Goal: Transaction & Acquisition: Book appointment/travel/reservation

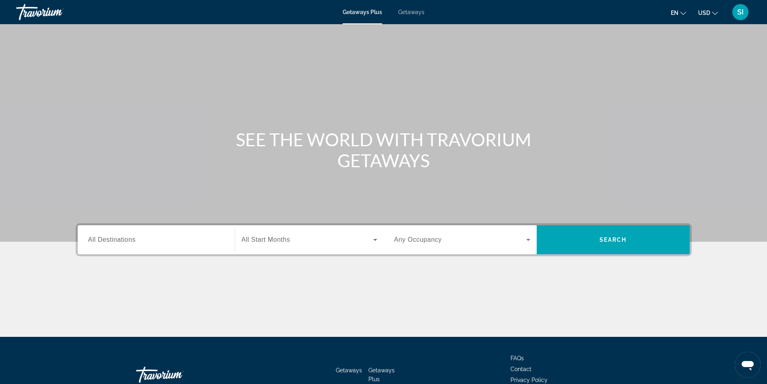
click at [106, 238] on span "All Destinations" at bounding box center [112, 239] width 48 height 7
click at [106, 238] on input "Destination All Destinations" at bounding box center [156, 240] width 136 height 10
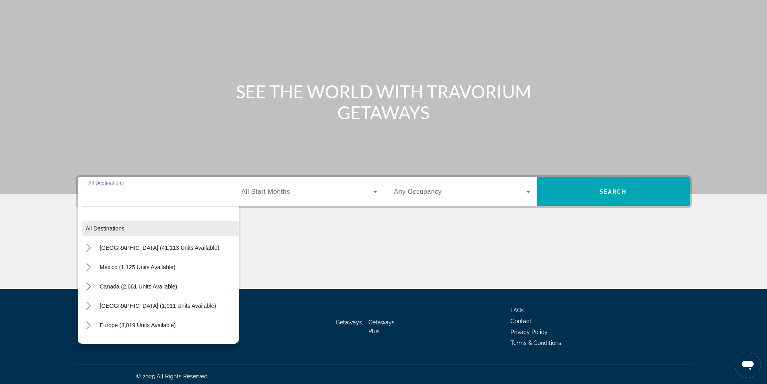
scroll to position [52, 0]
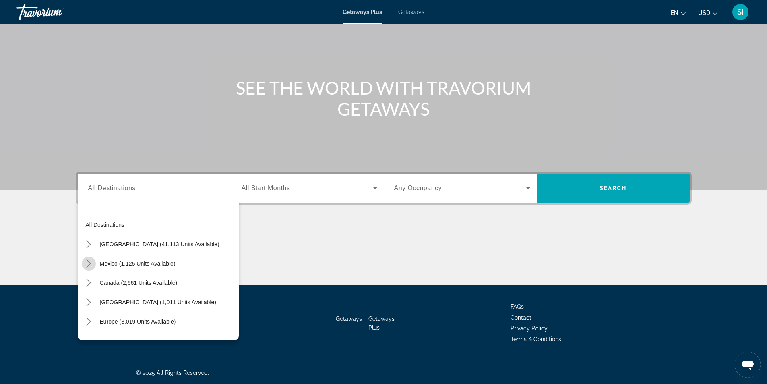
click at [87, 261] on icon "Toggle Mexico (1,125 units available) submenu" at bounding box center [89, 263] width 8 height 8
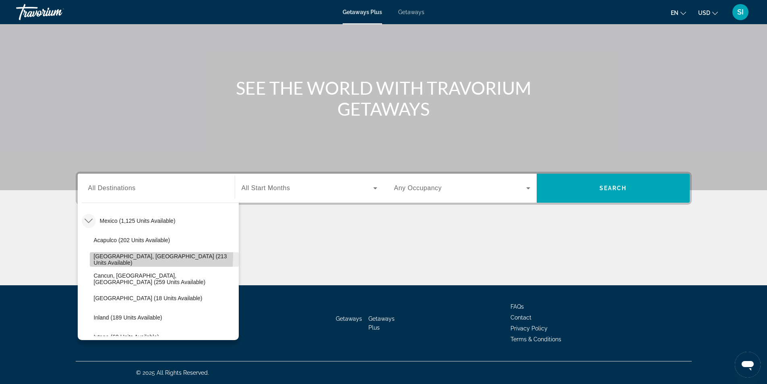
click at [110, 255] on span "Select destination: Baja Peninsula, Los Cabos (213 units available)" at bounding box center [164, 259] width 149 height 19
type input "**********"
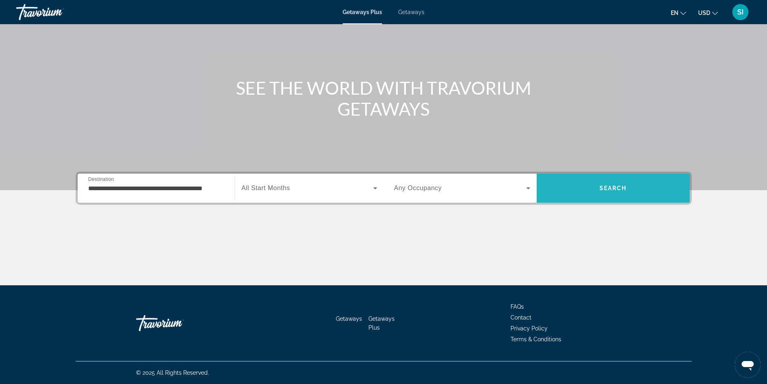
click at [611, 187] on span "Search" at bounding box center [612, 188] width 27 height 6
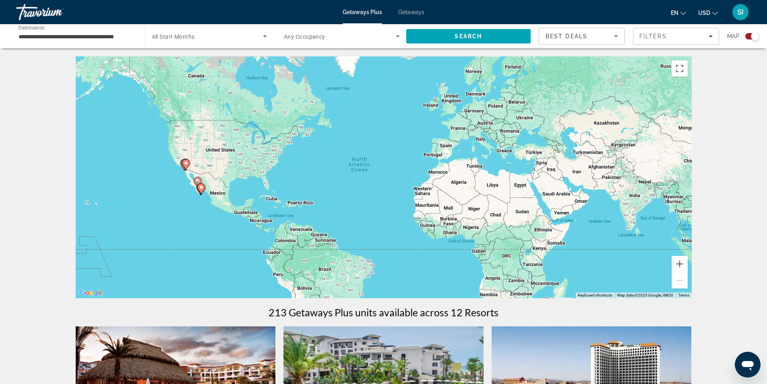
click at [414, 11] on span "Getaways" at bounding box center [411, 12] width 26 height 6
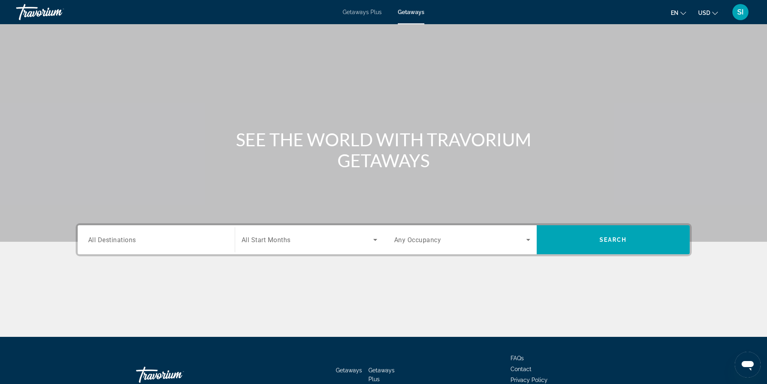
click at [99, 241] on span "All Destinations" at bounding box center [112, 239] width 48 height 8
click at [99, 241] on input "Destination All Destinations" at bounding box center [156, 240] width 136 height 10
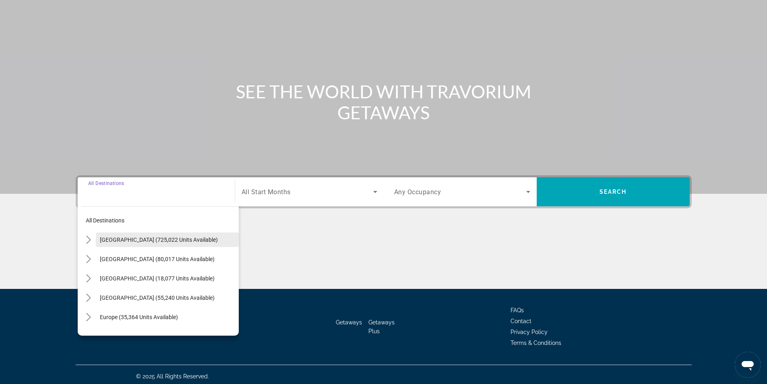
scroll to position [52, 0]
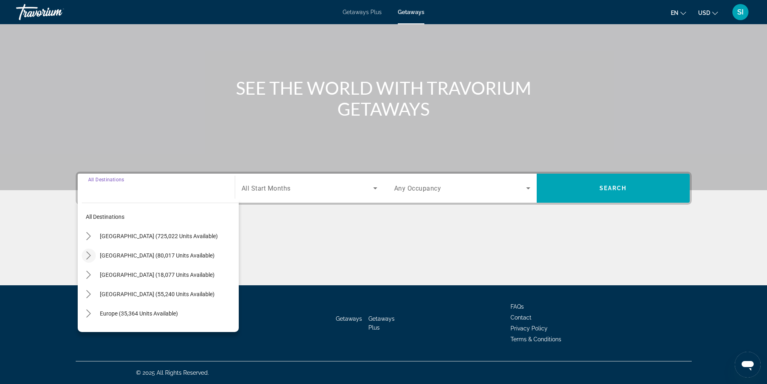
click at [92, 252] on icon "Toggle Mexico (80,017 units available) submenu" at bounding box center [89, 255] width 8 height 8
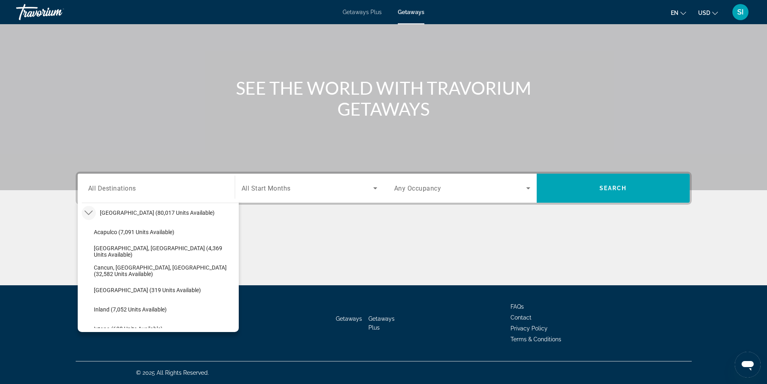
click at [147, 253] on span "[GEOGRAPHIC_DATA], [GEOGRAPHIC_DATA] (4,369 units available)" at bounding box center [164, 251] width 141 height 13
type input "**********"
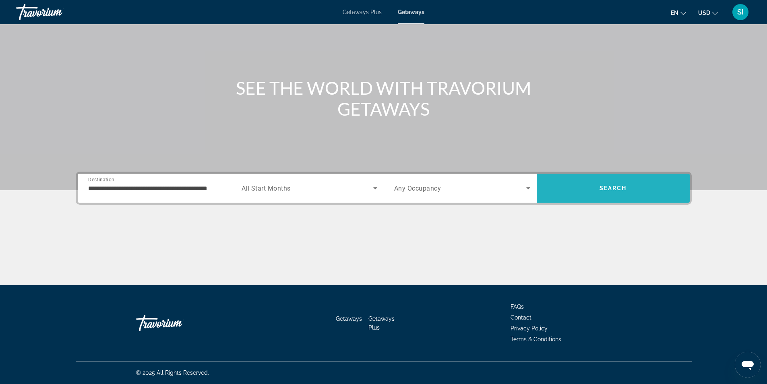
click at [610, 187] on span "Search" at bounding box center [612, 188] width 27 height 6
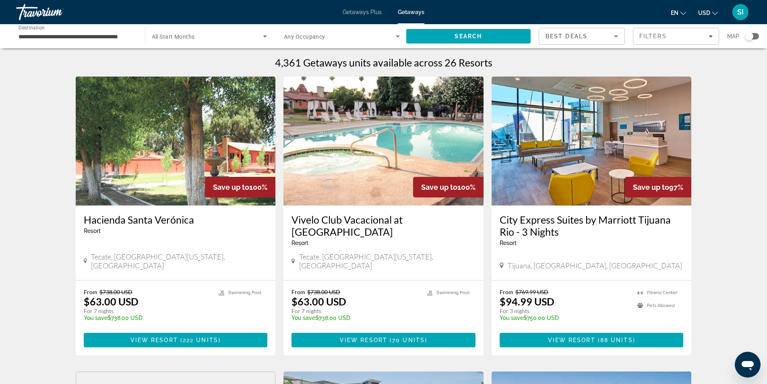
click at [750, 35] on div "Search widget" at bounding box center [749, 36] width 8 height 8
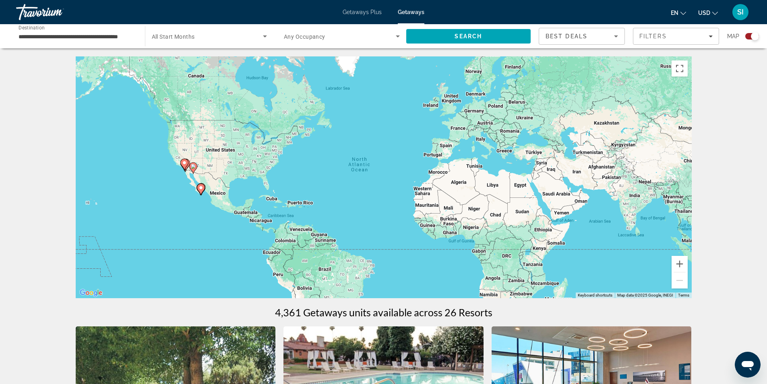
click at [200, 189] on image "Main content" at bounding box center [200, 187] width 5 height 5
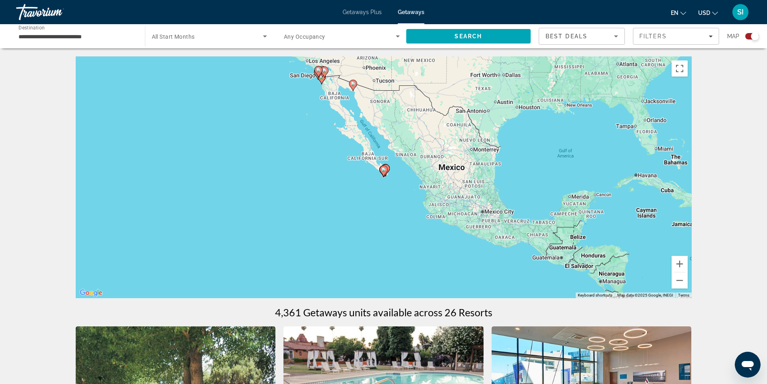
click at [383, 168] on image "Main content" at bounding box center [383, 169] width 5 height 5
type input "**********"
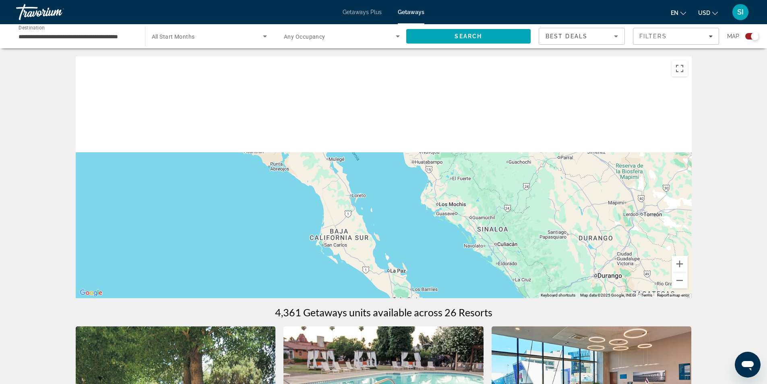
drag, startPoint x: 382, startPoint y: 106, endPoint x: 408, endPoint y: 300, distance: 195.8
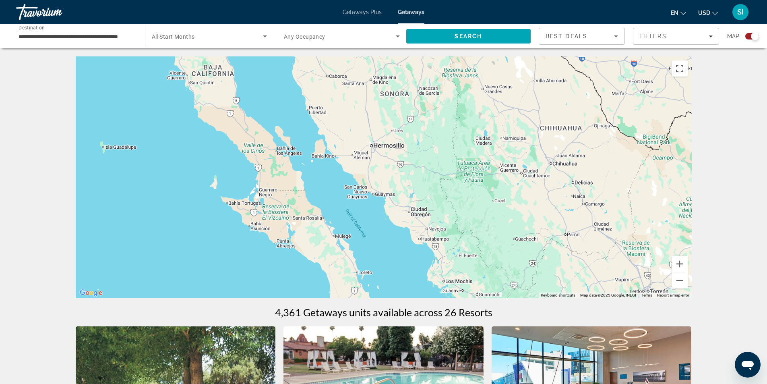
drag, startPoint x: 374, startPoint y: 181, endPoint x: 396, endPoint y: 296, distance: 117.2
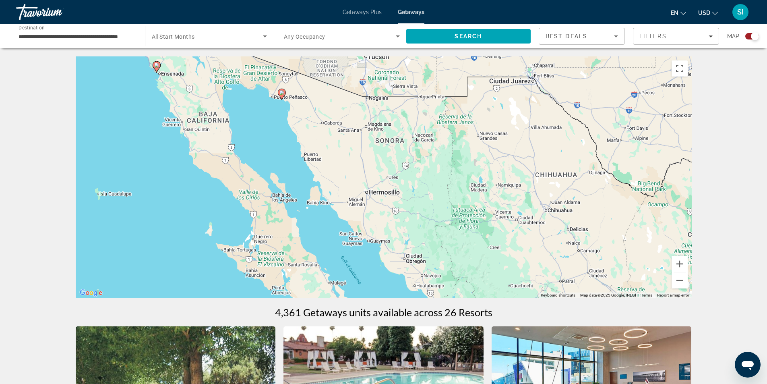
drag, startPoint x: 383, startPoint y: 281, endPoint x: 352, endPoint y: 211, distance: 76.8
click at [352, 211] on div "To activate drag with keyboard, press Alt + Enter. Once in keyboard drag state,…" at bounding box center [384, 177] width 616 height 242
click at [283, 95] on icon "Main content" at bounding box center [281, 94] width 7 height 10
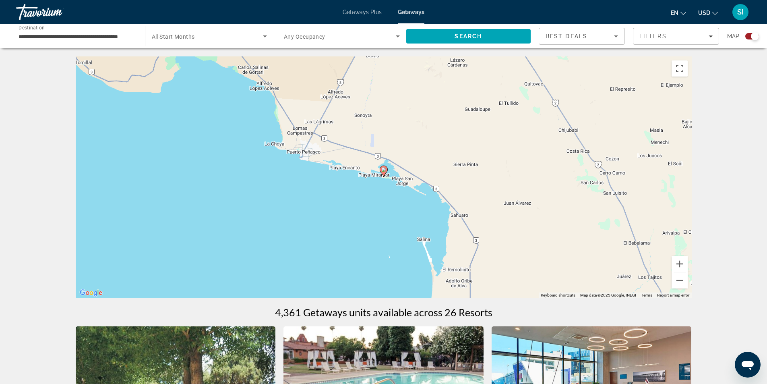
click at [382, 169] on image "Main content" at bounding box center [383, 169] width 5 height 5
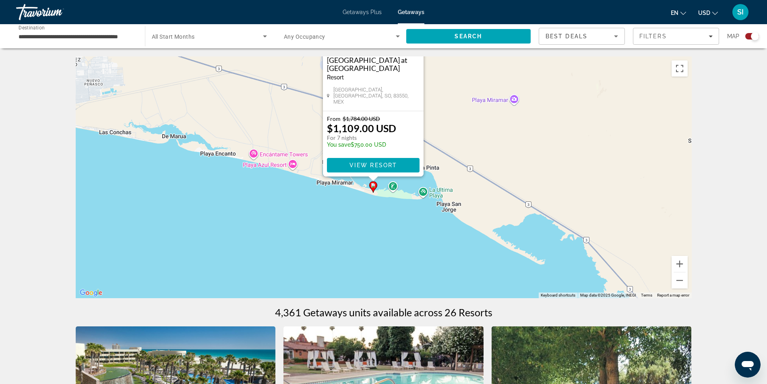
drag, startPoint x: 467, startPoint y: 213, endPoint x: 458, endPoint y: 120, distance: 93.9
click at [458, 120] on div "To activate drag with keyboard, press Alt + Enter. Once in keyboard drag state,…" at bounding box center [384, 177] width 616 height 242
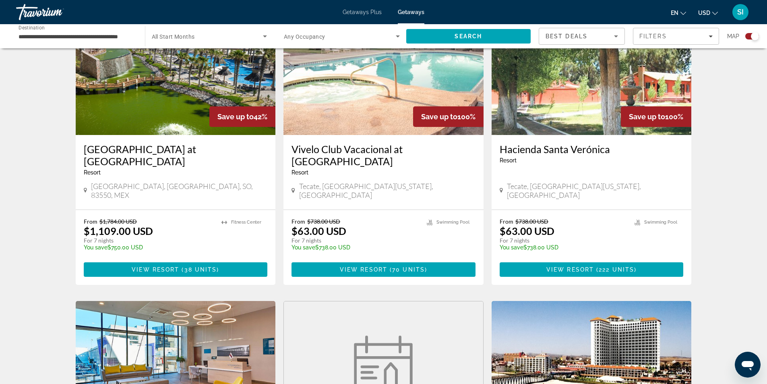
scroll to position [322, 0]
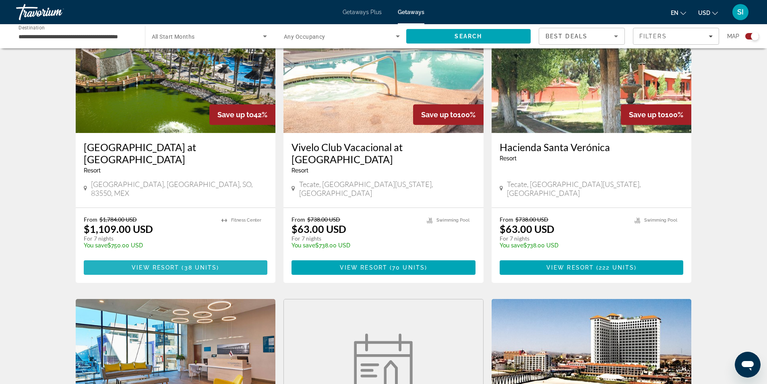
click at [182, 264] on span "( 38 units )" at bounding box center [199, 267] width 40 height 6
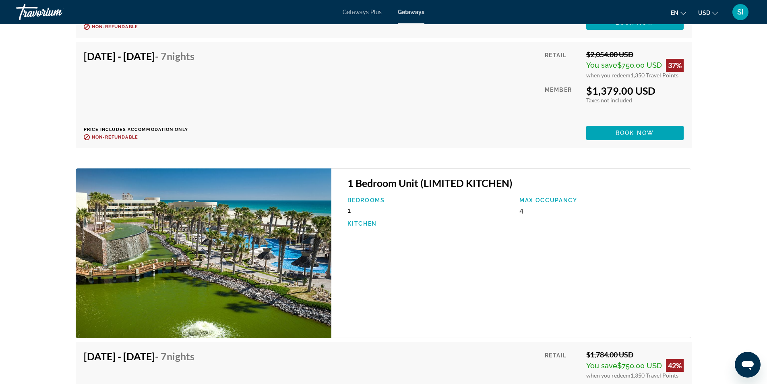
scroll to position [3189, 0]
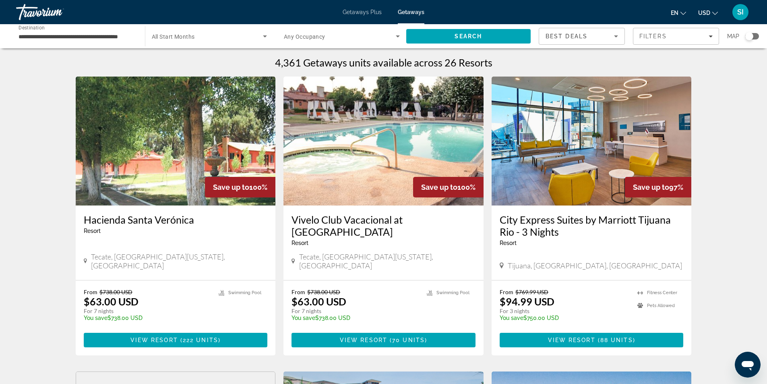
click at [749, 38] on div "Search widget" at bounding box center [749, 36] width 8 height 8
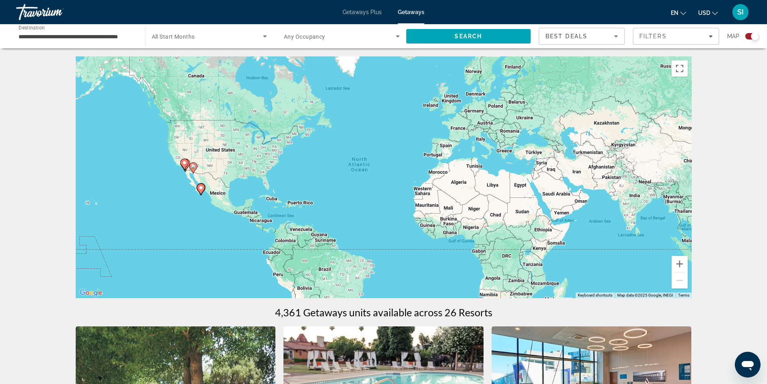
click at [203, 187] on image "Main content" at bounding box center [200, 187] width 5 height 5
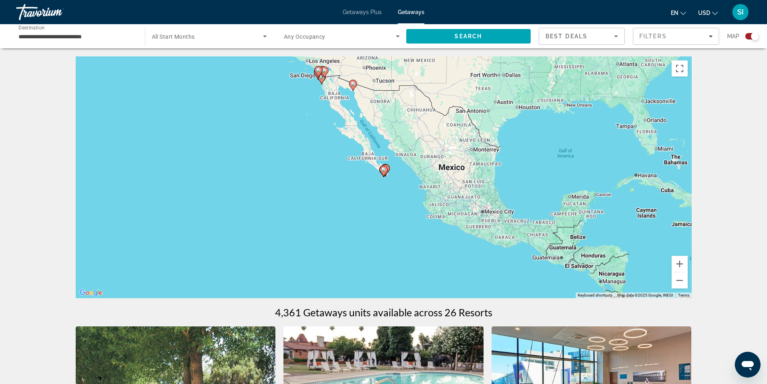
click at [388, 173] on gmp-advanced-marker "Main content" at bounding box center [386, 170] width 8 height 12
type input "**********"
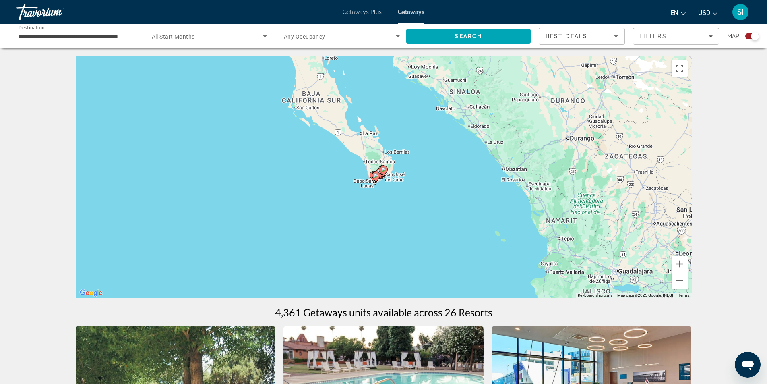
click at [383, 174] on icon "Main content" at bounding box center [383, 171] width 7 height 10
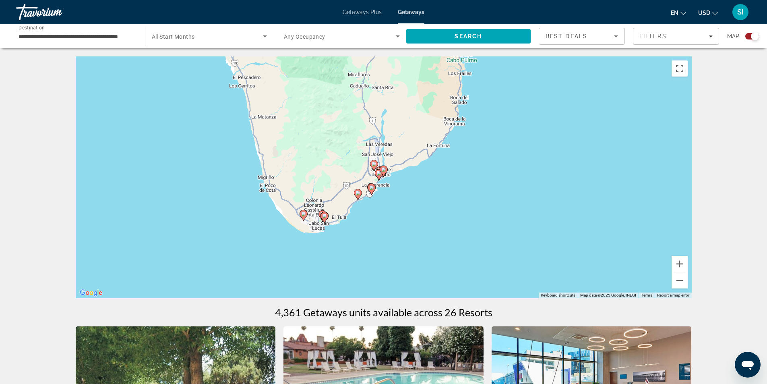
click at [372, 187] on image "Main content" at bounding box center [371, 187] width 5 height 5
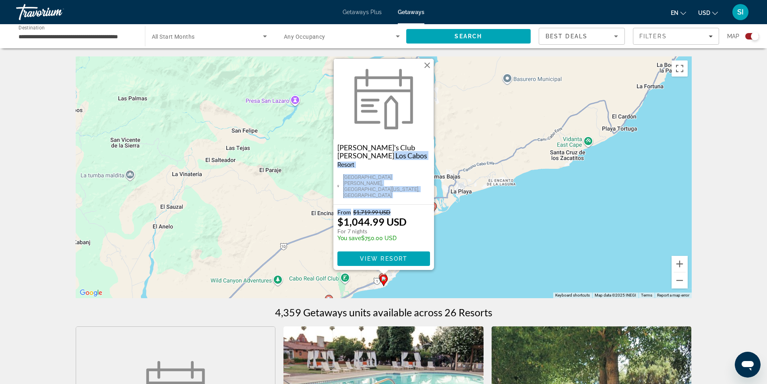
drag, startPoint x: 414, startPoint y: 205, endPoint x: 422, endPoint y: 168, distance: 37.4
click at [422, 168] on div "Raintree's Club [PERSON_NAME] [GEOGRAPHIC_DATA] - This is an adults only resort…" at bounding box center [383, 163] width 101 height 211
click at [426, 71] on button "Close" at bounding box center [427, 65] width 12 height 12
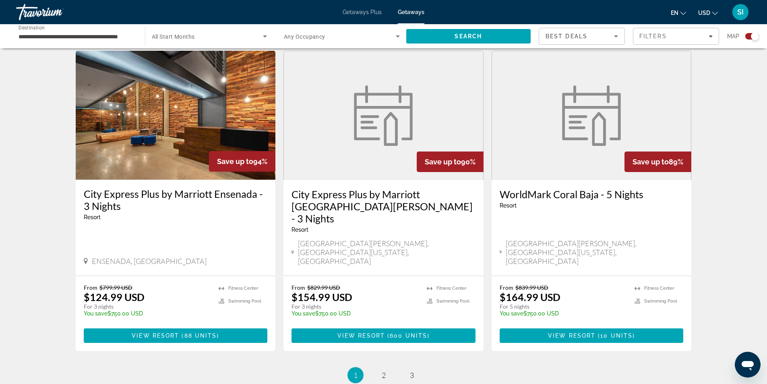
scroll to position [1193, 0]
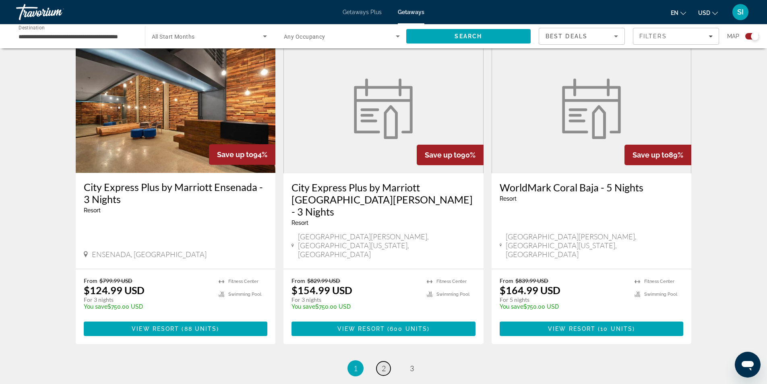
click at [384, 364] on span "2" at bounding box center [384, 368] width 4 height 9
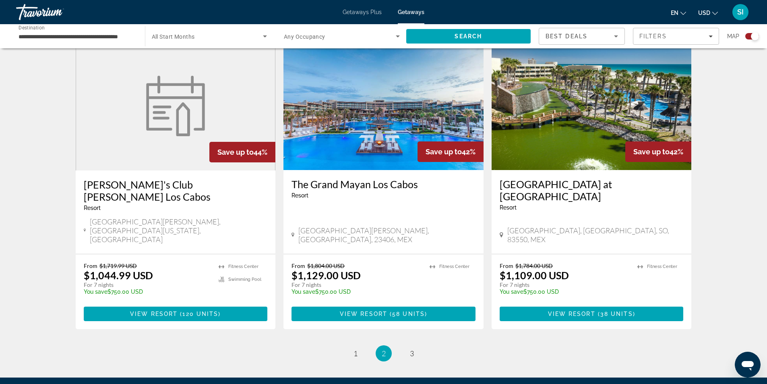
scroll to position [1194, 0]
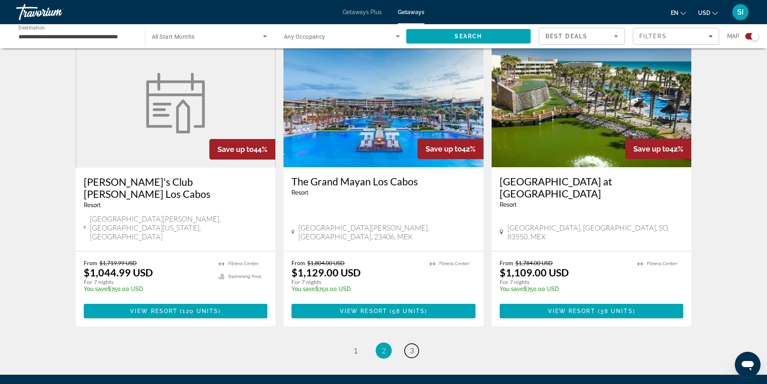
click at [404, 342] on li "page 3" at bounding box center [412, 350] width 16 height 16
click at [413, 346] on span "3" at bounding box center [412, 350] width 4 height 9
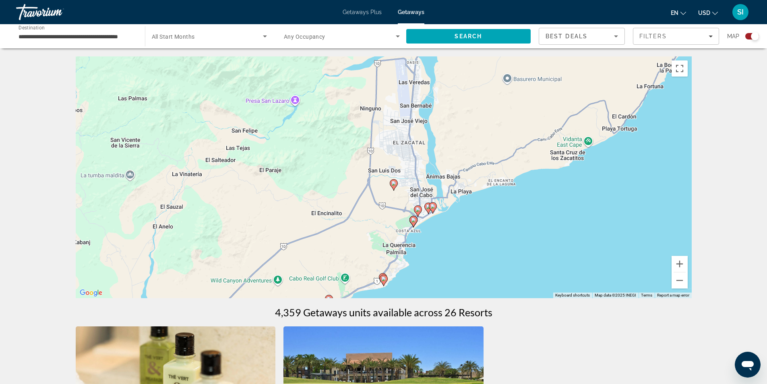
click at [756, 32] on div "Map" at bounding box center [743, 36] width 32 height 17
click at [440, 221] on div "To activate drag with keyboard, press Alt + Enter. Once in keyboard drag state,…" at bounding box center [384, 177] width 616 height 242
click at [464, 219] on div "To activate drag with keyboard, press Alt + Enter. Once in keyboard drag state,…" at bounding box center [384, 177] width 616 height 242
click at [468, 198] on div "To activate drag with keyboard, press Alt + Enter. Once in keyboard drag state,…" at bounding box center [384, 177] width 616 height 242
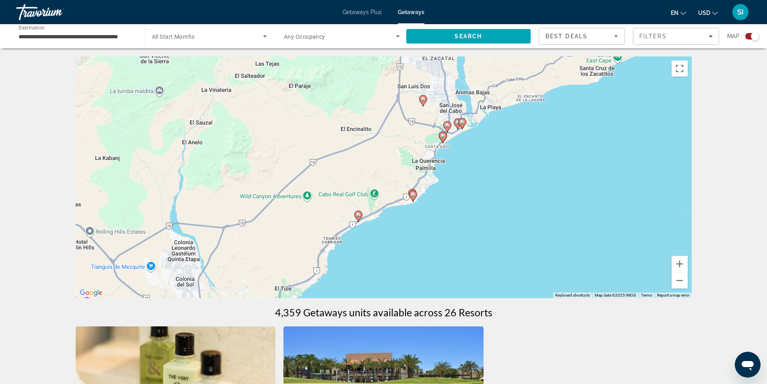
drag, startPoint x: 467, startPoint y: 151, endPoint x: 502, endPoint y: 64, distance: 93.8
click at [502, 64] on div "To activate drag with keyboard, press Alt + Enter. Once in keyboard drag state,…" at bounding box center [384, 177] width 616 height 242
click at [444, 137] on image "Main content" at bounding box center [442, 135] width 5 height 5
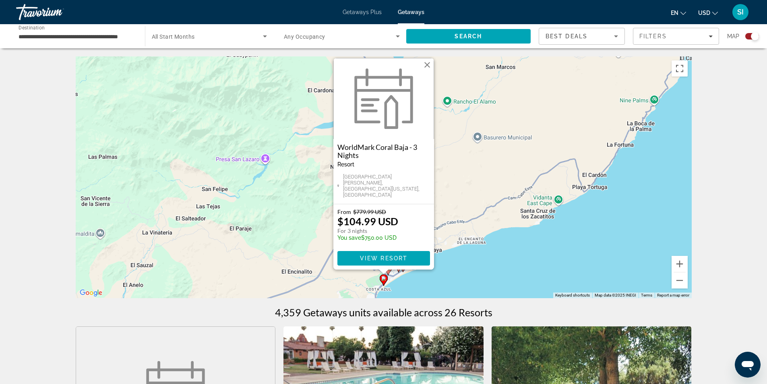
click at [423, 71] on button "Close" at bounding box center [427, 65] width 12 height 12
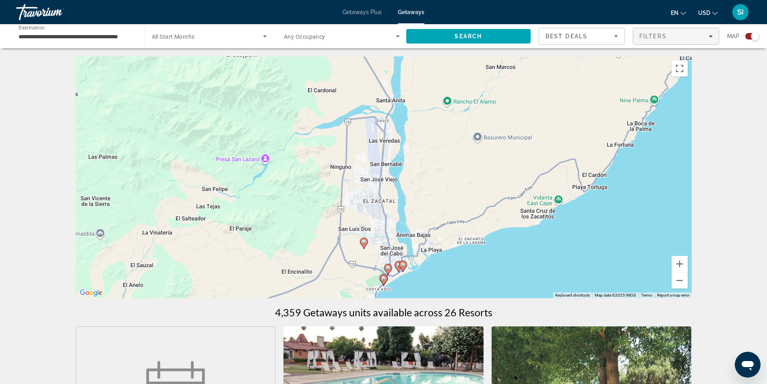
click at [713, 34] on span "Filters" at bounding box center [675, 36] width 85 height 19
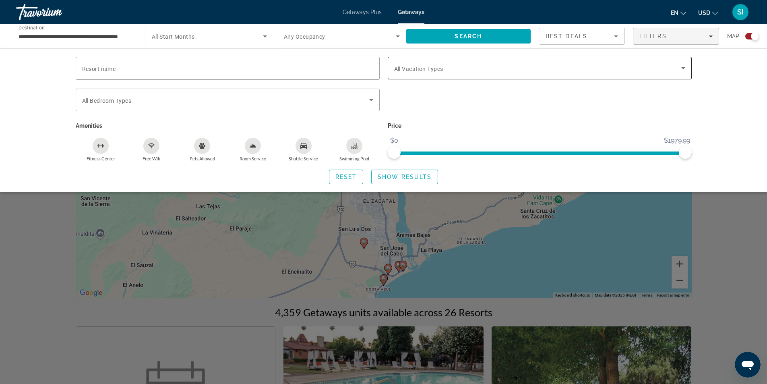
click at [681, 67] on icon "Search widget" at bounding box center [683, 68] width 4 height 2
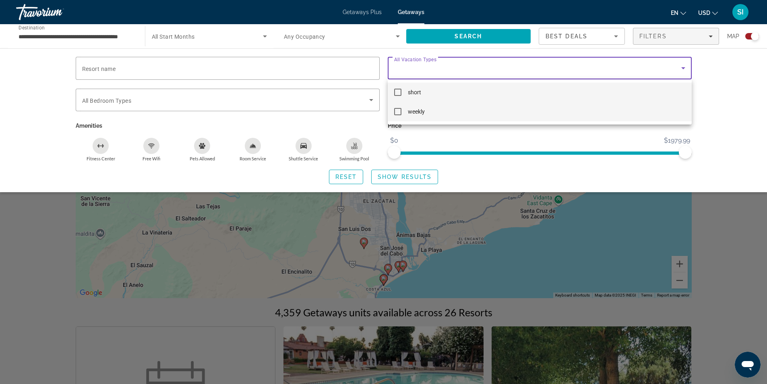
click at [397, 113] on mat-pseudo-checkbox at bounding box center [397, 111] width 7 height 7
click at [409, 178] on div at bounding box center [383, 192] width 767 height 384
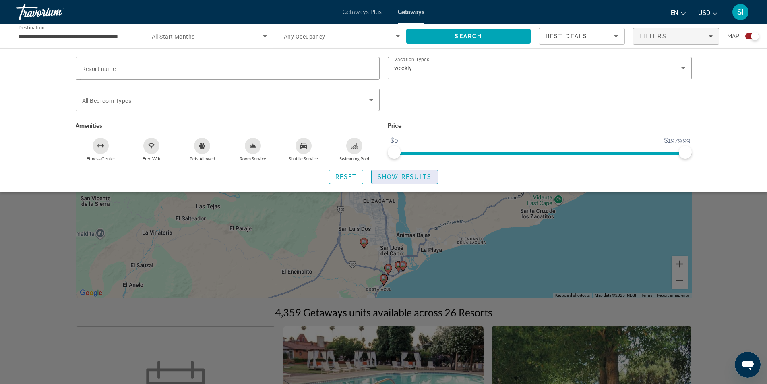
click at [419, 178] on span "Show Results" at bounding box center [405, 177] width 54 height 6
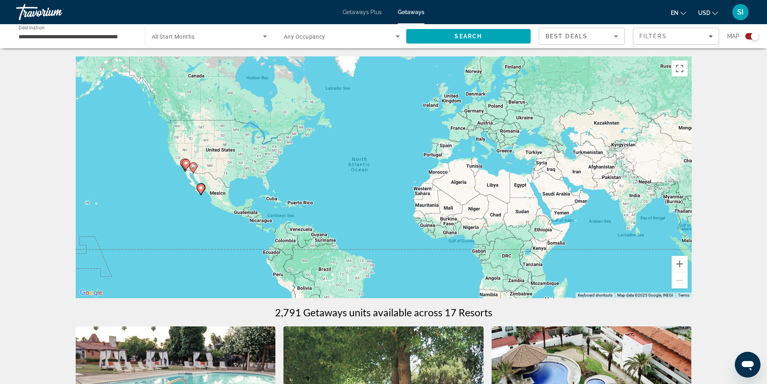
click at [201, 188] on image "Main content" at bounding box center [200, 187] width 5 height 5
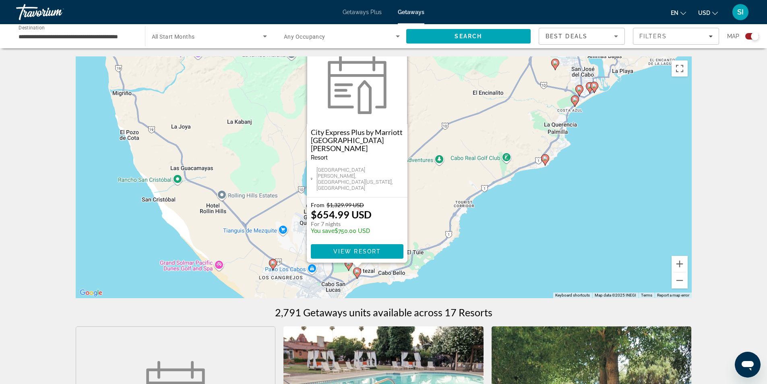
drag, startPoint x: 478, startPoint y: 192, endPoint x: 451, endPoint y: 184, distance: 27.5
click at [451, 184] on div "To activate drag with keyboard, press Alt + Enter. Once in keyboard drag state,…" at bounding box center [384, 177] width 616 height 242
click at [400, 56] on button "Close" at bounding box center [401, 50] width 12 height 12
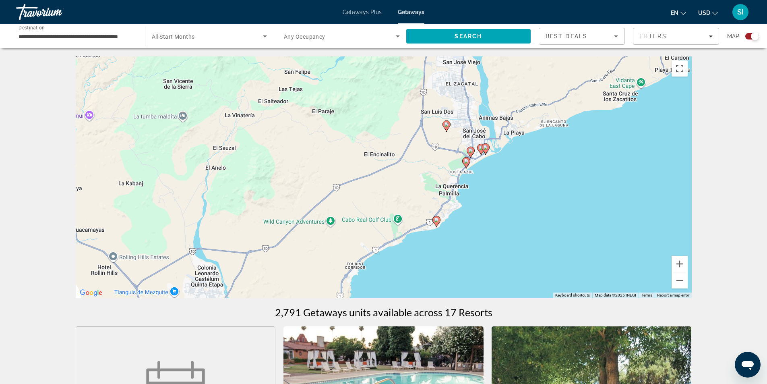
drag, startPoint x: 568, startPoint y: 166, endPoint x: 457, endPoint y: 229, distance: 127.8
click at [457, 229] on div "To activate drag with keyboard, press Alt + Enter. Once in keyboard drag state,…" at bounding box center [384, 177] width 616 height 242
click at [467, 163] on icon "Main content" at bounding box center [465, 162] width 7 height 10
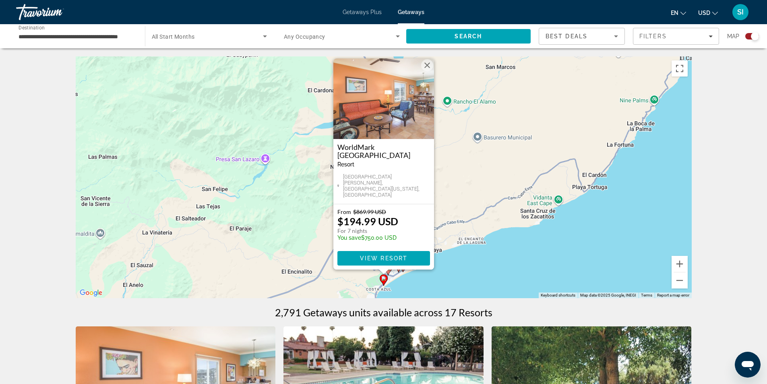
click at [608, 237] on div "To activate drag with keyboard, press Alt + Enter. Once in keyboard drag state,…" at bounding box center [384, 177] width 616 height 242
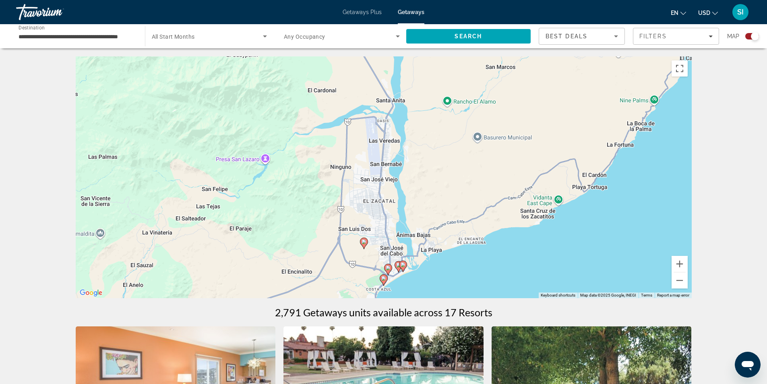
click at [406, 264] on icon "Main content" at bounding box center [402, 266] width 7 height 10
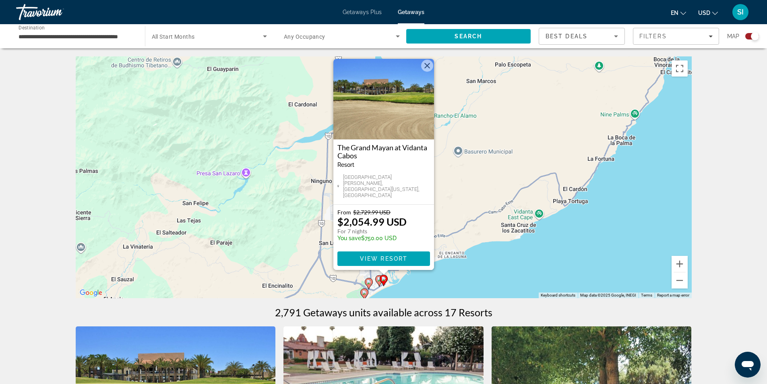
click at [603, 192] on div "To activate drag with keyboard, press Alt + Enter. Once in keyboard drag state,…" at bounding box center [384, 177] width 616 height 242
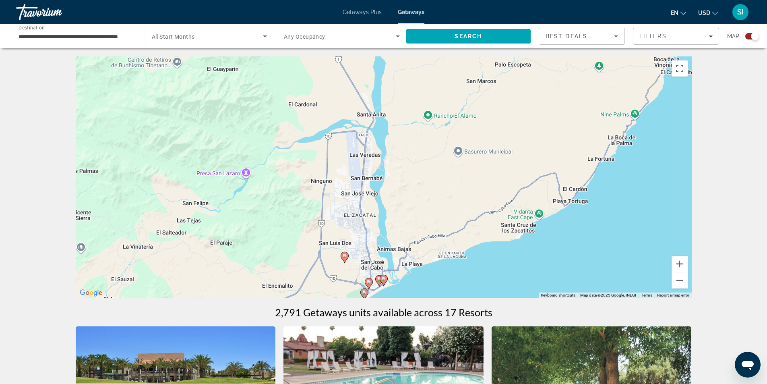
click at [378, 281] on icon "Main content" at bounding box center [378, 280] width 7 height 10
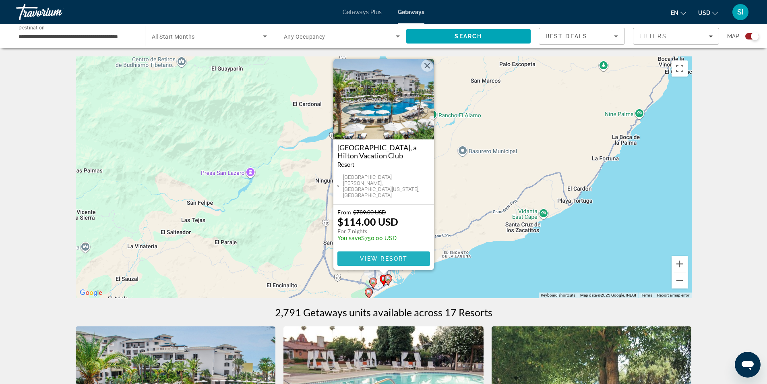
click at [396, 260] on span "View Resort" at bounding box center [383, 258] width 48 height 6
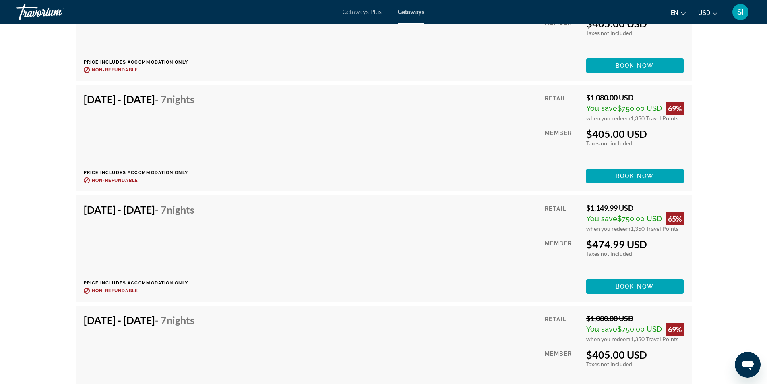
scroll to position [2979, 0]
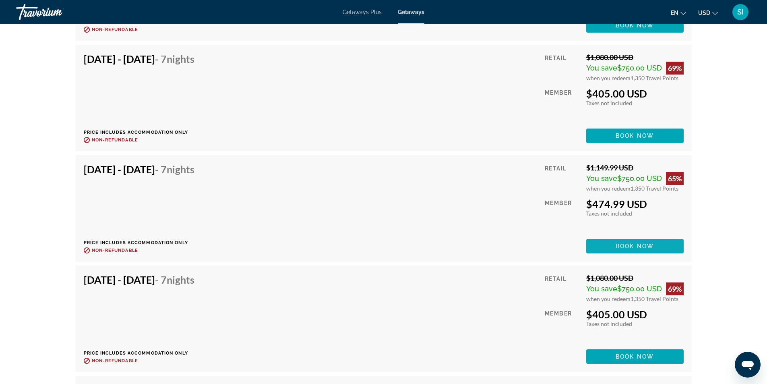
click at [633, 245] on span "Book now" at bounding box center [635, 246] width 38 height 6
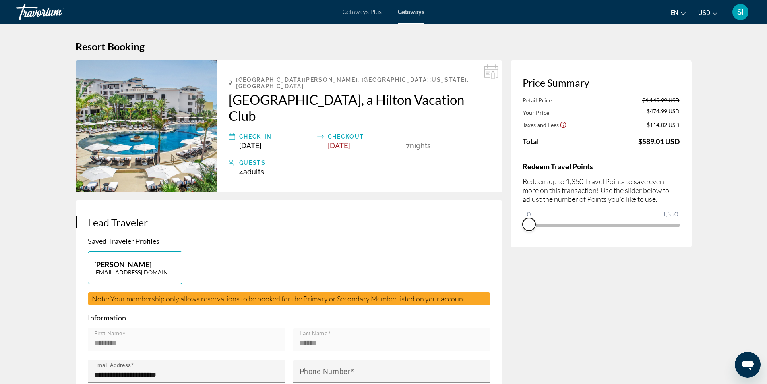
drag, startPoint x: 675, startPoint y: 233, endPoint x: 500, endPoint y: 237, distance: 175.2
drag, startPoint x: 528, startPoint y: 213, endPoint x: 728, endPoint y: 214, distance: 200.1
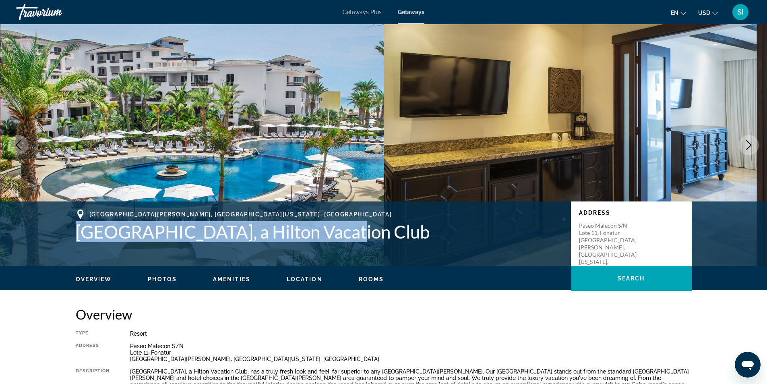
drag, startPoint x: 61, startPoint y: 231, endPoint x: 329, endPoint y: 230, distance: 268.1
click at [329, 230] on div "[GEOGRAPHIC_DATA][PERSON_NAME], [GEOGRAPHIC_DATA][US_STATE], [GEOGRAPHIC_DATA] …" at bounding box center [384, 233] width 648 height 48
copy h1 "[GEOGRAPHIC_DATA], a Hilton Vacation Club"
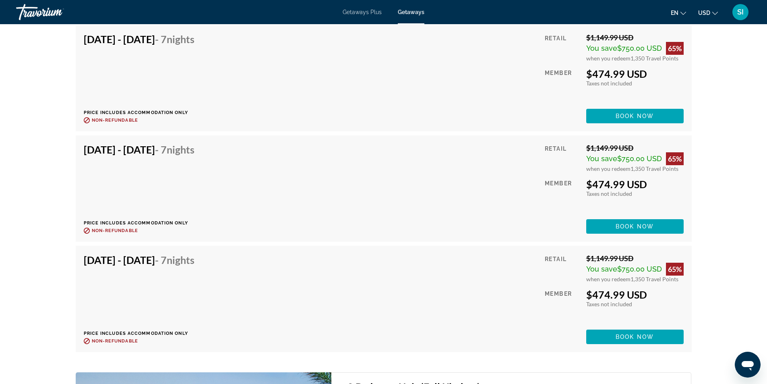
scroll to position [5072, 0]
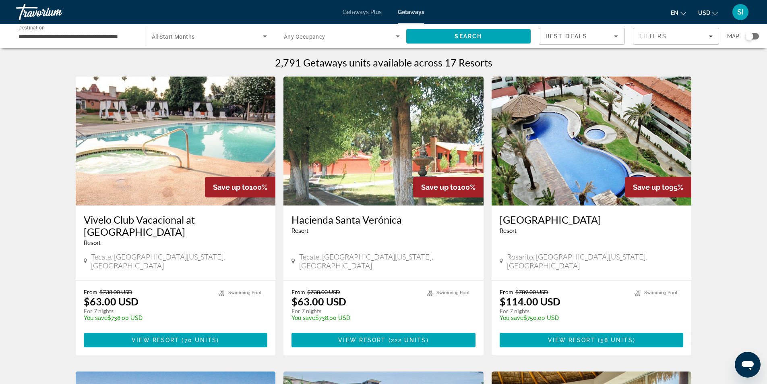
click at [751, 38] on div "Search widget" at bounding box center [749, 36] width 8 height 8
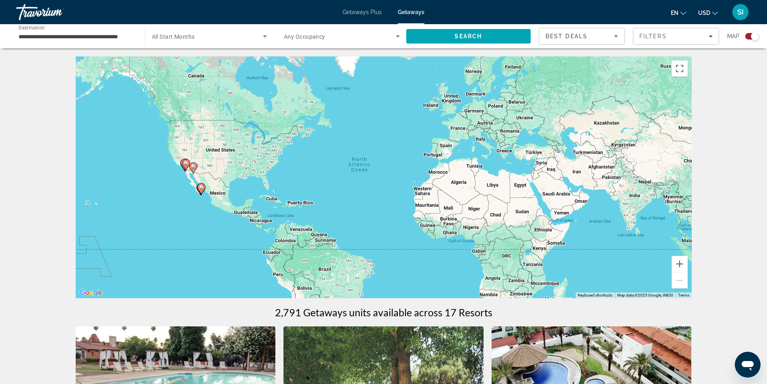
click at [200, 192] on gmp-advanced-marker "Main content" at bounding box center [201, 189] width 8 height 12
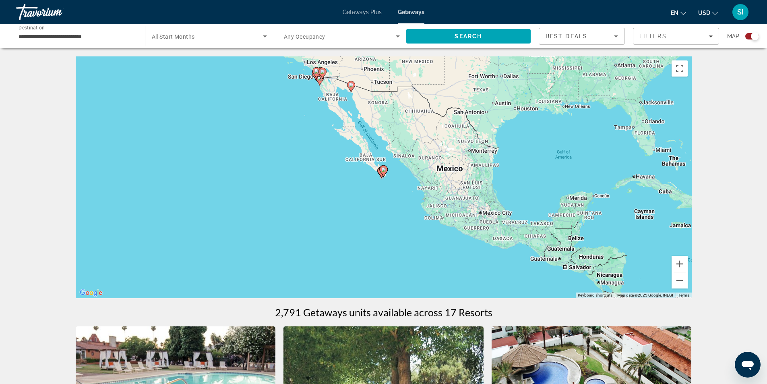
click at [385, 174] on icon "Main content" at bounding box center [383, 171] width 7 height 10
type input "**********"
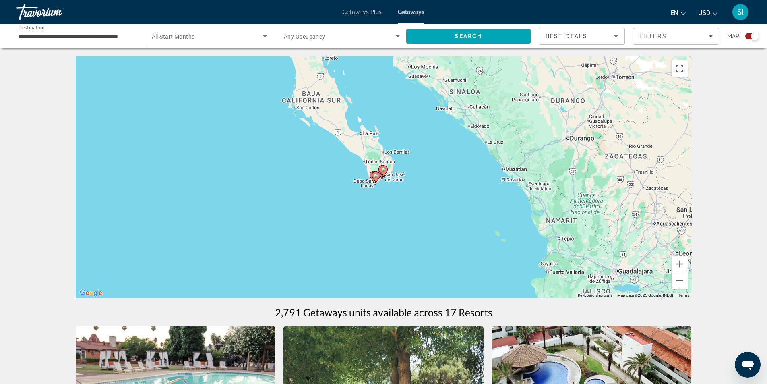
click at [385, 174] on icon "Main content" at bounding box center [383, 171] width 7 height 10
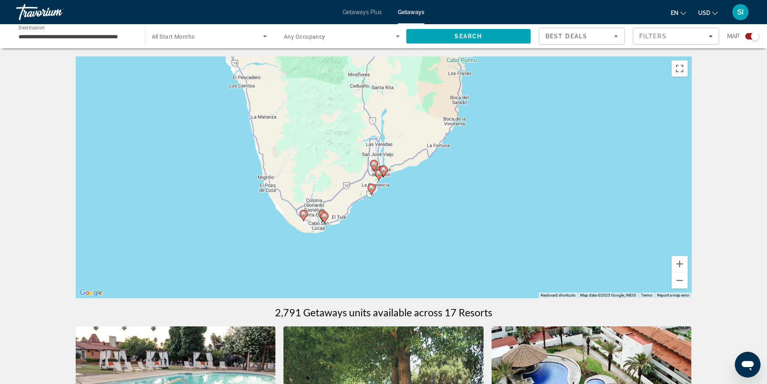
click at [385, 174] on icon "Main content" at bounding box center [383, 171] width 7 height 10
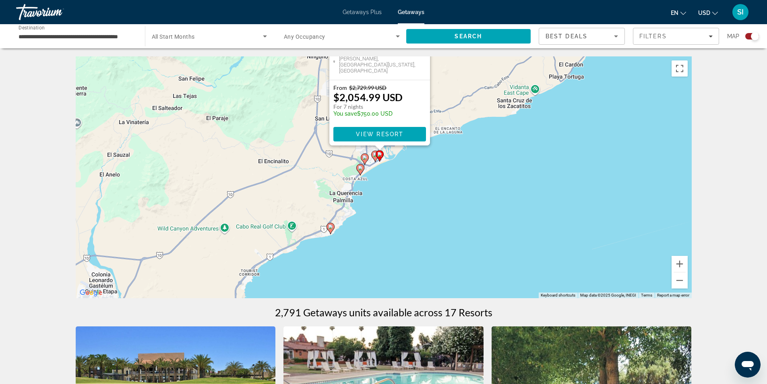
drag, startPoint x: 512, startPoint y: 245, endPoint x: 508, endPoint y: 120, distance: 125.7
click at [508, 120] on div "To activate drag with keyboard, press Alt + Enter. Once in keyboard drag state,…" at bounding box center [384, 177] width 616 height 242
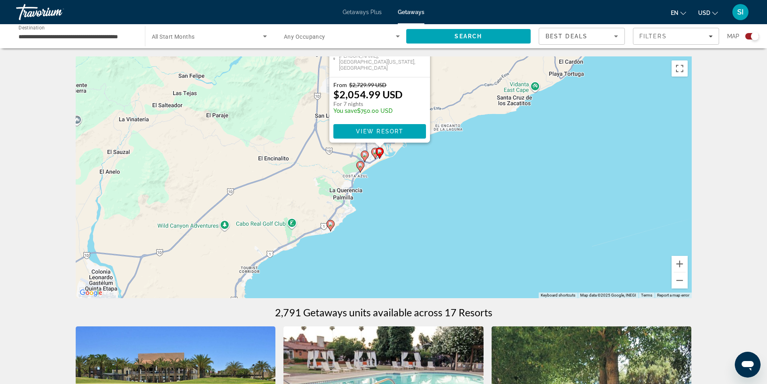
click at [374, 153] on image "Main content" at bounding box center [375, 151] width 5 height 5
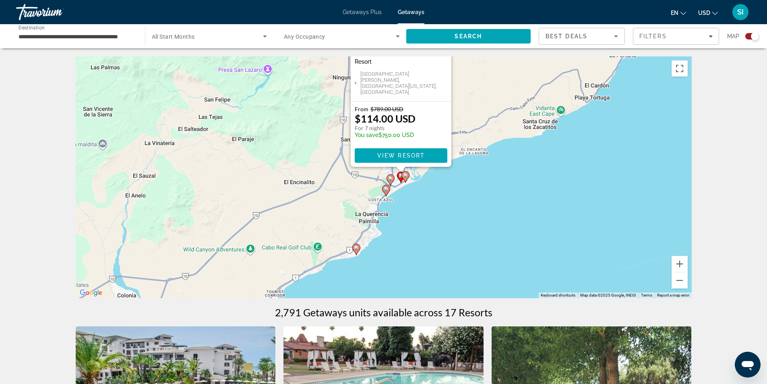
drag, startPoint x: 533, startPoint y: 237, endPoint x: 550, endPoint y: 133, distance: 105.3
click at [550, 133] on div "To activate drag with keyboard, press Alt + Enter. Once in keyboard drag state,…" at bounding box center [384, 177] width 616 height 242
click at [391, 180] on image "Main content" at bounding box center [390, 178] width 5 height 5
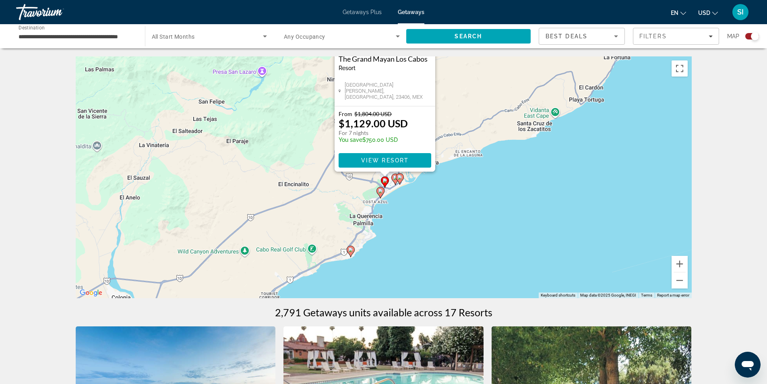
drag, startPoint x: 571, startPoint y: 236, endPoint x: 573, endPoint y: 138, distance: 98.3
click at [573, 138] on div "To activate drag with keyboard, press Alt + Enter. Once in keyboard drag state,…" at bounding box center [384, 177] width 616 height 242
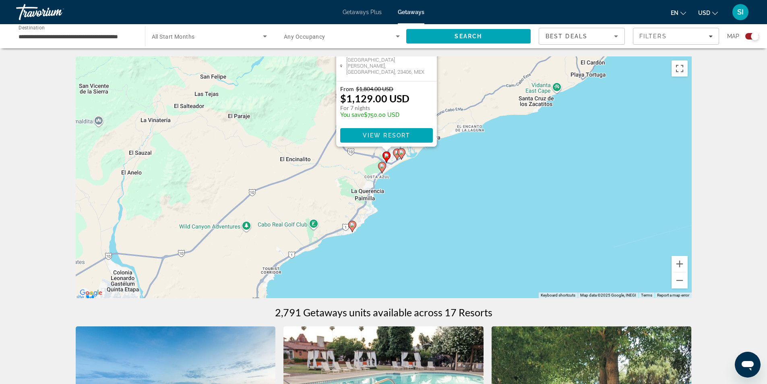
click at [384, 173] on gmp-advanced-marker "Main content" at bounding box center [382, 167] width 8 height 12
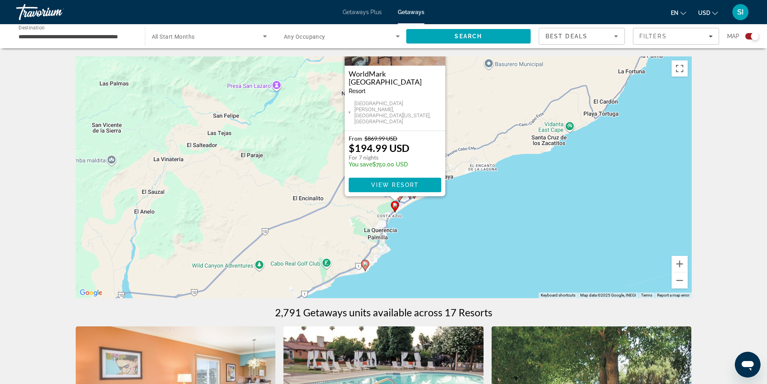
drag, startPoint x: 593, startPoint y: 251, endPoint x: 620, endPoint y: 122, distance: 132.1
click at [620, 123] on div "To activate drag with keyboard, press Alt + Enter. Once in keyboard drag state,…" at bounding box center [384, 177] width 616 height 242
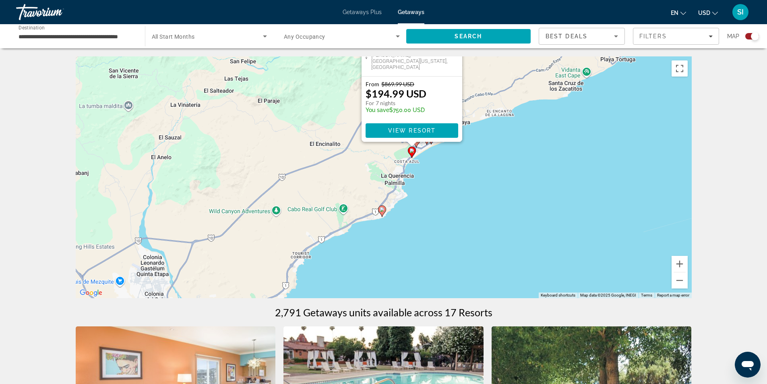
click at [380, 208] on image "Main content" at bounding box center [382, 209] width 5 height 5
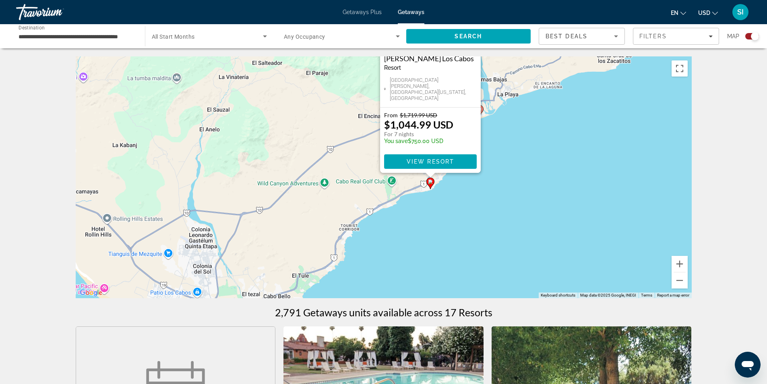
drag, startPoint x: 535, startPoint y: 243, endPoint x: 584, endPoint y: 143, distance: 110.5
click at [584, 143] on div "To activate drag with keyboard, press Alt + Enter. Once in keyboard drag state,…" at bounding box center [384, 177] width 616 height 242
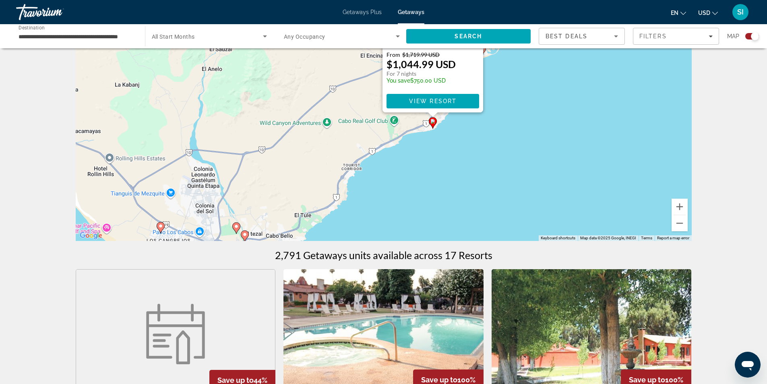
scroll to position [40, 0]
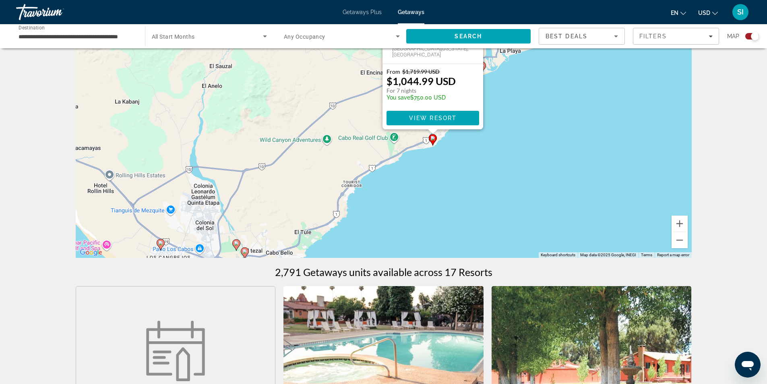
click at [389, 202] on div "To activate drag with keyboard, press Alt + Enter. Once in keyboard drag state,…" at bounding box center [384, 137] width 616 height 242
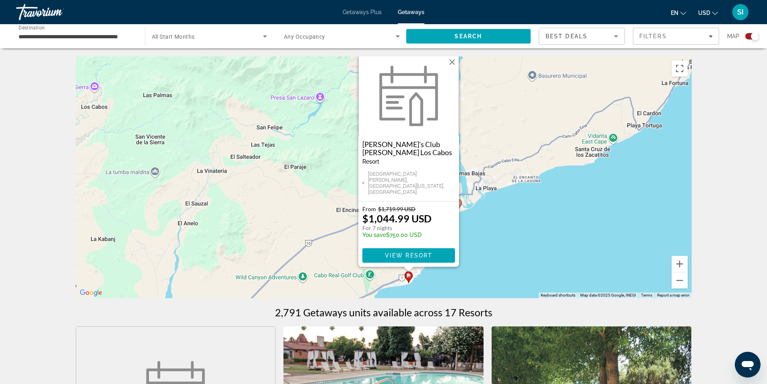
drag, startPoint x: 593, startPoint y: 142, endPoint x: 569, endPoint y: 240, distance: 100.9
click at [569, 240] on div "To activate drag with keyboard, press Alt + Enter. Once in keyboard drag state,…" at bounding box center [384, 177] width 616 height 242
click at [452, 68] on button "Close" at bounding box center [452, 62] width 12 height 12
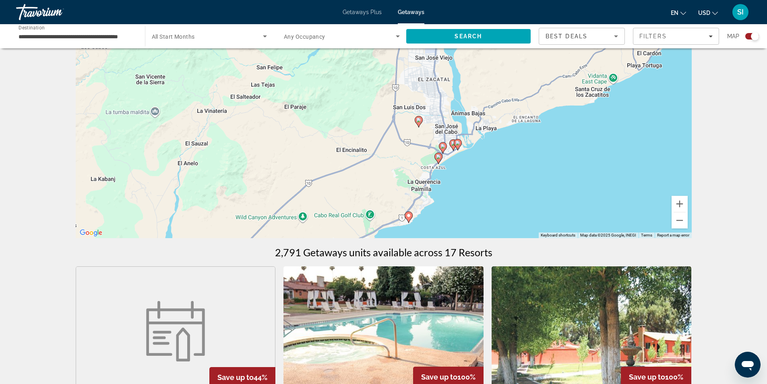
scroll to position [40, 0]
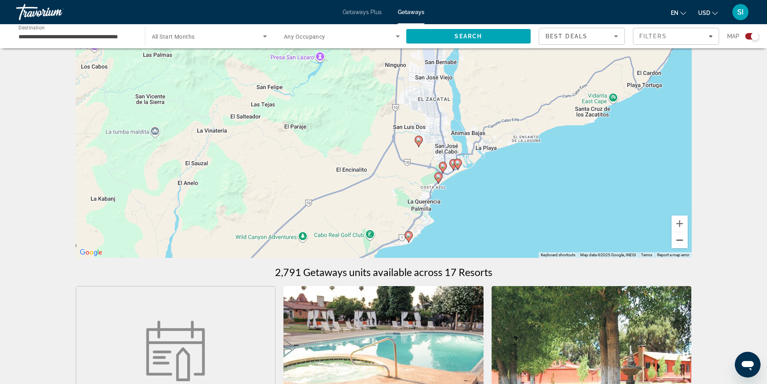
click at [675, 241] on button "Zoom out" at bounding box center [679, 240] width 16 height 16
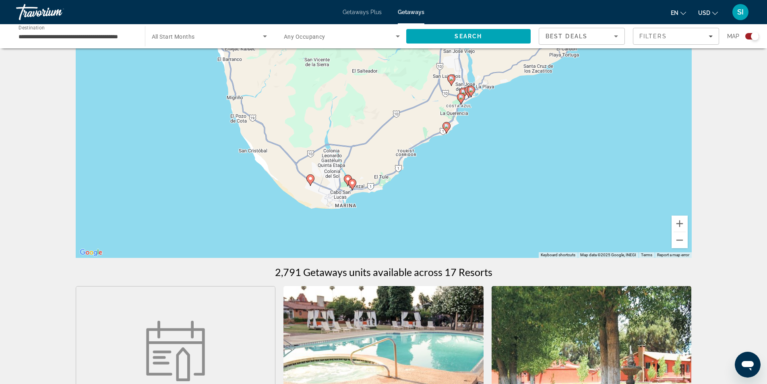
drag, startPoint x: 428, startPoint y: 231, endPoint x: 496, endPoint y: 159, distance: 99.4
click at [496, 159] on div "To activate drag with keyboard, press Alt + Enter. Once in keyboard drag state,…" at bounding box center [384, 137] width 616 height 242
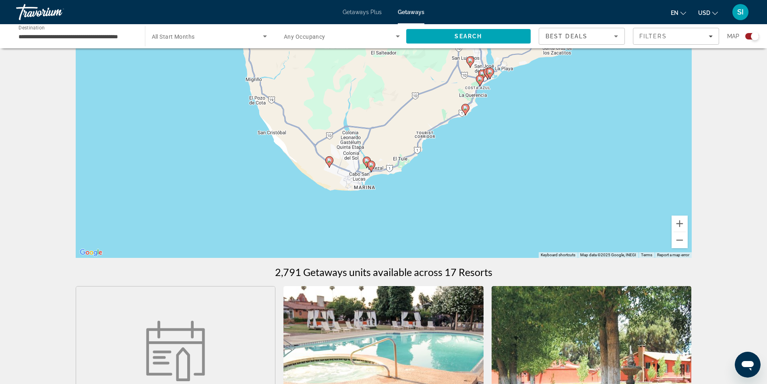
click at [370, 166] on image "Main content" at bounding box center [371, 164] width 5 height 5
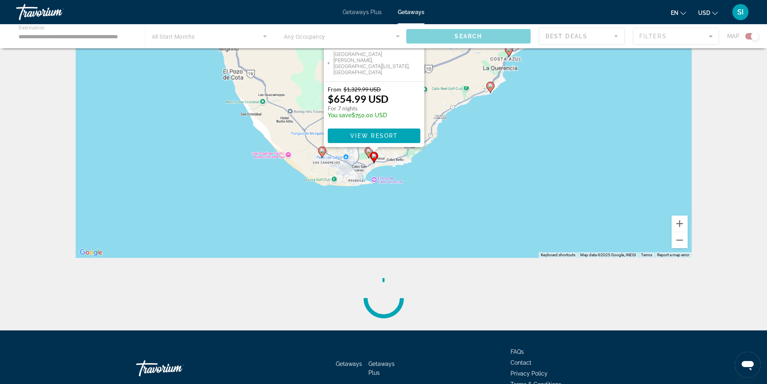
scroll to position [0, 0]
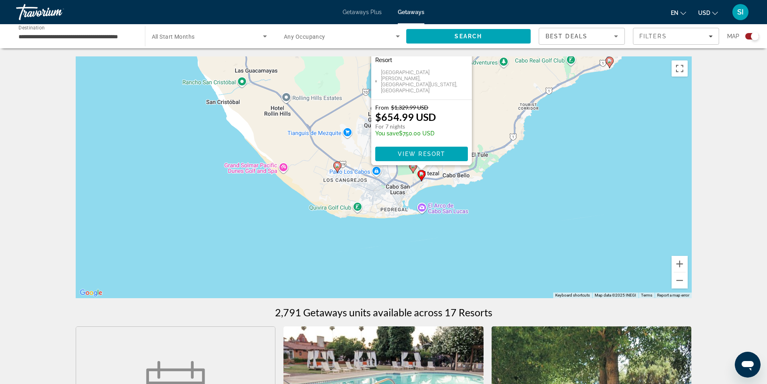
drag, startPoint x: 523, startPoint y: 228, endPoint x: 554, endPoint y: 135, distance: 97.9
click at [554, 135] on div "To activate drag with keyboard, press Alt + Enter. Once in keyboard drag state,…" at bounding box center [384, 177] width 616 height 242
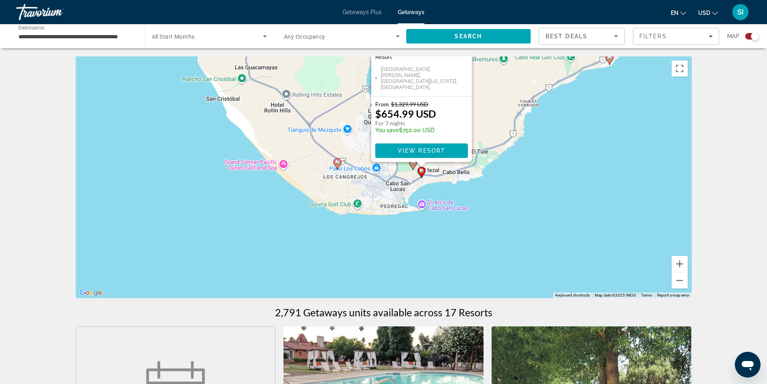
click at [337, 163] on image "Main content" at bounding box center [337, 162] width 5 height 5
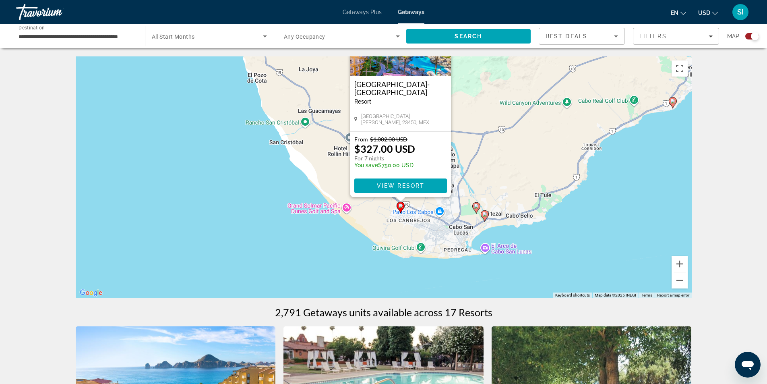
drag, startPoint x: 594, startPoint y: 244, endPoint x: 613, endPoint y: 166, distance: 80.4
click at [613, 166] on div "To activate drag with keyboard, press Alt + Enter. Once in keyboard drag state,…" at bounding box center [384, 177] width 616 height 242
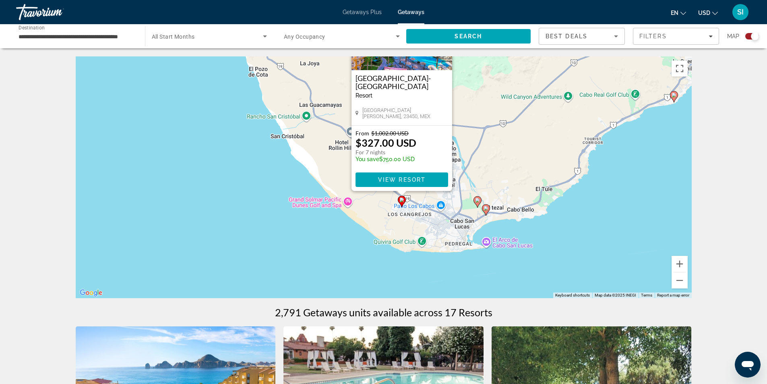
click at [478, 202] on image "Main content" at bounding box center [477, 200] width 5 height 5
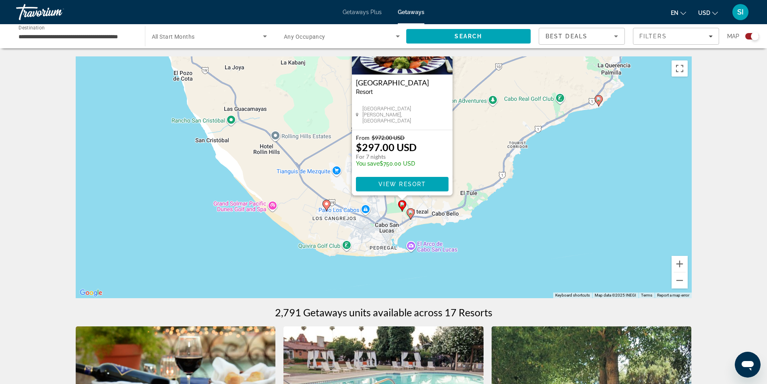
drag, startPoint x: 599, startPoint y: 248, endPoint x: 618, endPoint y: 173, distance: 77.1
click at [618, 173] on div "To activate drag with keyboard, press Alt + Enter. Once in keyboard drag state,…" at bounding box center [384, 177] width 616 height 242
click at [328, 205] on image "Main content" at bounding box center [326, 203] width 5 height 5
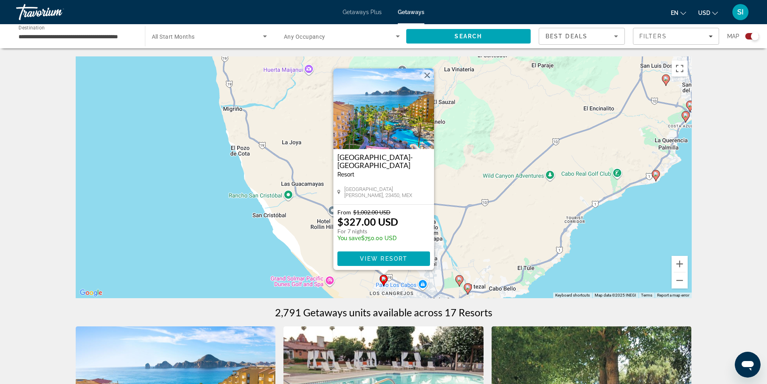
click at [428, 72] on button "Close" at bounding box center [427, 75] width 12 height 12
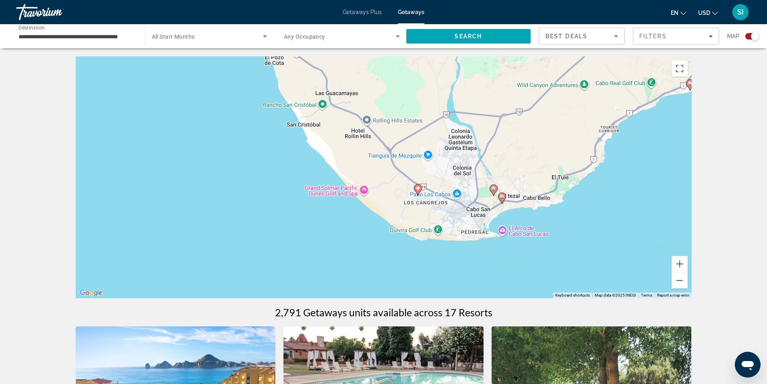
drag, startPoint x: 371, startPoint y: 221, endPoint x: 407, endPoint y: 131, distance: 97.6
click at [407, 131] on div "To activate drag with keyboard, press Alt + Enter. Once in keyboard drag state,…" at bounding box center [384, 177] width 616 height 242
click at [417, 188] on image "Main content" at bounding box center [417, 188] width 5 height 5
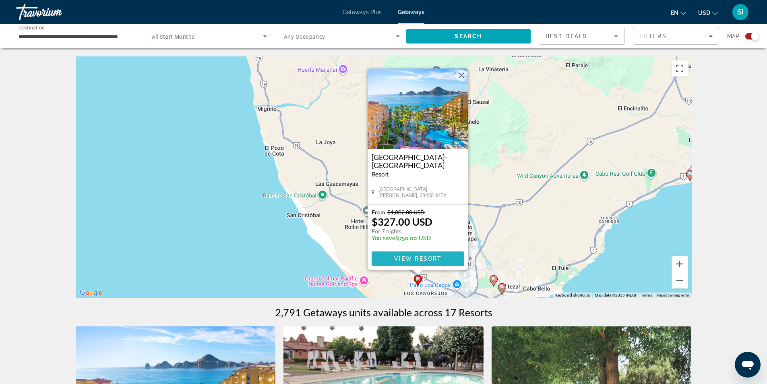
click at [416, 256] on span "View Resort" at bounding box center [418, 258] width 48 height 6
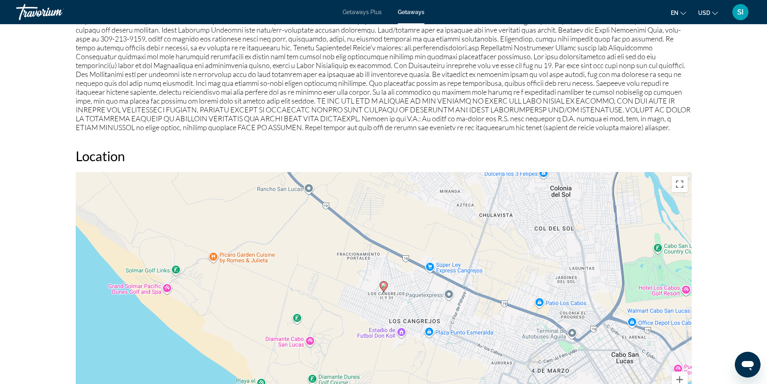
scroll to position [1087, 0]
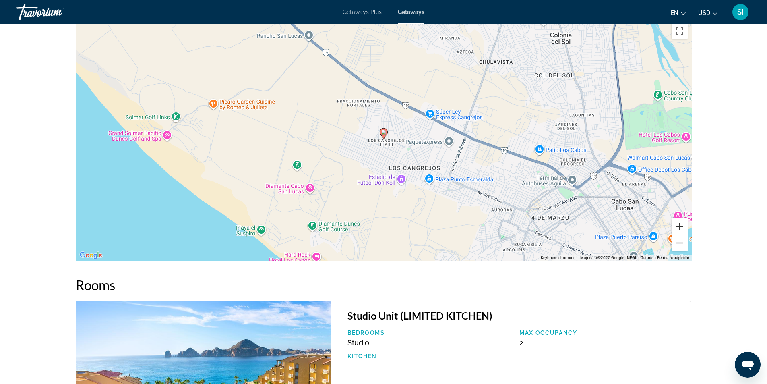
click at [673, 224] on button "Zoom in" at bounding box center [679, 226] width 16 height 16
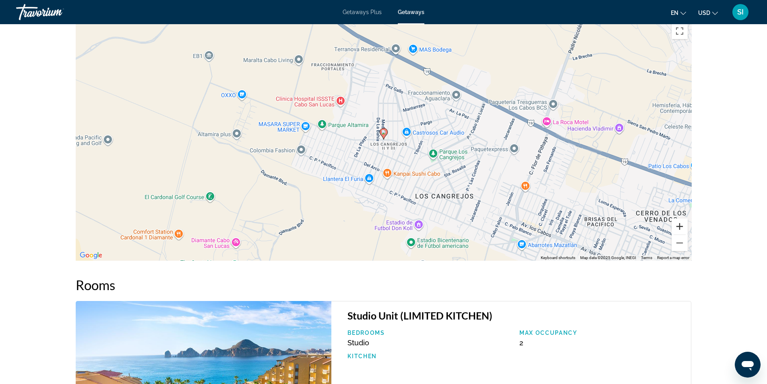
click at [673, 224] on button "Zoom in" at bounding box center [679, 226] width 16 height 16
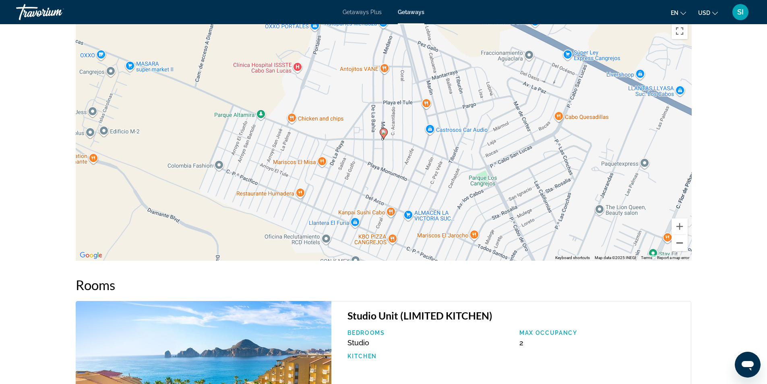
click at [686, 244] on button "Zoom out" at bounding box center [679, 243] width 16 height 16
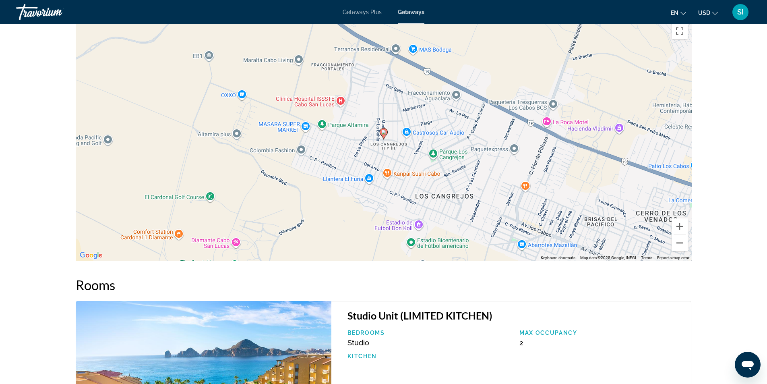
click at [686, 244] on button "Zoom out" at bounding box center [679, 243] width 16 height 16
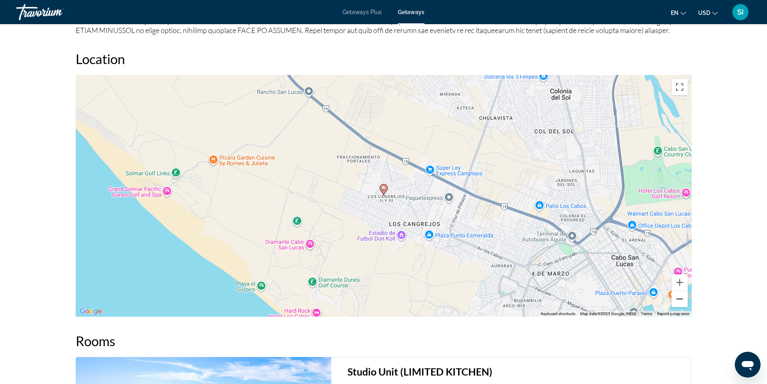
scroll to position [1030, 0]
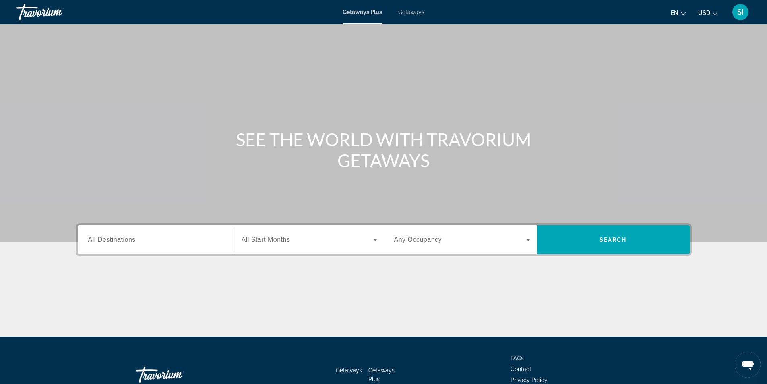
click at [110, 241] on span "All Destinations" at bounding box center [112, 239] width 48 height 7
click at [110, 241] on input "Destination All Destinations" at bounding box center [156, 240] width 136 height 10
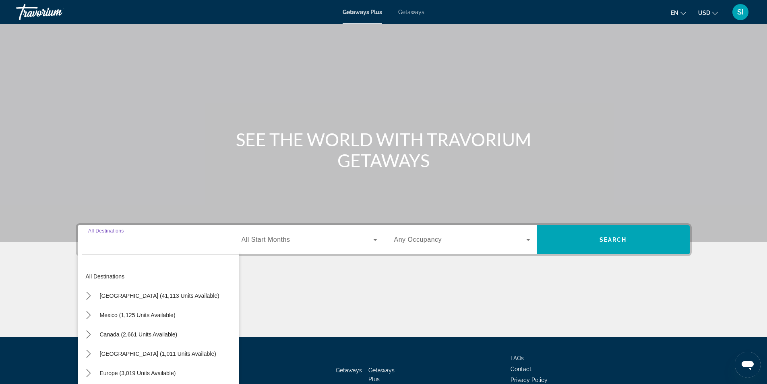
scroll to position [52, 0]
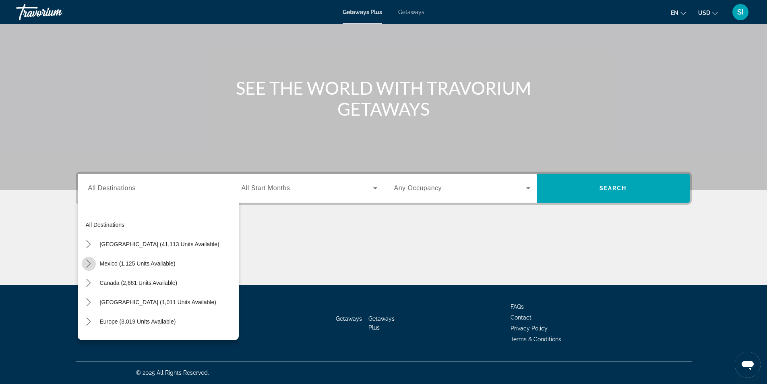
click at [86, 260] on icon "Toggle Mexico (1,125 units available) submenu" at bounding box center [89, 263] width 8 height 8
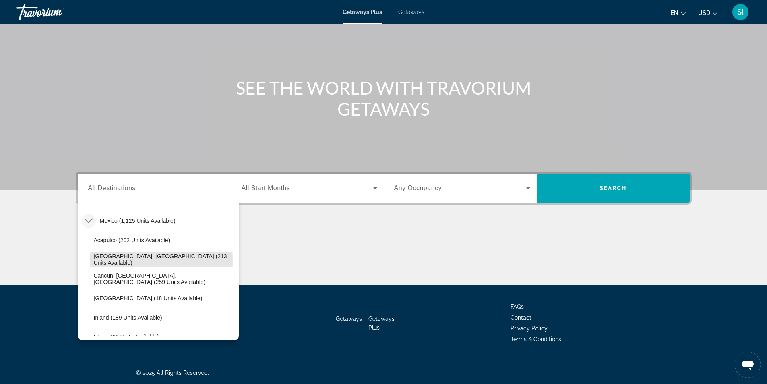
click at [102, 260] on span "[GEOGRAPHIC_DATA], [GEOGRAPHIC_DATA] (213 units available)" at bounding box center [164, 259] width 141 height 13
type input "**********"
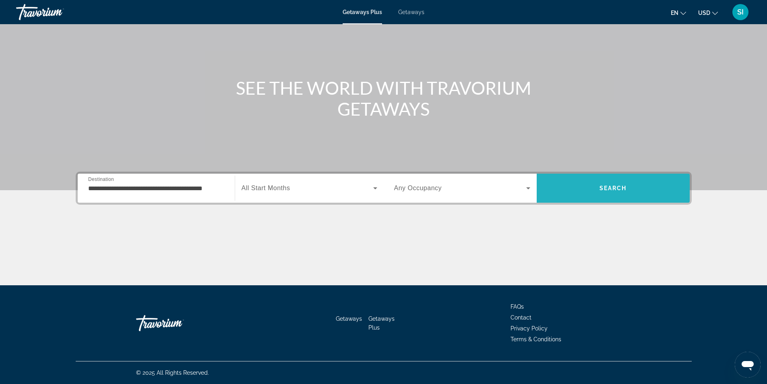
click at [609, 190] on span "Search" at bounding box center [612, 188] width 27 height 6
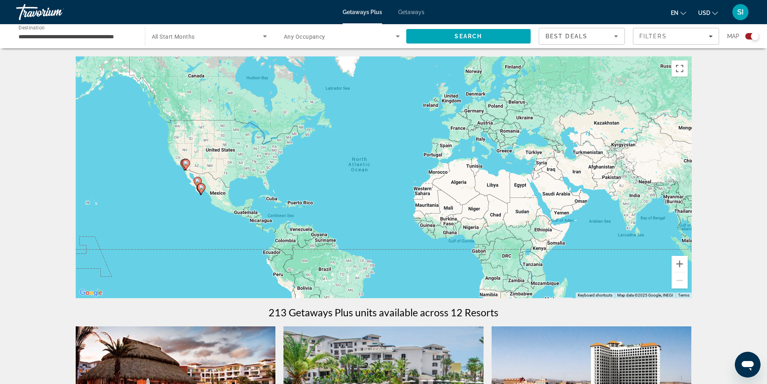
click at [198, 191] on gmp-advanced-marker "Main content" at bounding box center [201, 189] width 8 height 12
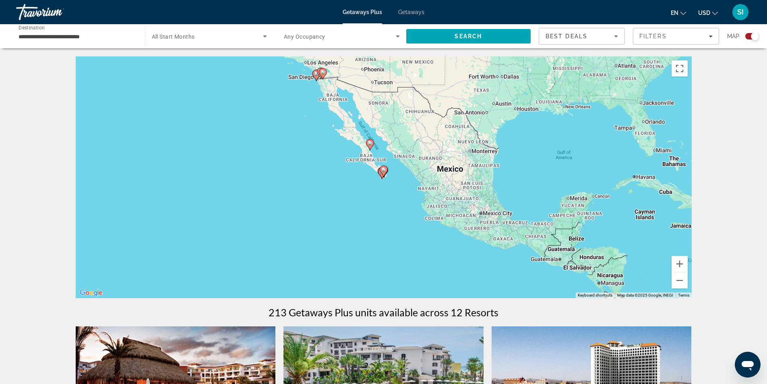
click at [385, 174] on icon "Main content" at bounding box center [383, 171] width 7 height 10
type input "**********"
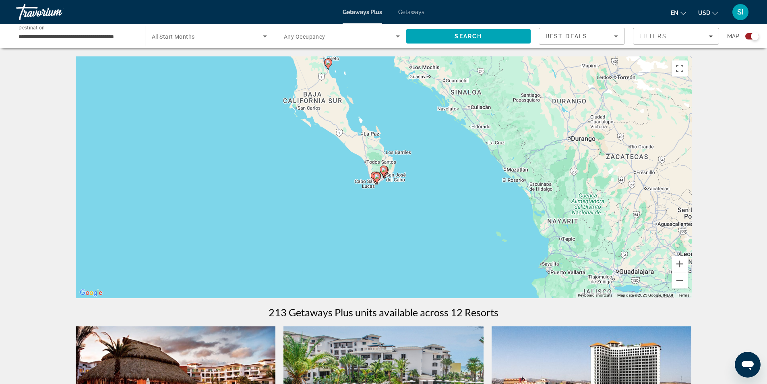
click at [384, 172] on icon "Main content" at bounding box center [383, 171] width 7 height 10
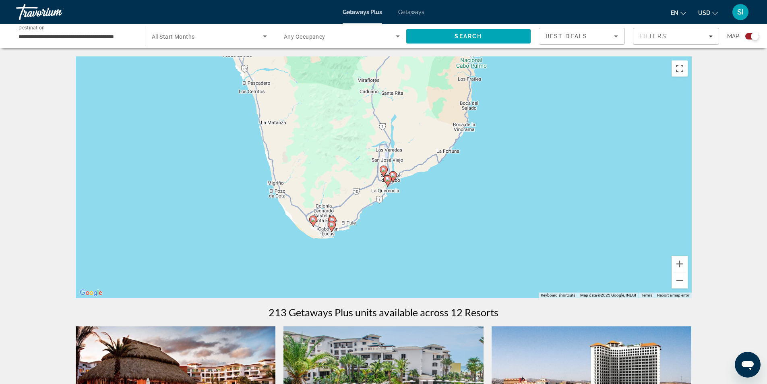
click at [385, 176] on gmp-advanced-marker "Main content" at bounding box center [384, 171] width 8 height 12
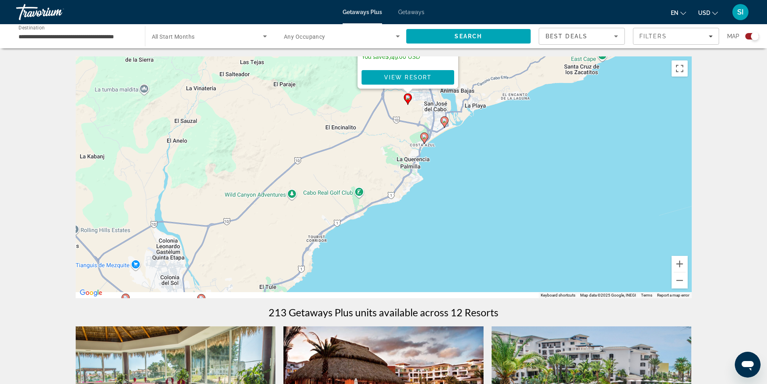
drag, startPoint x: 457, startPoint y: 240, endPoint x: 476, endPoint y: 0, distance: 239.9
click at [477, 0] on div "**********" at bounding box center [383, 192] width 767 height 384
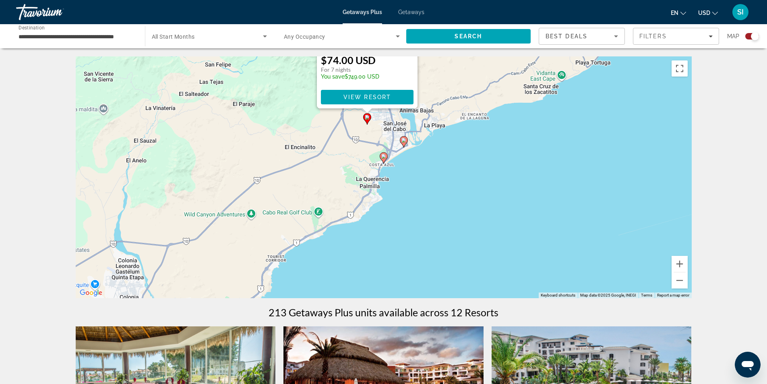
drag, startPoint x: 467, startPoint y: 100, endPoint x: 423, endPoint y: 202, distance: 111.5
click at [423, 202] on div "To activate drag with keyboard, press Alt + Enter. Once in keyboard drag state,…" at bounding box center [384, 177] width 616 height 242
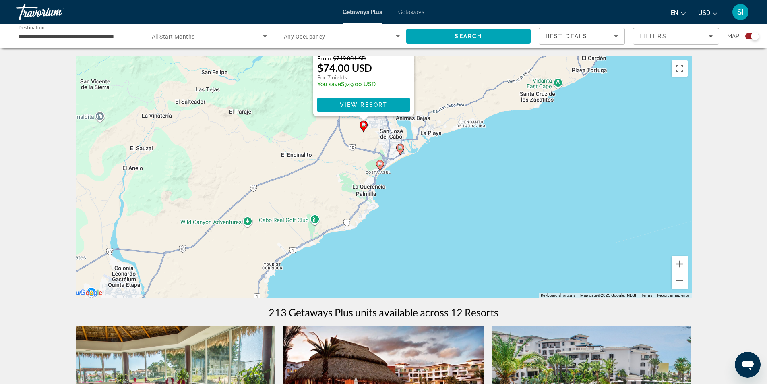
click at [382, 166] on icon "Main content" at bounding box center [379, 165] width 7 height 10
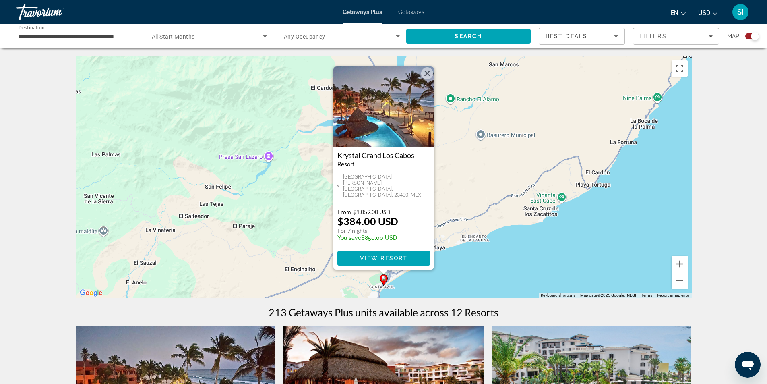
click at [554, 275] on div "To navigate, press the arrow keys. To activate drag with keyboard, press Alt + …" at bounding box center [384, 177] width 616 height 242
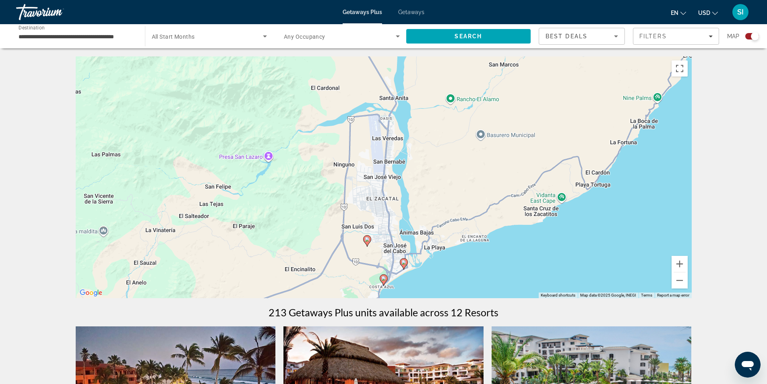
click at [405, 262] on image "Main content" at bounding box center [403, 262] width 5 height 5
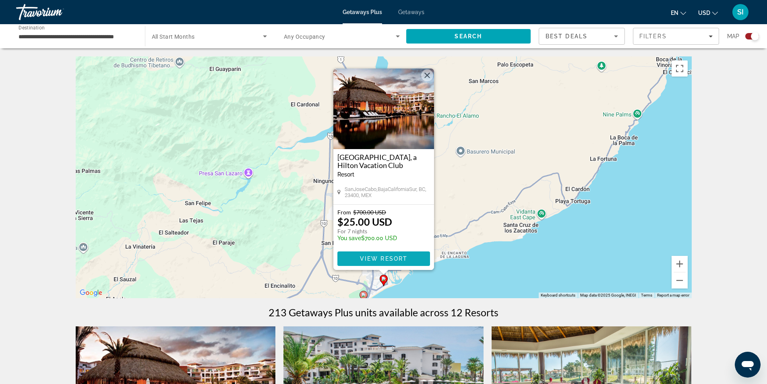
click at [374, 257] on span "View Resort" at bounding box center [383, 258] width 48 height 6
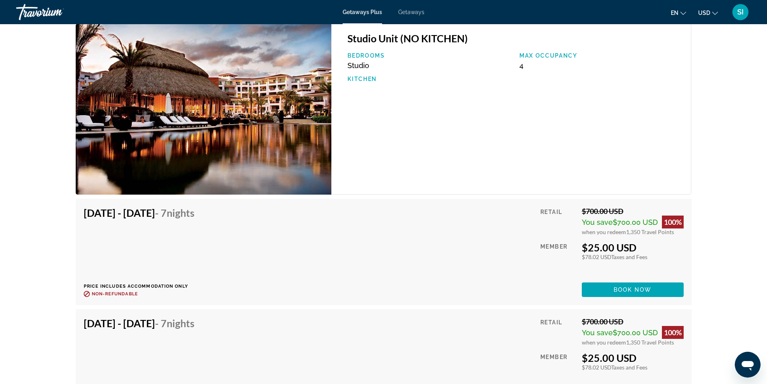
scroll to position [1264, 0]
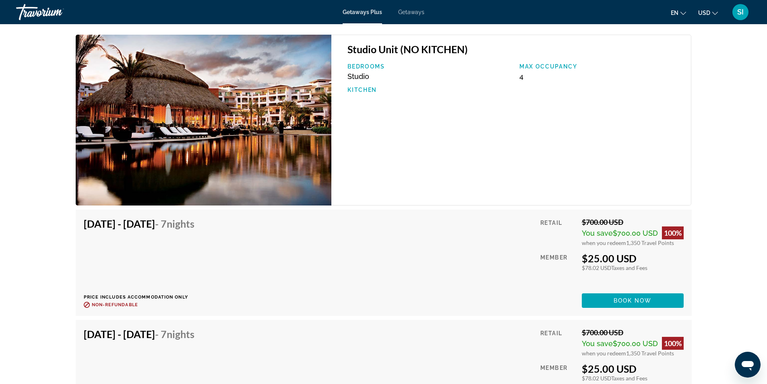
click at [412, 10] on span "Getaways" at bounding box center [411, 12] width 26 height 6
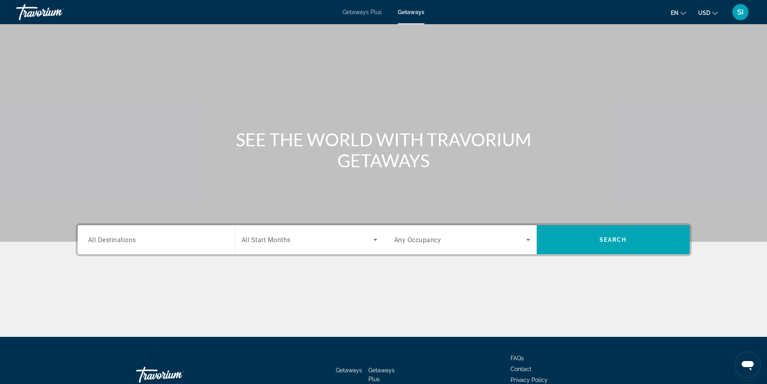
click at [93, 237] on span "All Destinations" at bounding box center [112, 239] width 48 height 8
click at [93, 237] on input "Destination All Destinations" at bounding box center [156, 240] width 136 height 10
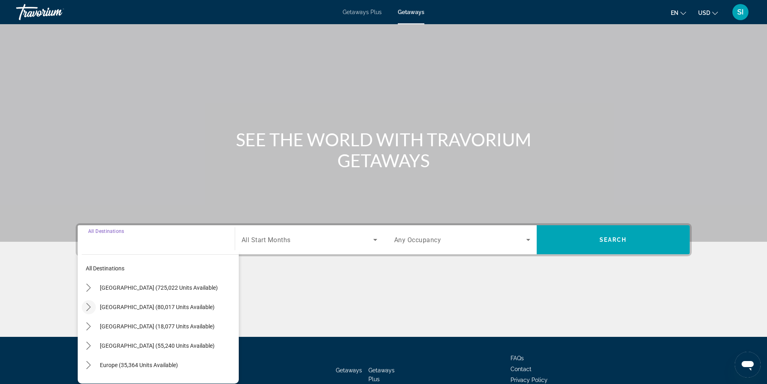
scroll to position [52, 0]
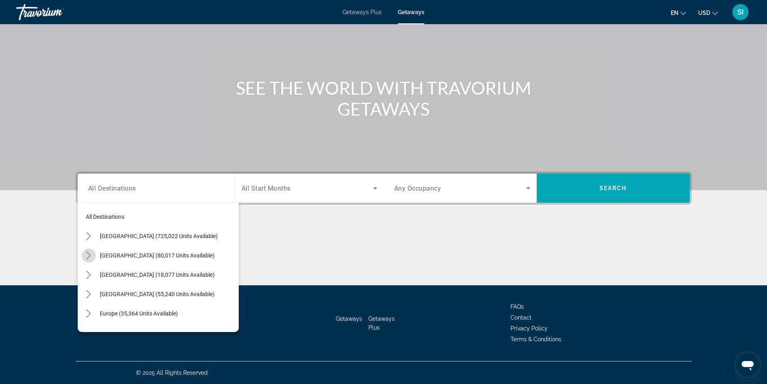
click at [84, 255] on mat-icon "Toggle Mexico (80,017 units available) submenu" at bounding box center [89, 255] width 14 height 14
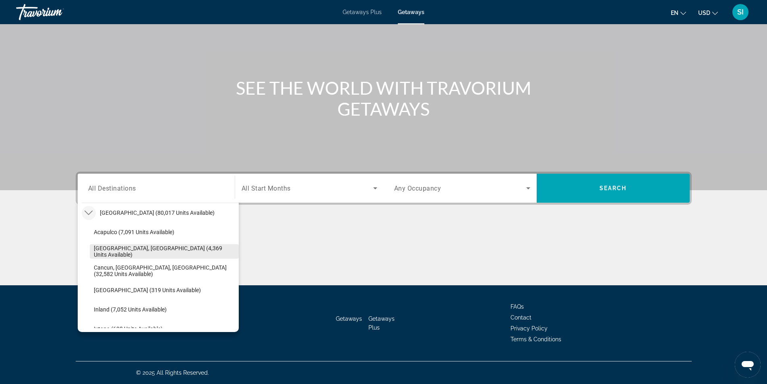
click at [129, 252] on span "[GEOGRAPHIC_DATA], [GEOGRAPHIC_DATA] (4,369 units available)" at bounding box center [164, 251] width 141 height 13
type input "**********"
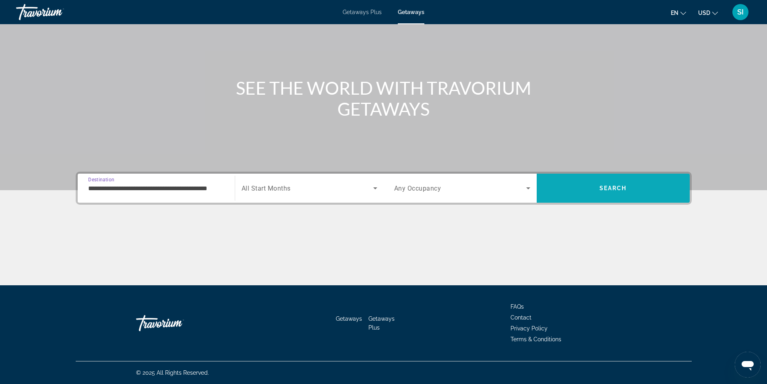
click at [605, 189] on span "Search" at bounding box center [612, 188] width 27 height 6
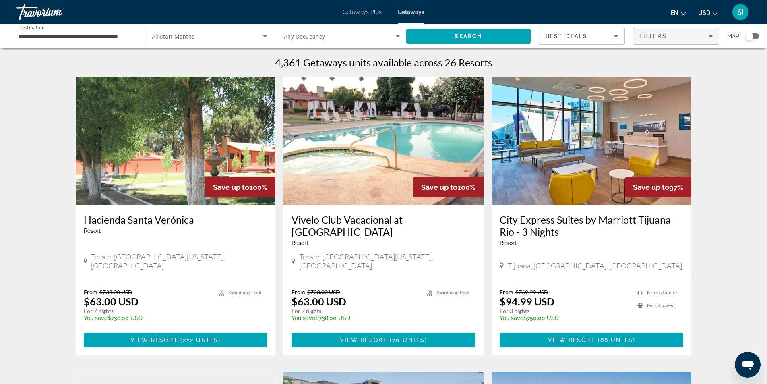
click at [712, 34] on icon "Filters" at bounding box center [711, 36] width 4 height 4
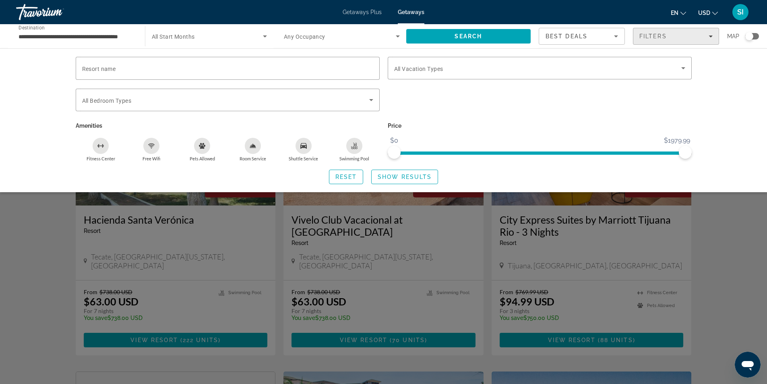
click at [713, 34] on span "Filters" at bounding box center [675, 36] width 85 height 19
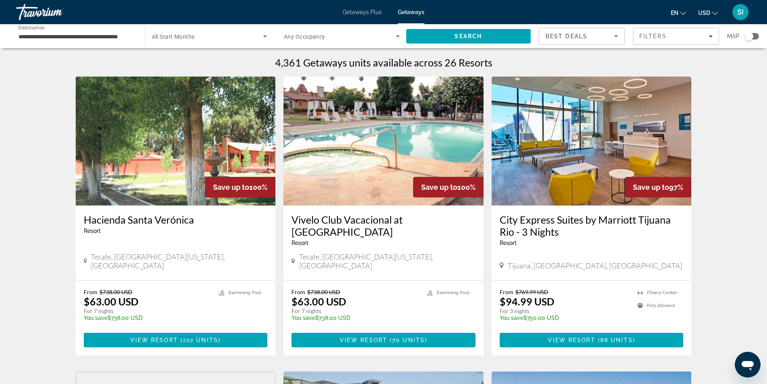
click at [750, 37] on div "Search widget" at bounding box center [749, 36] width 8 height 8
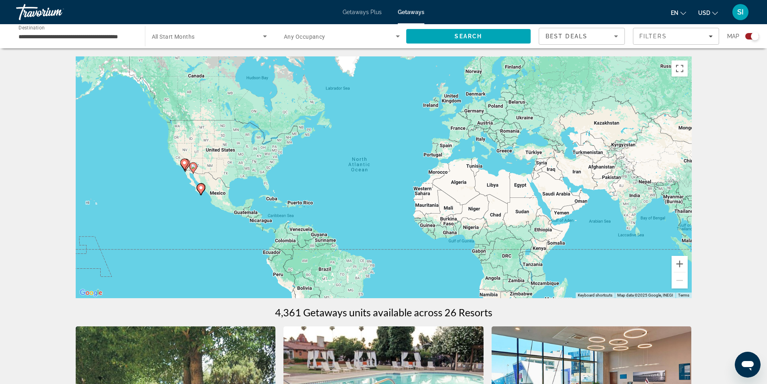
click at [202, 187] on image "Main content" at bounding box center [200, 187] width 5 height 5
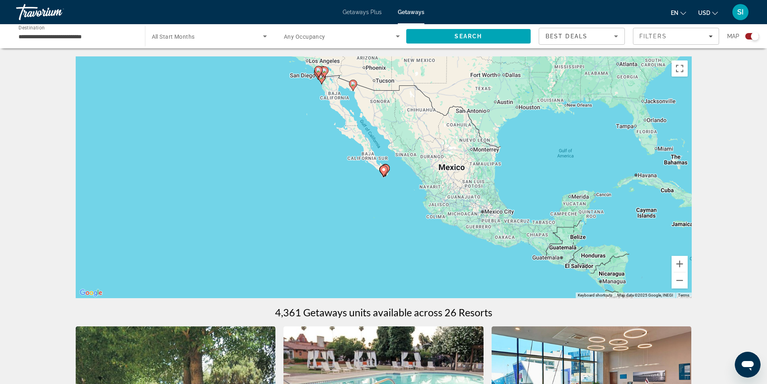
click at [388, 169] on icon "Main content" at bounding box center [385, 170] width 7 height 10
type input "**********"
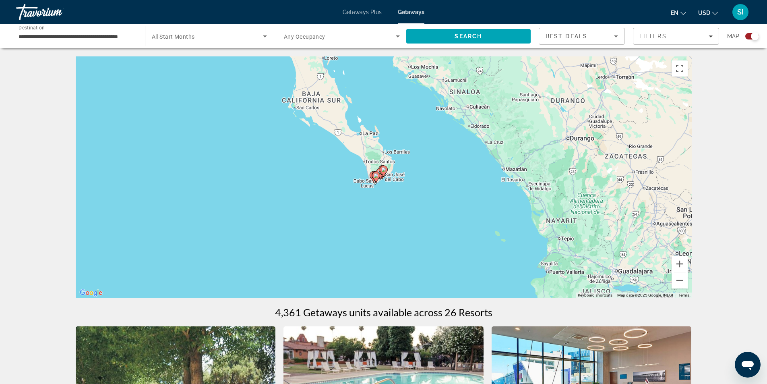
click at [384, 170] on image "Main content" at bounding box center [383, 169] width 5 height 5
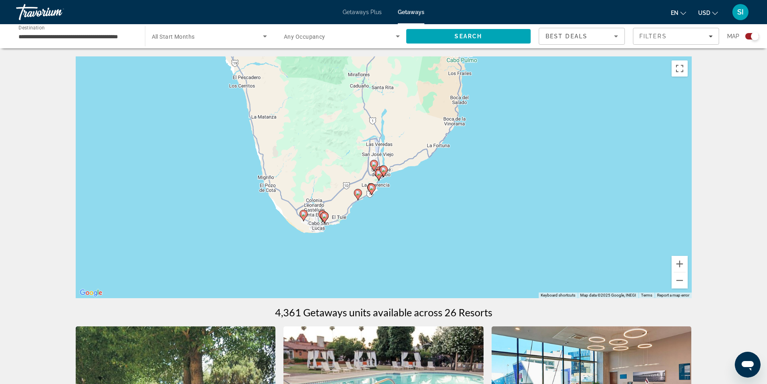
click at [384, 176] on icon "Main content" at bounding box center [384, 170] width 8 height 11
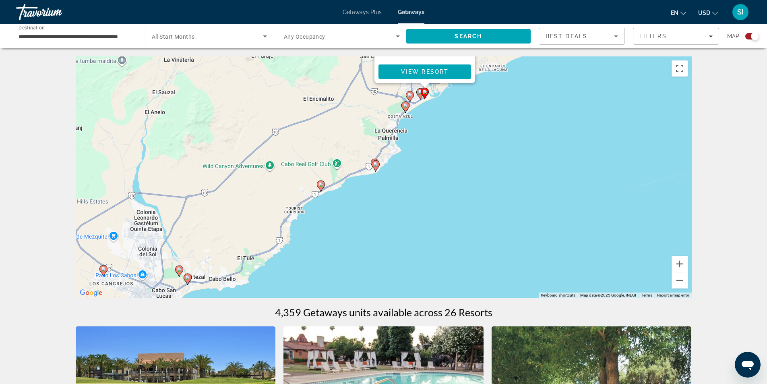
drag, startPoint x: 490, startPoint y: 241, endPoint x: 533, endPoint y: 46, distance: 199.2
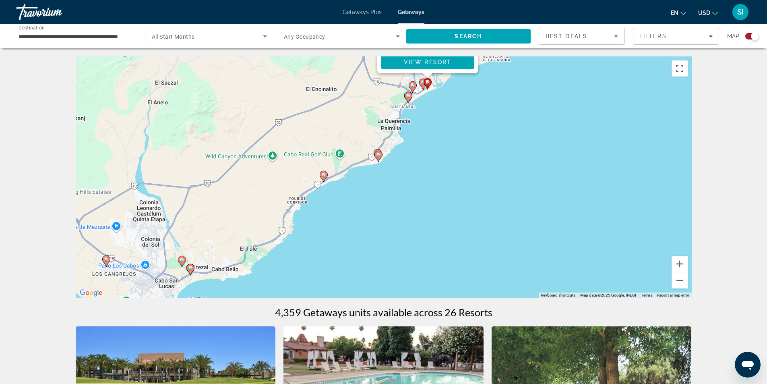
click at [378, 158] on icon "Main content" at bounding box center [377, 156] width 7 height 10
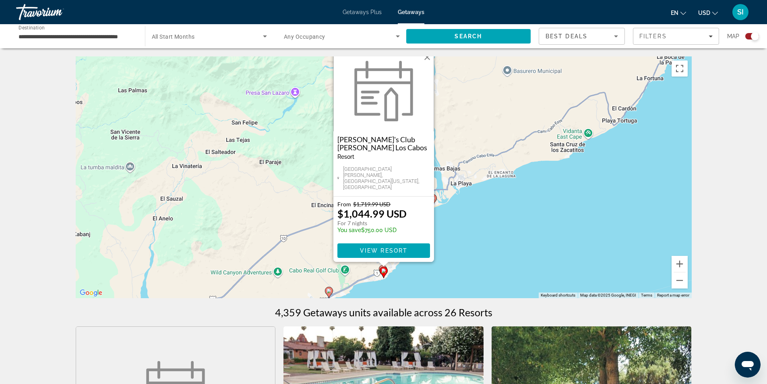
drag, startPoint x: 469, startPoint y: 217, endPoint x: 470, endPoint y: 207, distance: 10.5
click at [470, 207] on div "To activate drag with keyboard, press Alt + Enter. Once in keyboard drag state,…" at bounding box center [384, 177] width 616 height 242
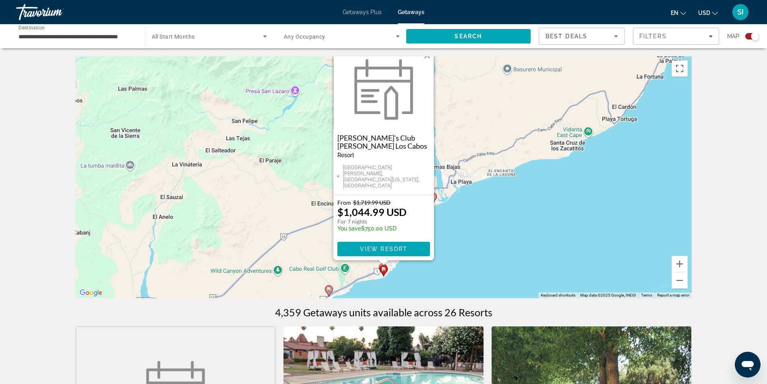
click at [468, 222] on div "To activate drag with keyboard, press Alt + Enter. Once in keyboard drag state,…" at bounding box center [384, 177] width 616 height 242
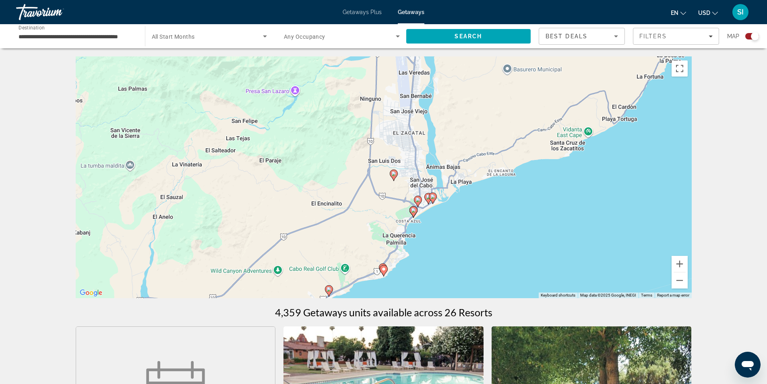
click at [426, 202] on gmp-advanced-marker "Main content" at bounding box center [428, 198] width 8 height 12
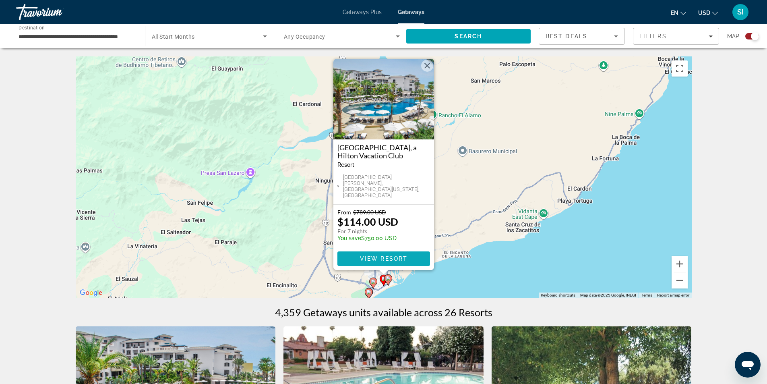
click at [382, 260] on span "View Resort" at bounding box center [383, 258] width 48 height 6
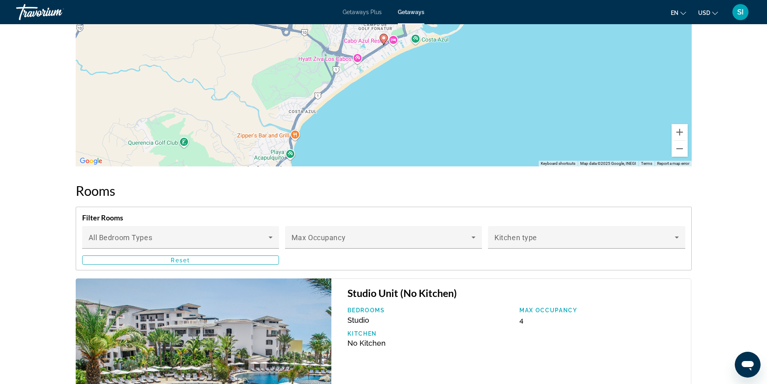
scroll to position [1131, 0]
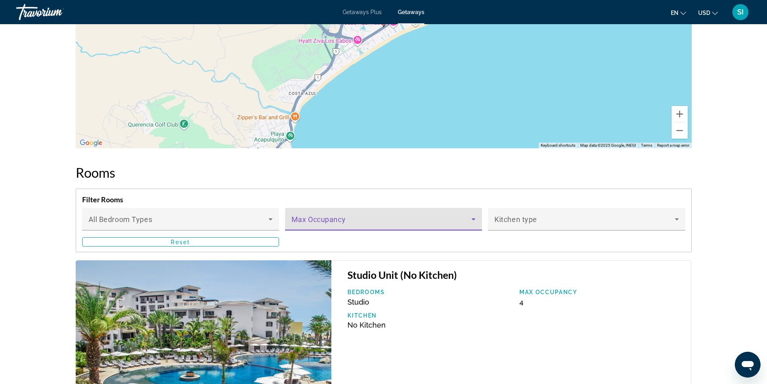
click at [474, 219] on icon "Main content" at bounding box center [473, 219] width 4 height 2
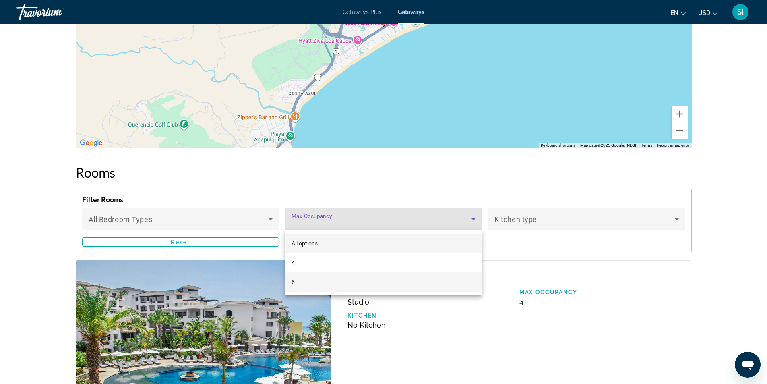
click at [306, 281] on mat-option "6" at bounding box center [383, 281] width 197 height 19
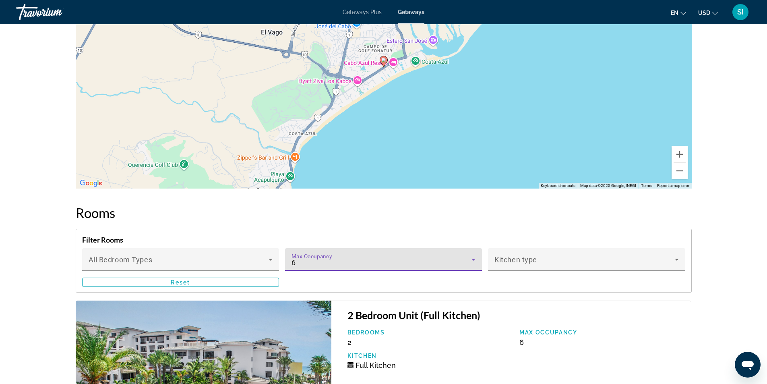
scroll to position [1252, 0]
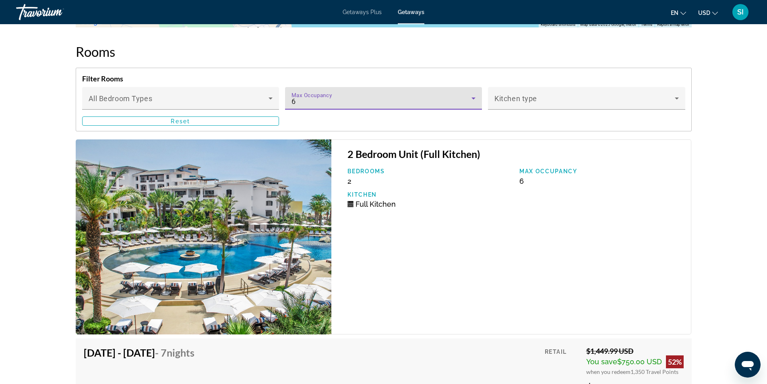
click at [470, 96] on icon "Main content" at bounding box center [474, 98] width 10 height 10
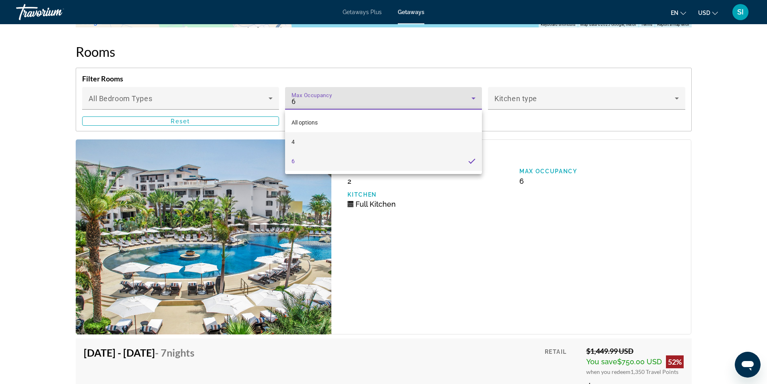
click at [354, 144] on mat-option "4" at bounding box center [383, 141] width 197 height 19
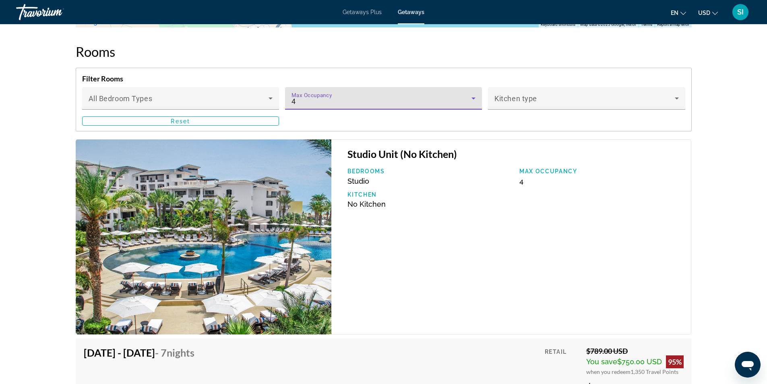
scroll to position [1211, 0]
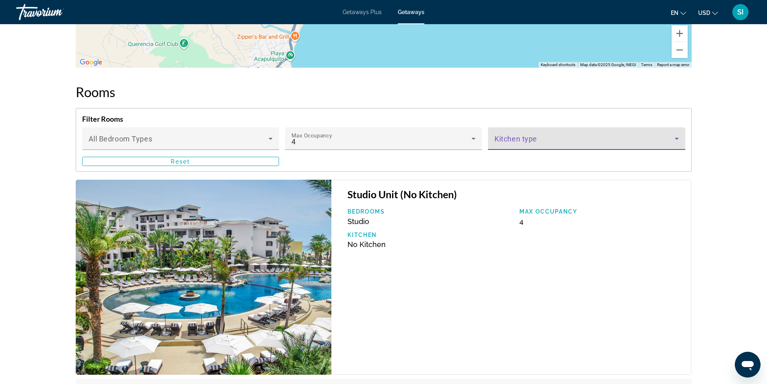
click at [680, 137] on icon "Main content" at bounding box center [677, 139] width 10 height 10
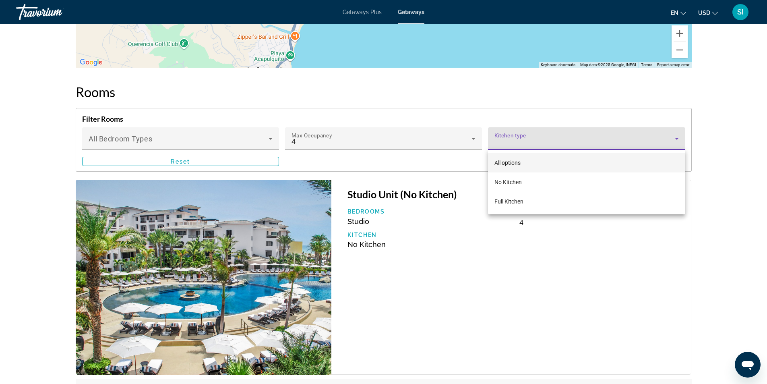
click at [680, 137] on div at bounding box center [383, 192] width 767 height 384
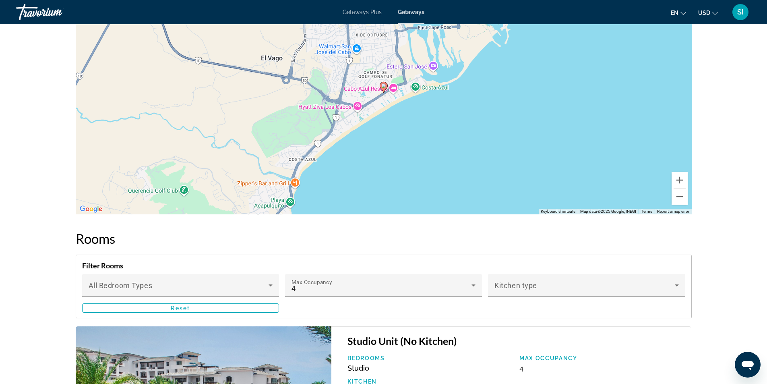
scroll to position [1115, 0]
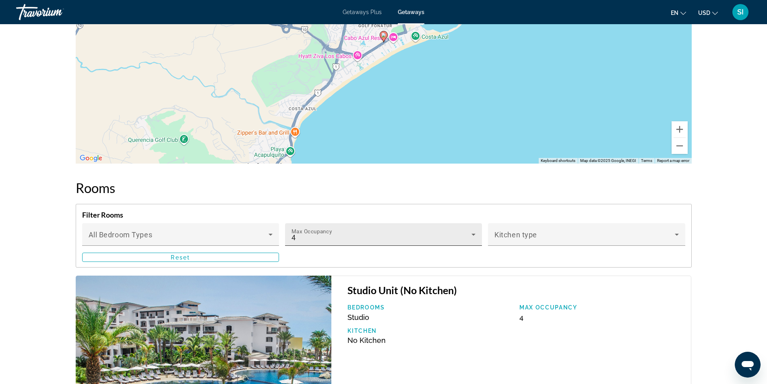
click at [472, 238] on icon "Main content" at bounding box center [474, 234] width 10 height 10
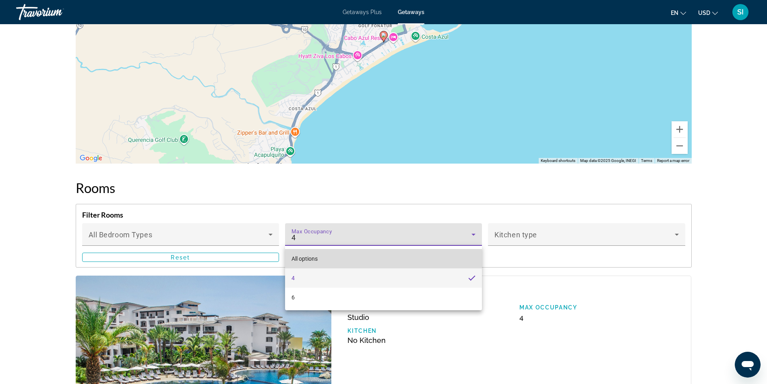
click at [327, 258] on mat-option "All options" at bounding box center [383, 258] width 197 height 19
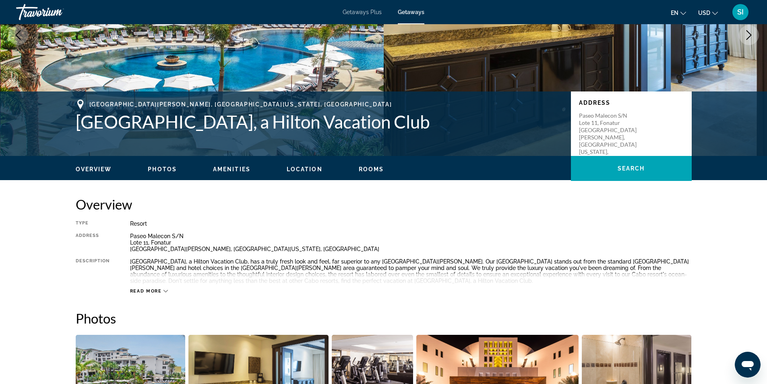
scroll to position [109, 0]
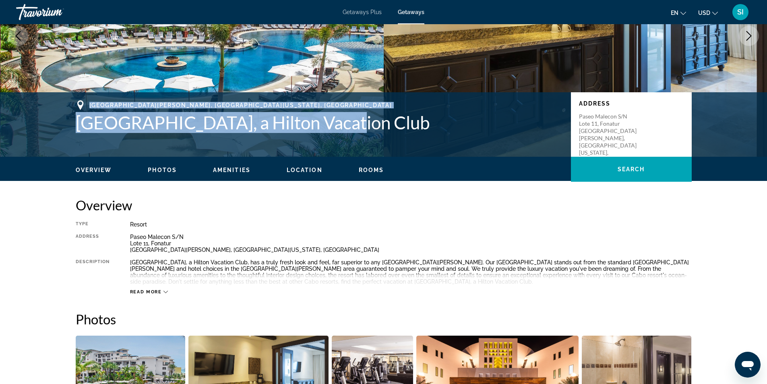
drag, startPoint x: 57, startPoint y: 122, endPoint x: 351, endPoint y: 122, distance: 294.7
click at [351, 122] on div "[GEOGRAPHIC_DATA][PERSON_NAME], [GEOGRAPHIC_DATA][US_STATE], [GEOGRAPHIC_DATA] …" at bounding box center [383, 124] width 767 height 64
copy div "San José del Cabo, Baja California Sur, Mexico Cabo Azul, a Hilton Vacation Club"
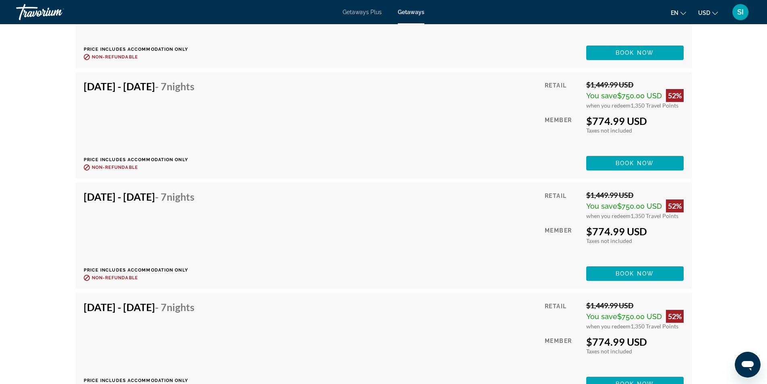
scroll to position [6067, 0]
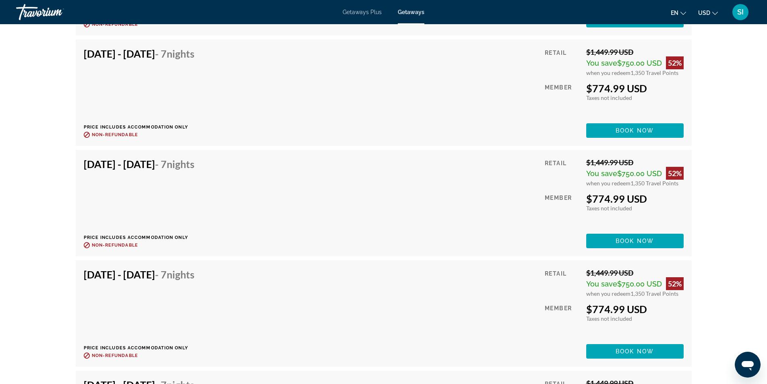
click at [366, 13] on span "Getaways Plus" at bounding box center [362, 12] width 39 height 6
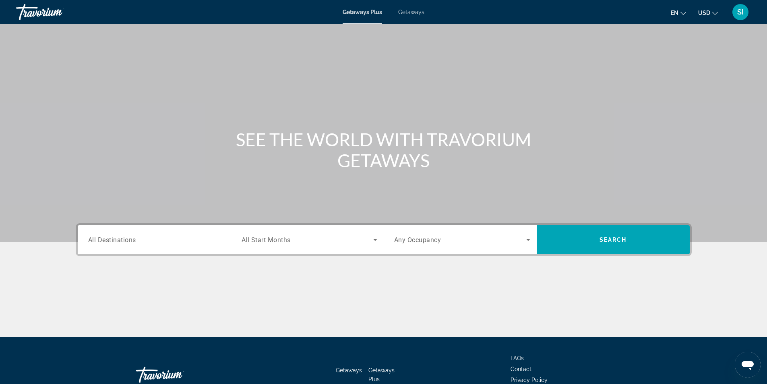
click at [106, 240] on span "All Destinations" at bounding box center [112, 239] width 48 height 8
click at [106, 240] on input "Destination All Destinations" at bounding box center [156, 240] width 136 height 10
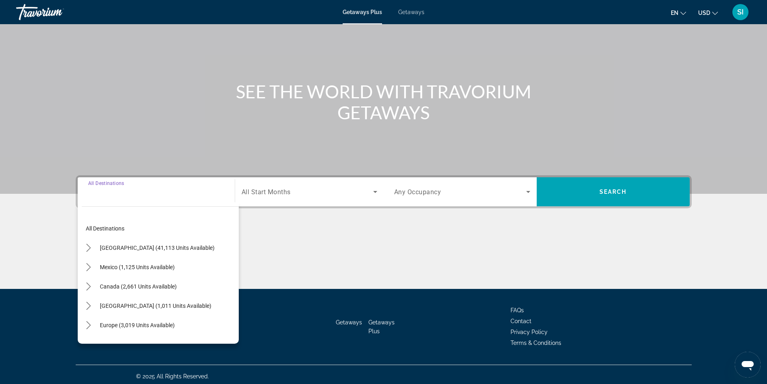
scroll to position [52, 0]
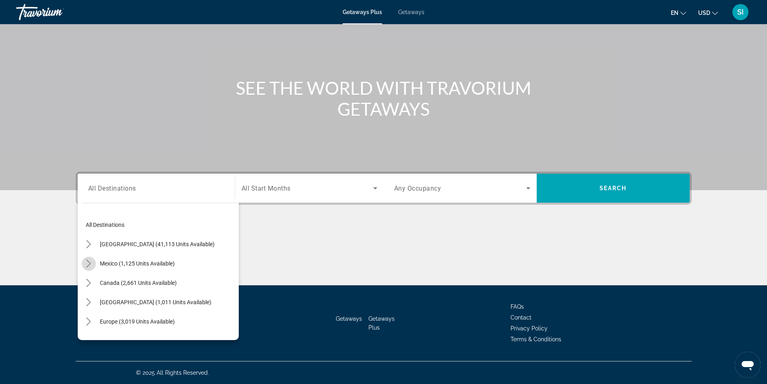
click at [87, 261] on icon "Toggle Mexico (1,125 units available) submenu" at bounding box center [89, 263] width 8 height 8
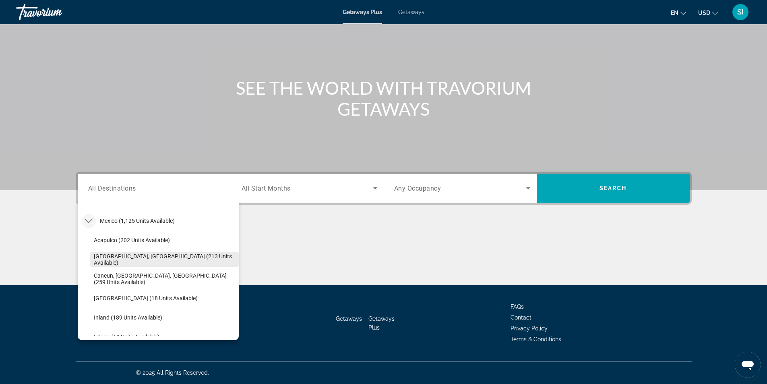
click at [104, 258] on span "[GEOGRAPHIC_DATA], [GEOGRAPHIC_DATA] (213 units available)" at bounding box center [164, 259] width 141 height 13
type input "**********"
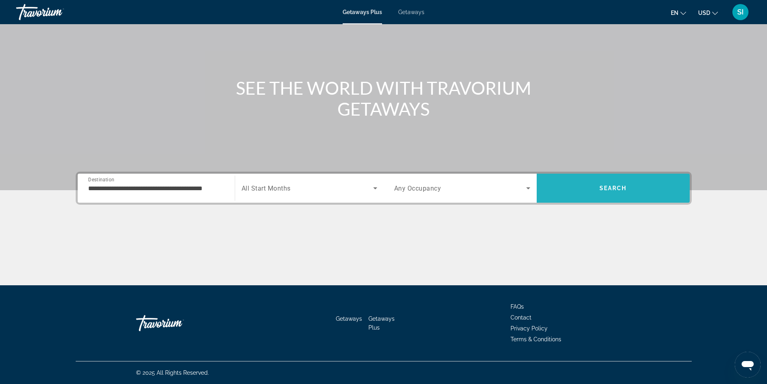
click at [599, 183] on span "Search" at bounding box center [613, 187] width 153 height 19
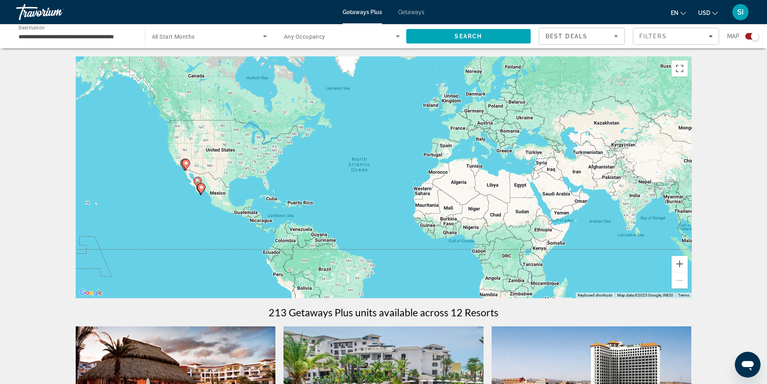
click at [203, 191] on icon "Main content" at bounding box center [201, 188] width 8 height 11
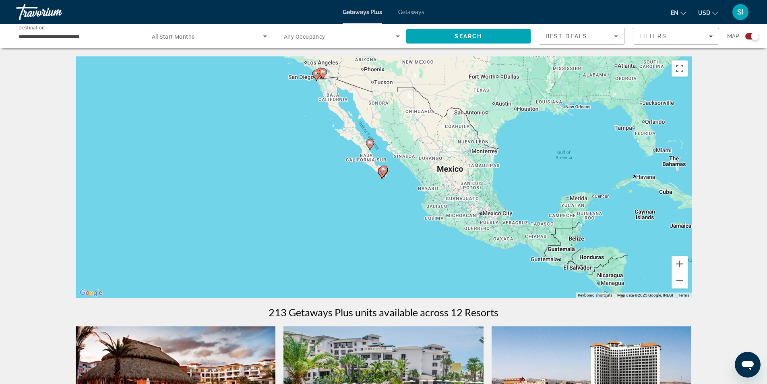
click at [386, 174] on gmp-advanced-marker "Main content" at bounding box center [384, 171] width 8 height 12
click at [385, 173] on icon "Main content" at bounding box center [383, 171] width 7 height 10
type input "**********"
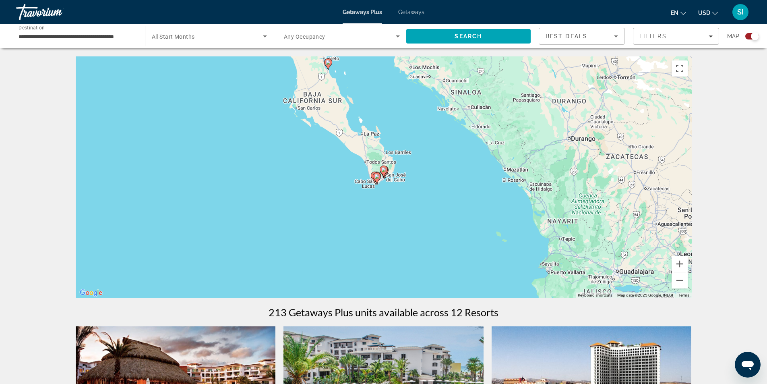
click at [384, 172] on icon "Main content" at bounding box center [383, 171] width 7 height 10
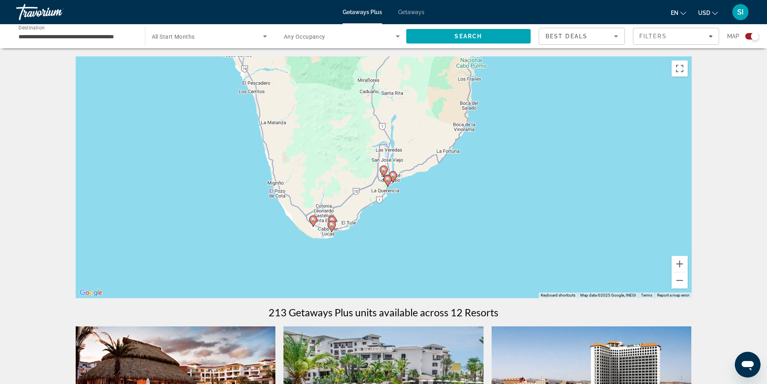
click at [388, 182] on icon "Main content" at bounding box center [387, 181] width 7 height 10
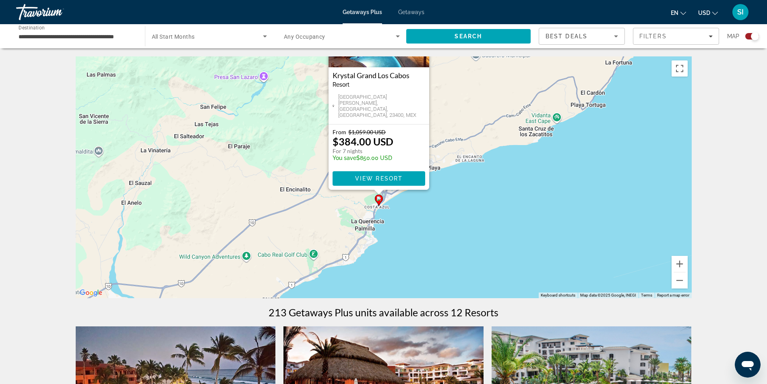
drag, startPoint x: 470, startPoint y: 188, endPoint x: 467, endPoint y: 108, distance: 79.8
click at [467, 108] on div "To activate drag with keyboard, press Alt + Enter. Once in keyboard drag state,…" at bounding box center [384, 177] width 616 height 242
click at [379, 176] on span "View Resort" at bounding box center [379, 178] width 48 height 6
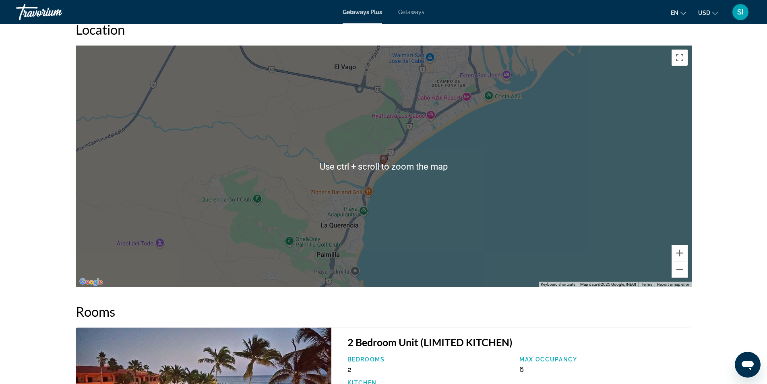
scroll to position [926, 0]
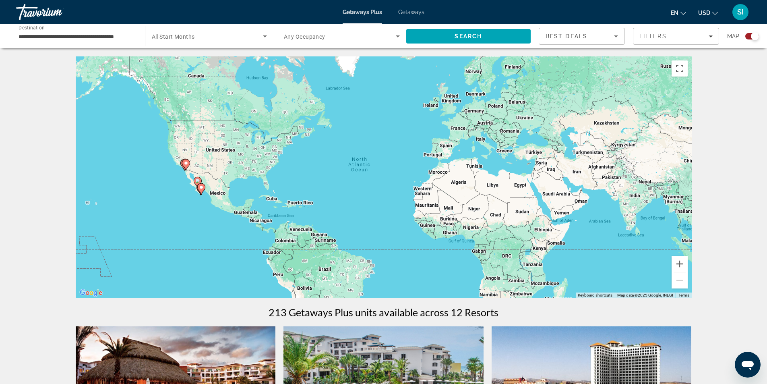
click at [201, 190] on icon "Main content" at bounding box center [200, 189] width 7 height 10
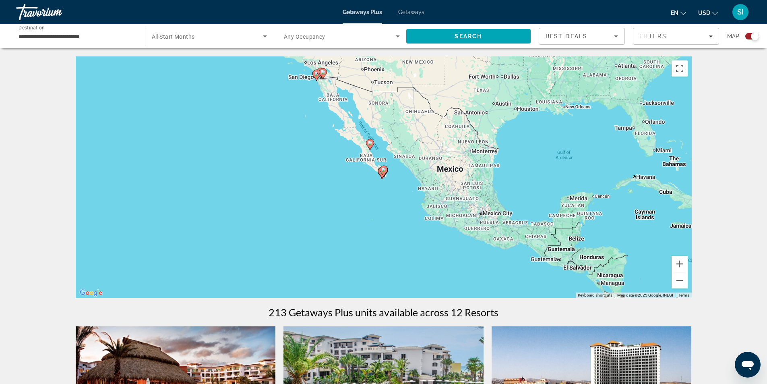
click at [386, 169] on image "Main content" at bounding box center [383, 169] width 5 height 5
type input "**********"
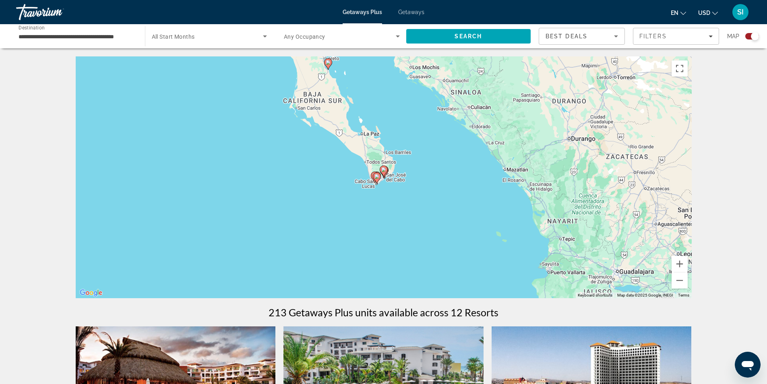
click at [386, 169] on image "Main content" at bounding box center [383, 169] width 5 height 5
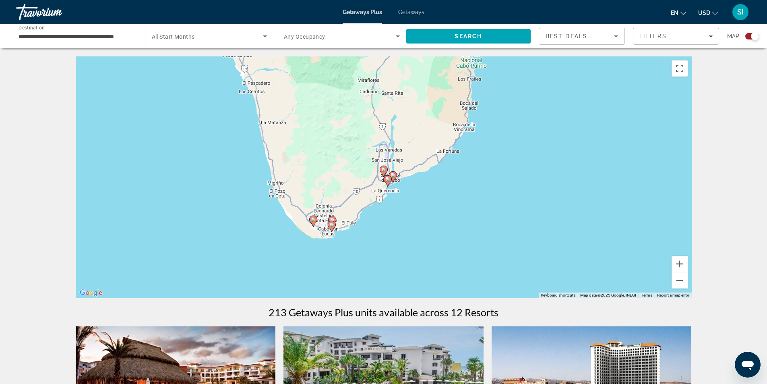
click at [386, 182] on icon "Main content" at bounding box center [387, 181] width 7 height 10
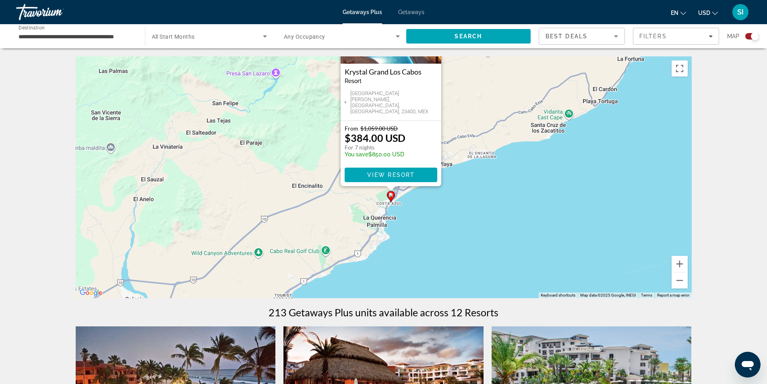
drag, startPoint x: 510, startPoint y: 216, endPoint x: 518, endPoint y: 120, distance: 97.0
click at [518, 120] on div "To activate drag with keyboard, press Alt + Enter. Once in keyboard drag state,…" at bounding box center [384, 177] width 616 height 242
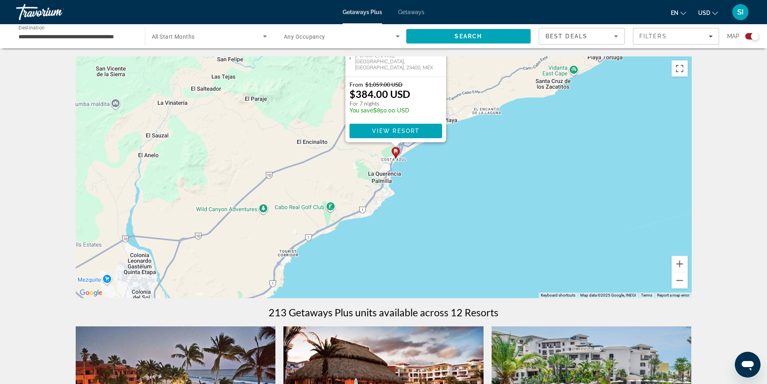
click at [404, 158] on div "To activate drag with keyboard, press Alt + Enter. Once in keyboard drag state,…" at bounding box center [384, 177] width 616 height 242
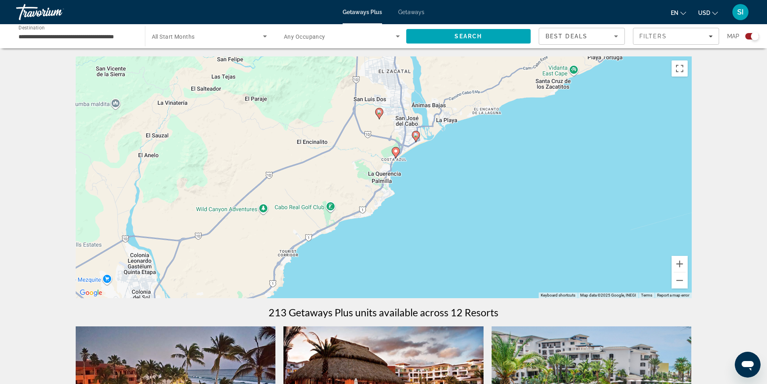
click at [413, 133] on icon "Main content" at bounding box center [415, 136] width 7 height 10
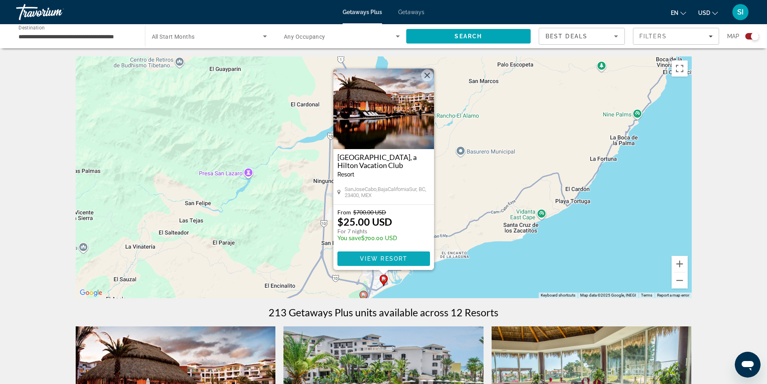
click at [374, 256] on span "View Resort" at bounding box center [383, 258] width 48 height 6
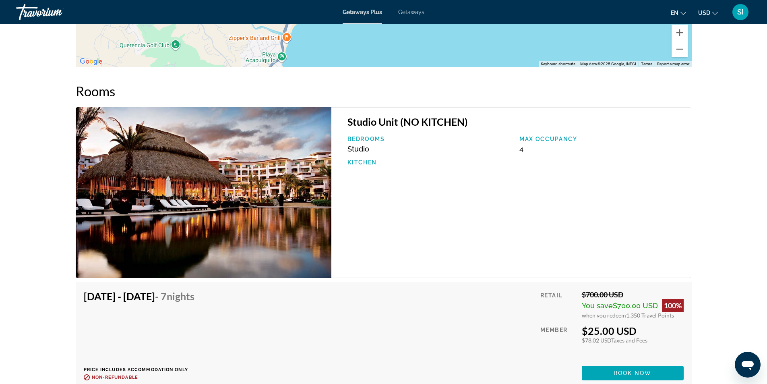
scroll to position [1143, 0]
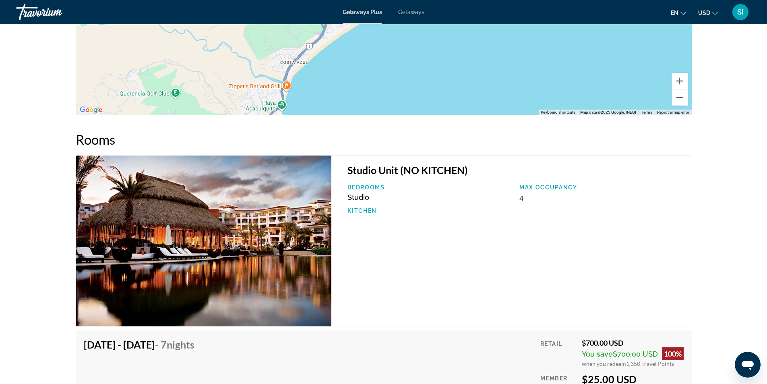
click at [406, 10] on span "Getaways" at bounding box center [411, 12] width 26 height 6
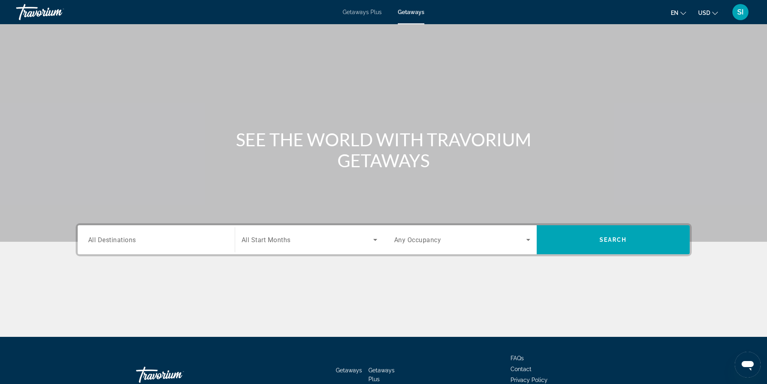
click at [92, 237] on span "All Destinations" at bounding box center [112, 239] width 48 height 8
click at [92, 237] on input "Destination All Destinations" at bounding box center [156, 240] width 136 height 10
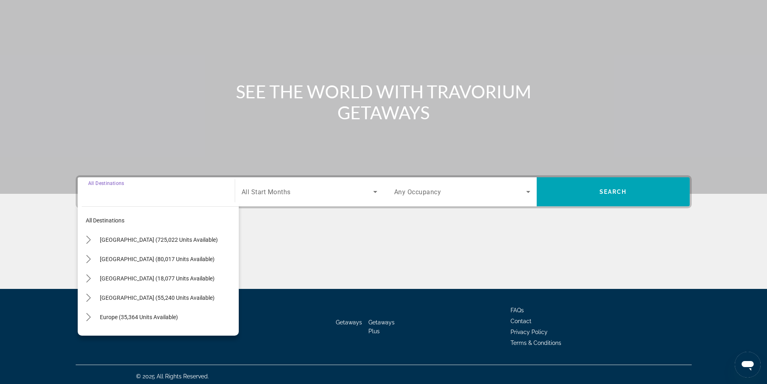
scroll to position [52, 0]
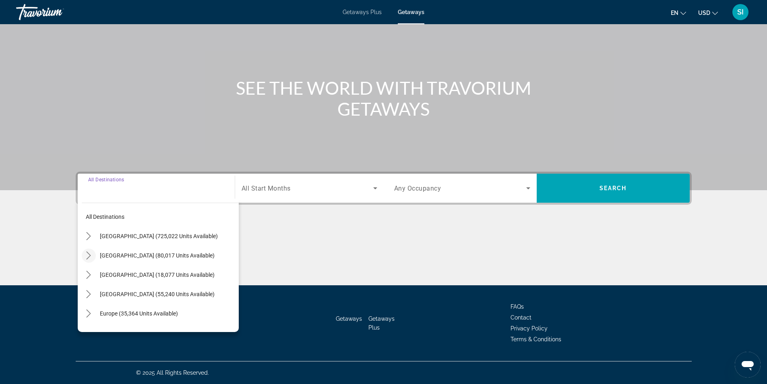
click at [89, 254] on icon "Toggle Mexico (80,017 units available) submenu" at bounding box center [89, 255] width 8 height 8
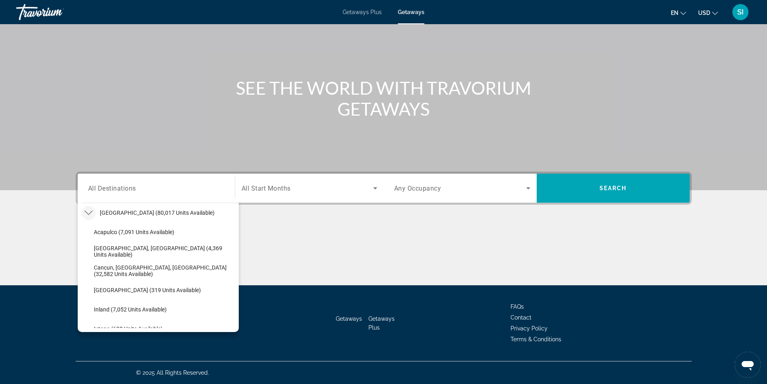
click at [112, 249] on span "[GEOGRAPHIC_DATA], [GEOGRAPHIC_DATA] (4,369 units available)" at bounding box center [164, 251] width 141 height 13
type input "**********"
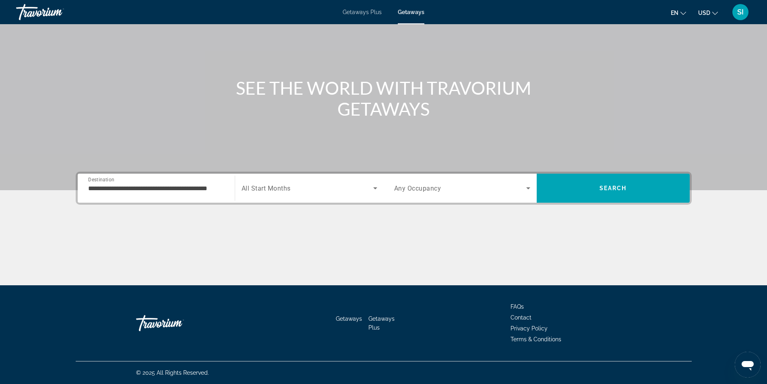
click at [265, 186] on span "All Start Months" at bounding box center [266, 188] width 49 height 8
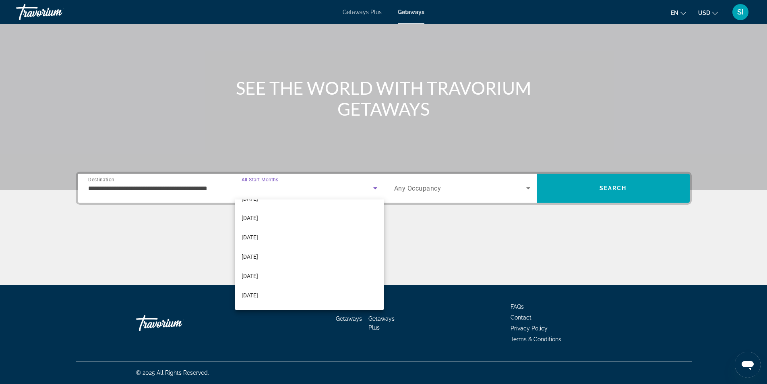
scroll to position [81, 0]
click at [258, 243] on span "March 2026" at bounding box center [250, 248] width 17 height 10
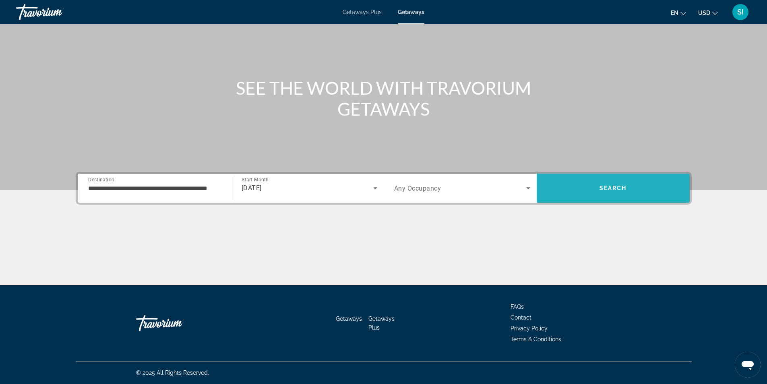
click at [614, 183] on span "Search" at bounding box center [613, 187] width 153 height 19
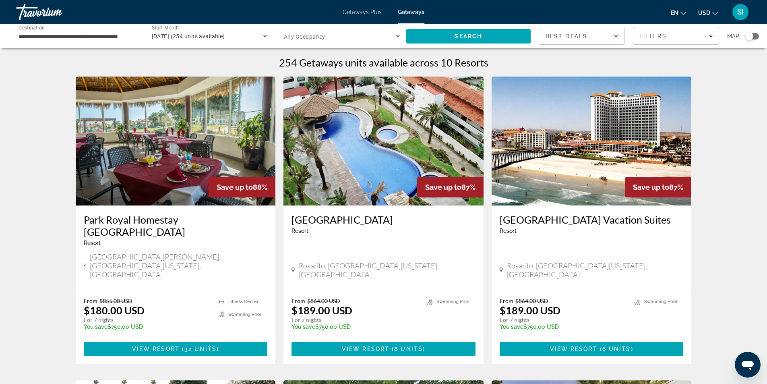
click at [750, 35] on div "Search widget" at bounding box center [749, 36] width 8 height 8
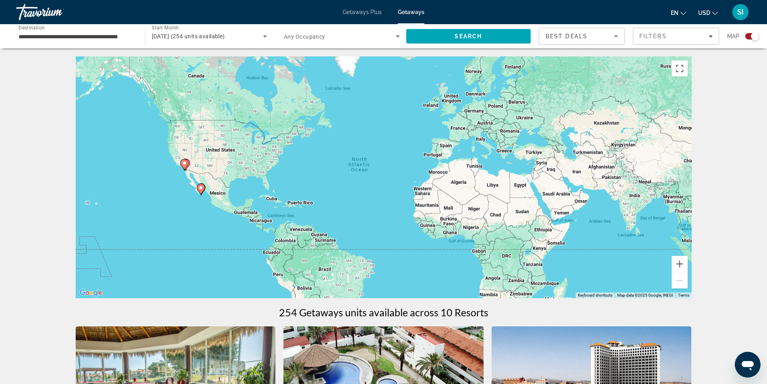
click at [201, 192] on icon "Main content" at bounding box center [200, 189] width 7 height 10
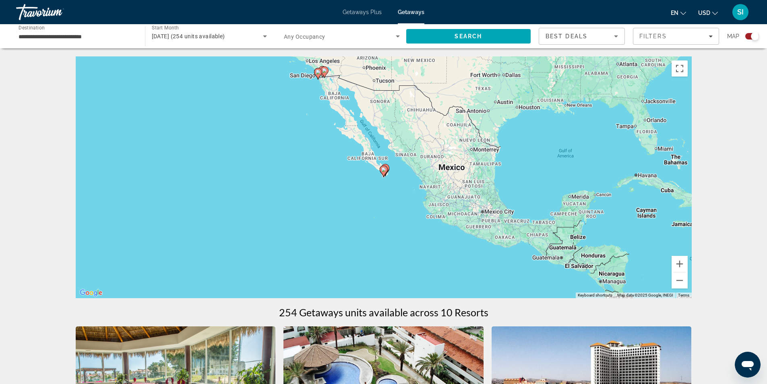
click at [387, 169] on icon "Main content" at bounding box center [383, 171] width 7 height 10
type input "**********"
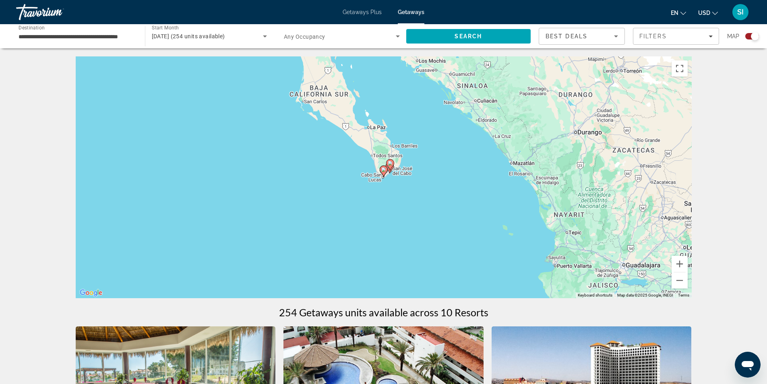
click at [392, 168] on gmp-advanced-marker "Main content" at bounding box center [390, 165] width 8 height 12
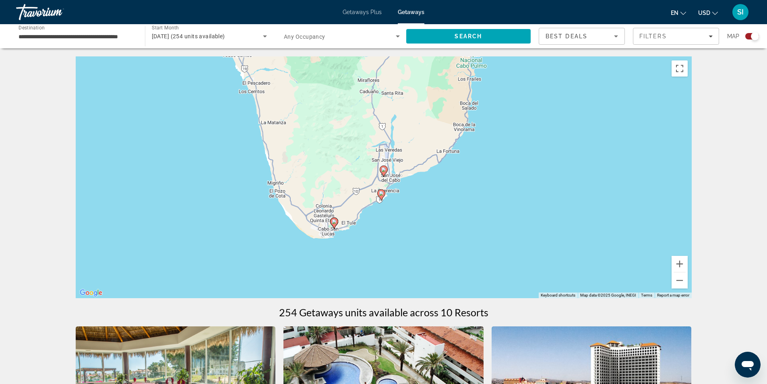
click at [380, 197] on icon "Main content" at bounding box center [381, 194] width 8 height 11
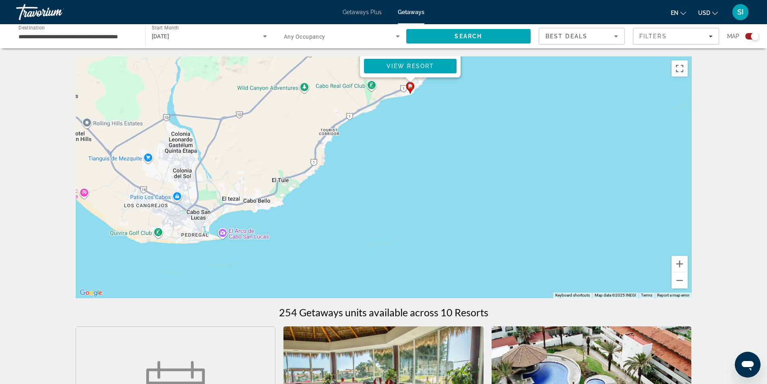
drag, startPoint x: 542, startPoint y: 250, endPoint x: 568, endPoint y: 57, distance: 195.0
click at [568, 57] on div "To activate drag with keyboard, press Alt + Enter. Once in keyboard drag state,…" at bounding box center [384, 177] width 616 height 242
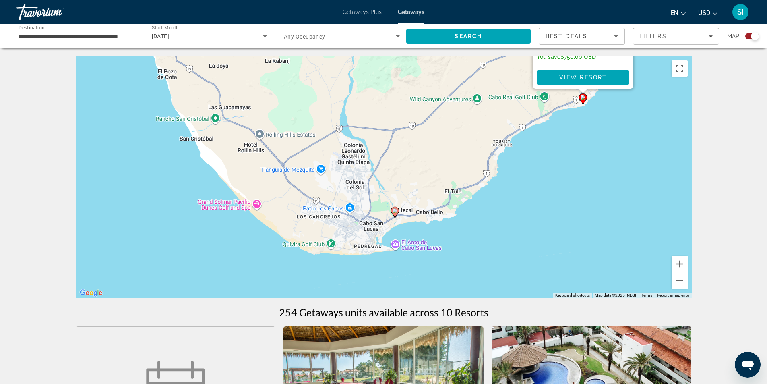
drag, startPoint x: 369, startPoint y: 200, endPoint x: 543, endPoint y: 210, distance: 174.2
click at [543, 210] on div "To activate drag with keyboard, press Alt + Enter. Once in keyboard drag state,…" at bounding box center [384, 177] width 616 height 242
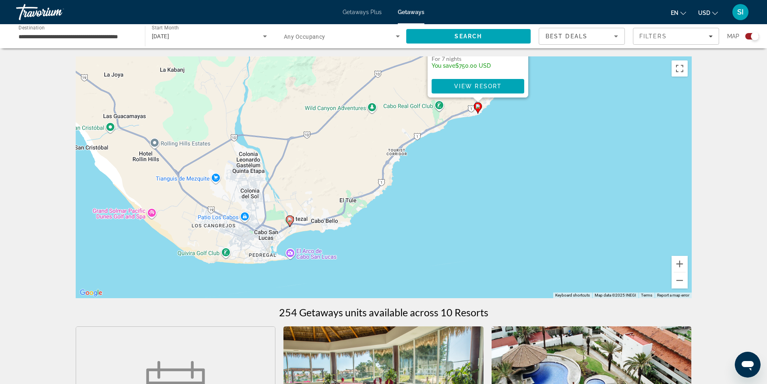
drag, startPoint x: 543, startPoint y: 210, endPoint x: 436, endPoint y: 220, distance: 106.7
click at [436, 220] on div "To activate drag with keyboard, press Alt + Enter. Once in keyboard drag state,…" at bounding box center [384, 177] width 616 height 242
click at [672, 279] on button "Zoom out" at bounding box center [679, 280] width 16 height 16
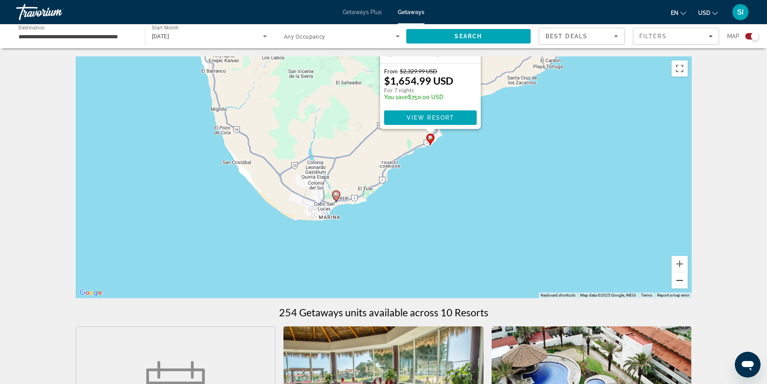
click at [672, 279] on button "Zoom out" at bounding box center [679, 280] width 16 height 16
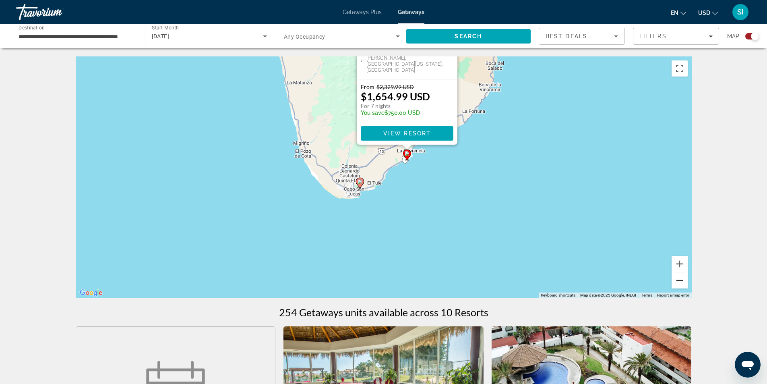
click at [672, 279] on button "Zoom out" at bounding box center [679, 280] width 16 height 16
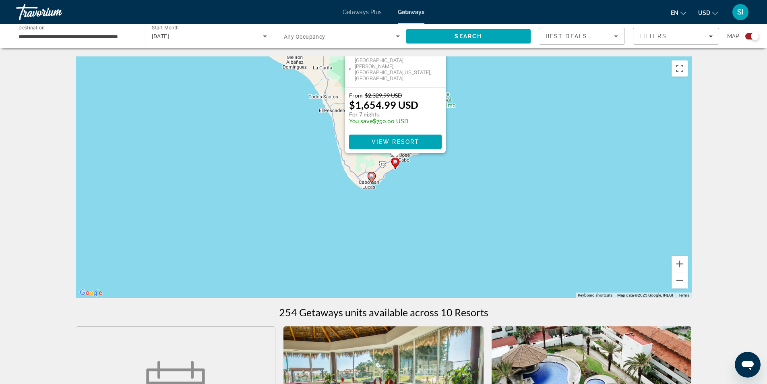
click at [526, 128] on div "To activate drag with keyboard, press Alt + Enter. Once in keyboard drag state,…" at bounding box center [384, 177] width 616 height 242
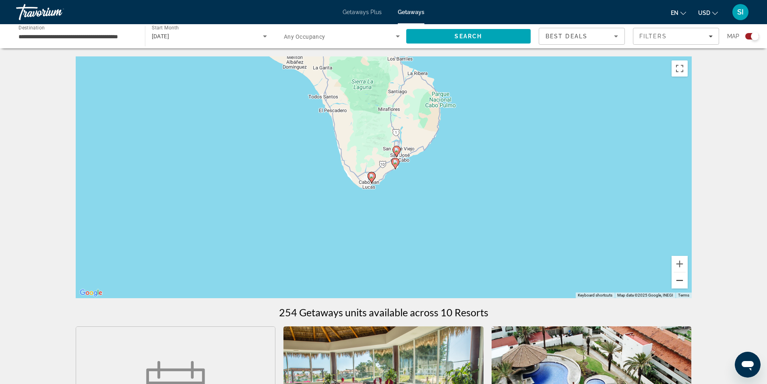
click at [678, 280] on button "Zoom out" at bounding box center [679, 280] width 16 height 16
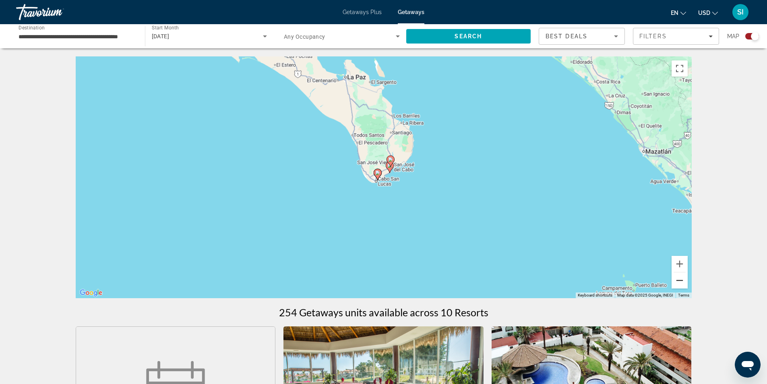
click at [678, 280] on button "Zoom out" at bounding box center [679, 280] width 16 height 16
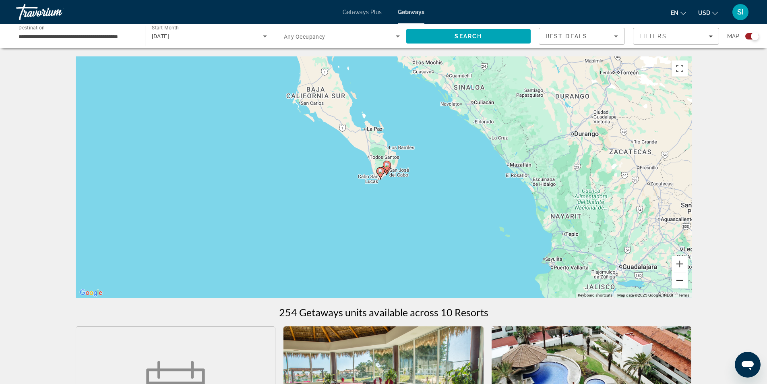
click at [678, 280] on button "Zoom out" at bounding box center [679, 280] width 16 height 16
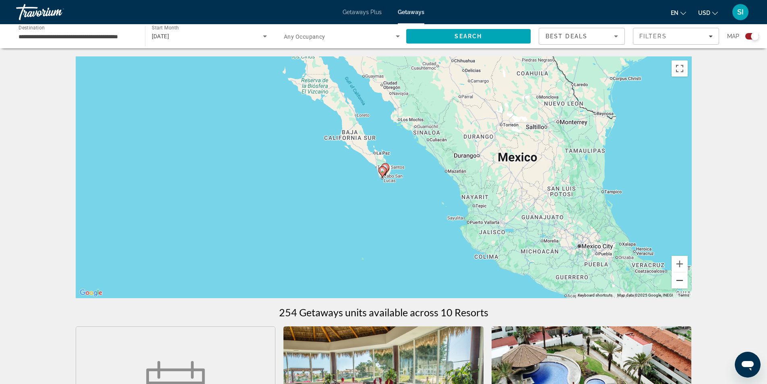
click at [678, 280] on button "Zoom out" at bounding box center [679, 280] width 16 height 16
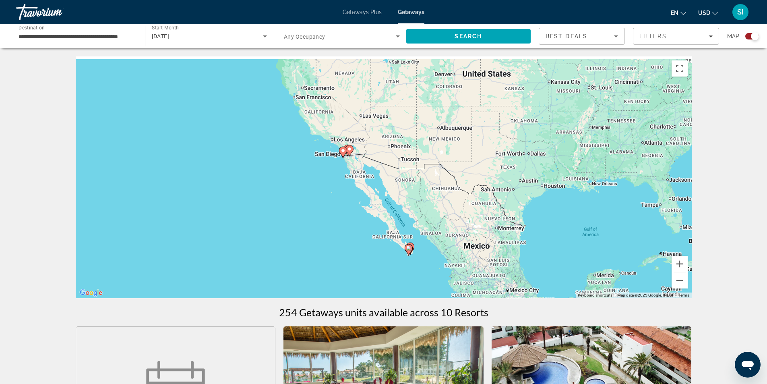
drag, startPoint x: 342, startPoint y: 100, endPoint x: 368, endPoint y: 186, distance: 89.5
click at [368, 186] on div "To activate drag with keyboard, press Alt + Enter. Once in keyboard drag state,…" at bounding box center [384, 177] width 616 height 242
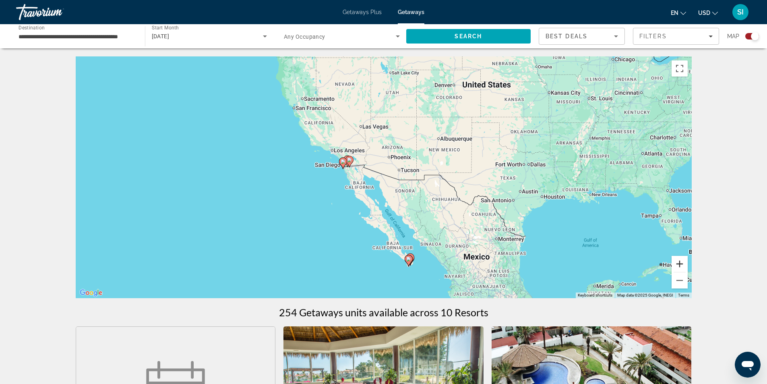
click at [683, 261] on button "Zoom in" at bounding box center [679, 264] width 16 height 16
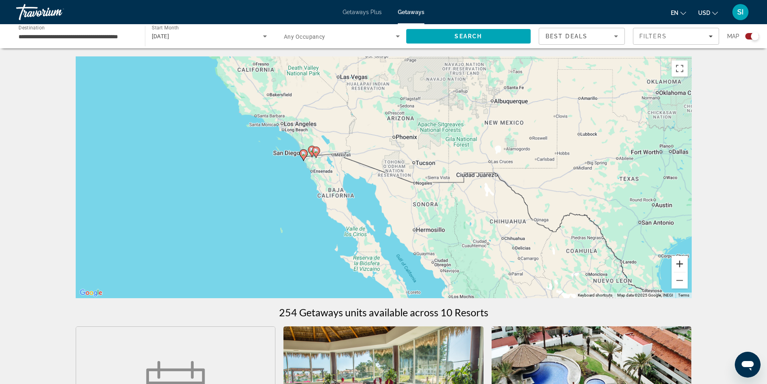
click at [683, 261] on button "Zoom in" at bounding box center [679, 264] width 16 height 16
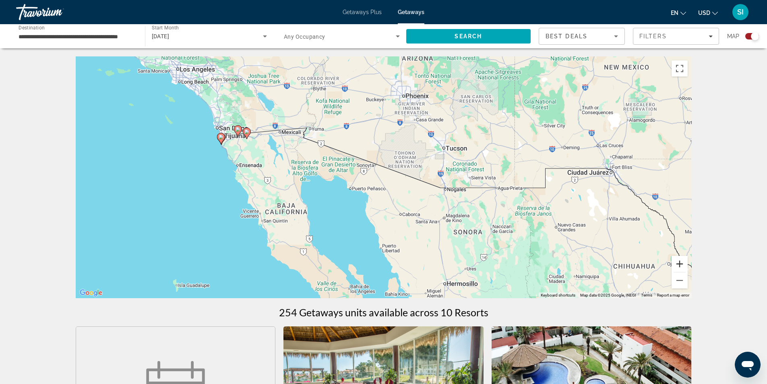
click at [683, 261] on button "Zoom in" at bounding box center [679, 264] width 16 height 16
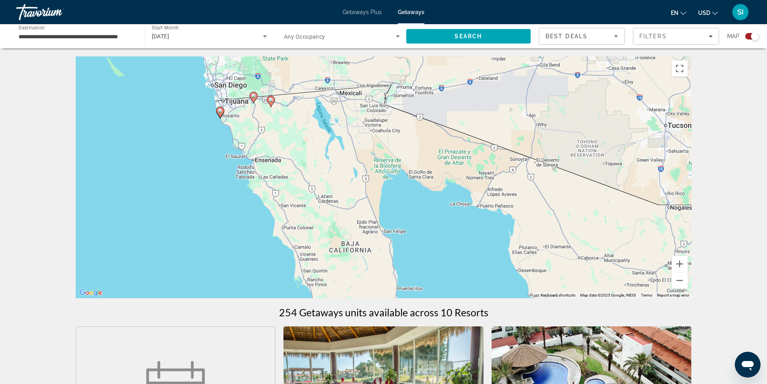
drag, startPoint x: 309, startPoint y: 190, endPoint x: 471, endPoint y: 196, distance: 161.9
click at [471, 196] on div "To activate drag with keyboard, press Alt + Enter. Once in keyboard drag state,…" at bounding box center [384, 177] width 616 height 242
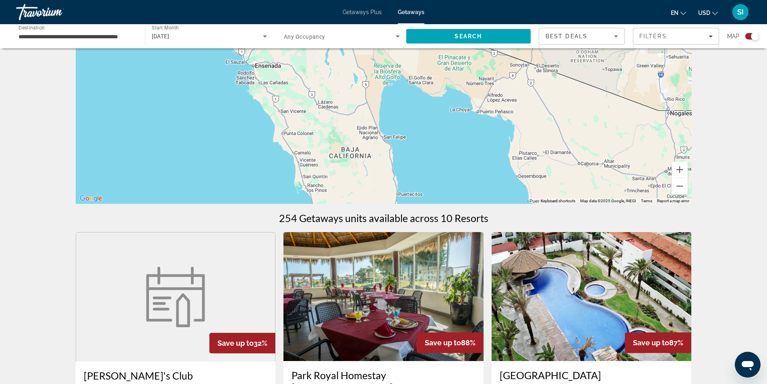
scroll to position [121, 0]
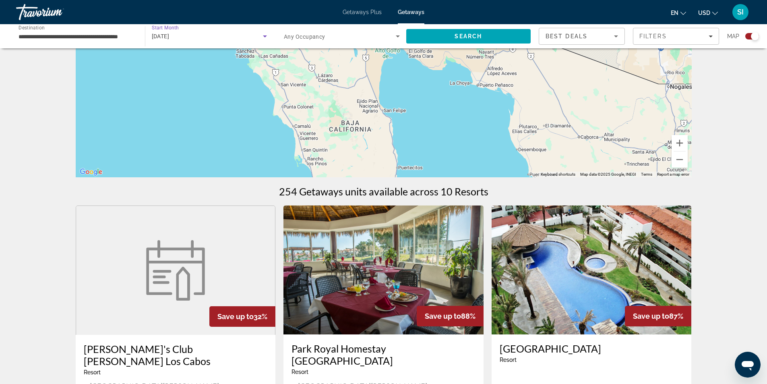
click at [167, 33] on span "March 2026" at bounding box center [161, 36] width 18 height 6
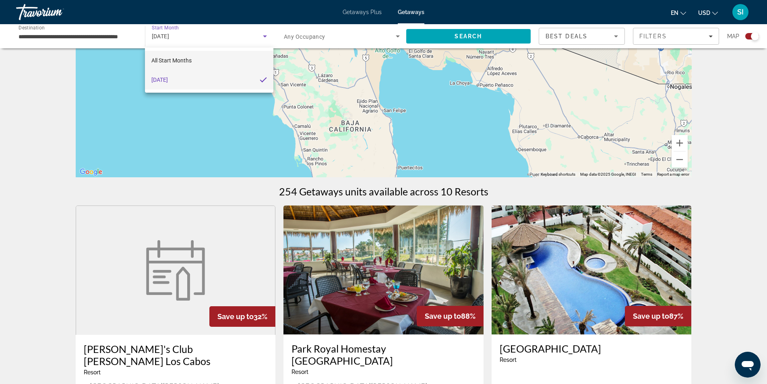
click at [192, 59] on mat-option "All Start Months" at bounding box center [209, 60] width 128 height 19
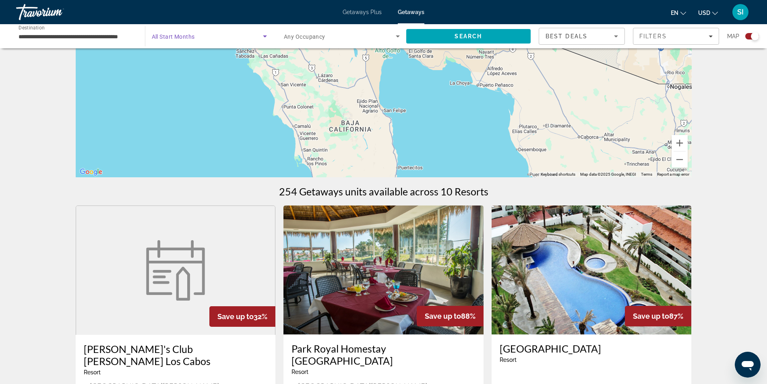
click at [551, 37] on span "Best Deals" at bounding box center [566, 36] width 42 height 6
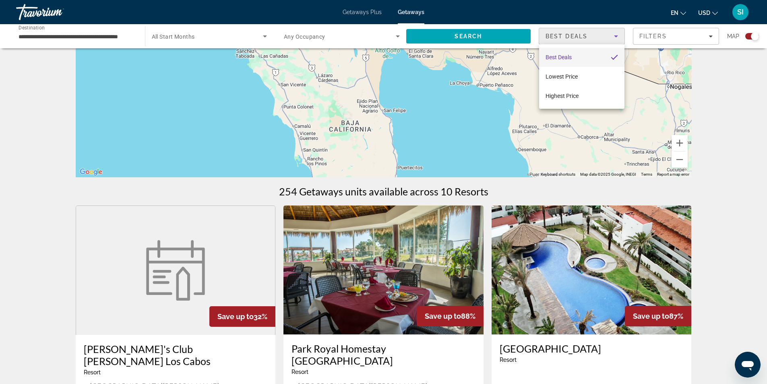
click at [477, 35] on div at bounding box center [383, 192] width 767 height 384
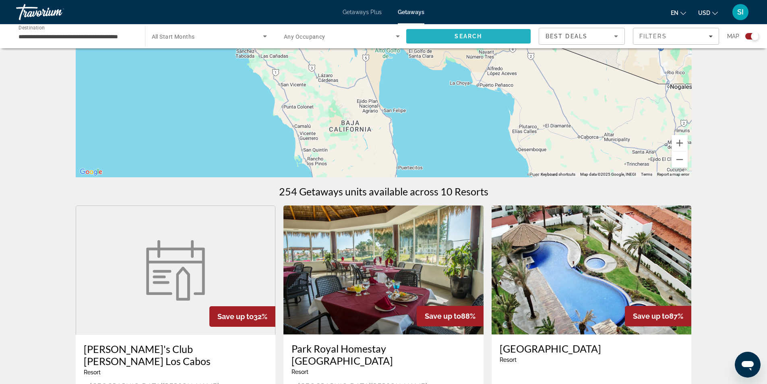
click at [476, 34] on span "Search" at bounding box center [467, 36] width 27 height 6
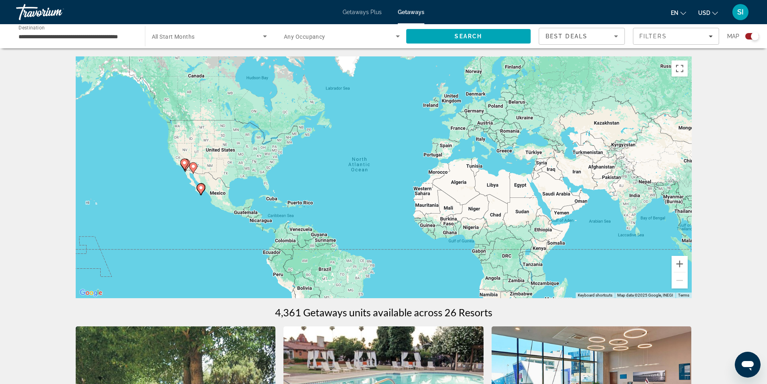
click at [200, 189] on image "Main content" at bounding box center [200, 187] width 5 height 5
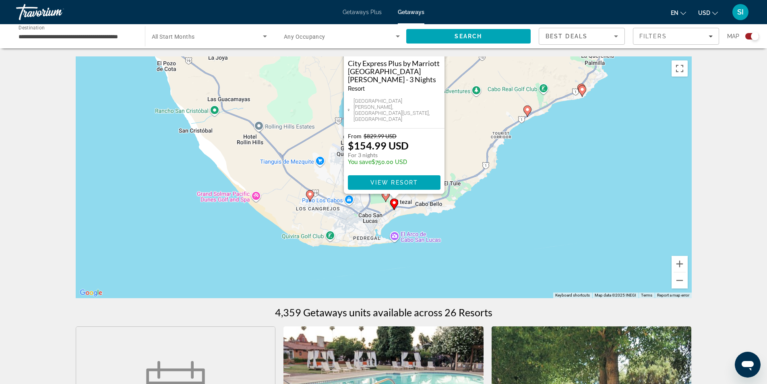
drag, startPoint x: 498, startPoint y: 253, endPoint x: 509, endPoint y: 177, distance: 76.8
click at [509, 177] on div "To activate drag with keyboard, press Alt + Enter. Once in keyboard drag state,…" at bounding box center [384, 177] width 616 height 242
click at [530, 111] on icon "Main content" at bounding box center [526, 111] width 7 height 10
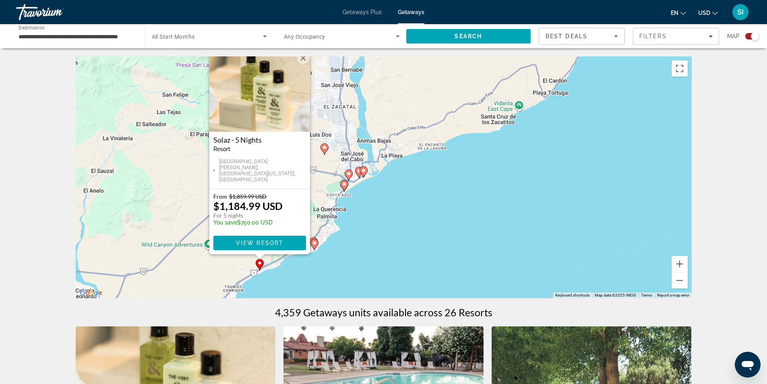
drag, startPoint x: 541, startPoint y: 197, endPoint x: 417, endPoint y: 182, distance: 125.8
click at [417, 182] on div "To activate drag with keyboard, press Alt + Enter. Once in keyboard drag state,…" at bounding box center [384, 177] width 616 height 242
click at [344, 185] on image "Main content" at bounding box center [344, 184] width 5 height 5
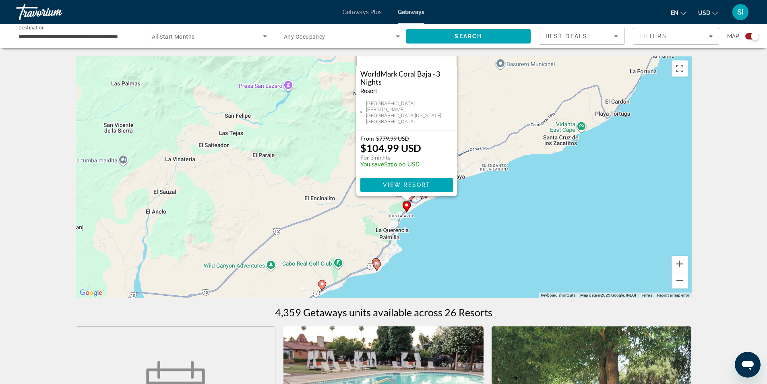
drag, startPoint x: 508, startPoint y: 241, endPoint x: 543, endPoint y: 132, distance: 114.8
click at [543, 132] on div "To activate drag with keyboard, press Alt + Enter. Once in keyboard drag state,…" at bounding box center [384, 177] width 616 height 242
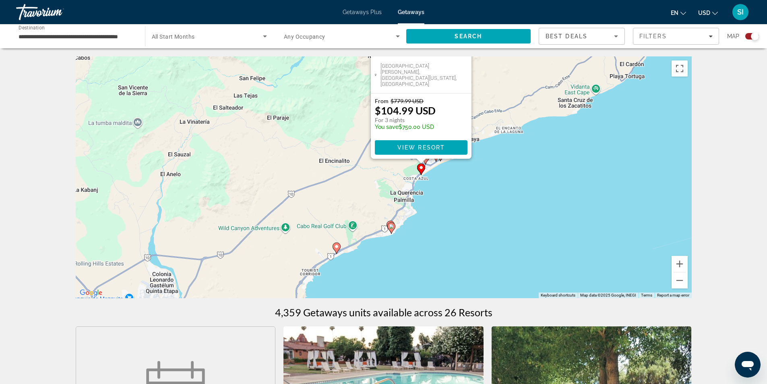
click at [569, 207] on div "To activate drag with keyboard, press Alt + Enter. Once in keyboard drag state,…" at bounding box center [384, 177] width 616 height 242
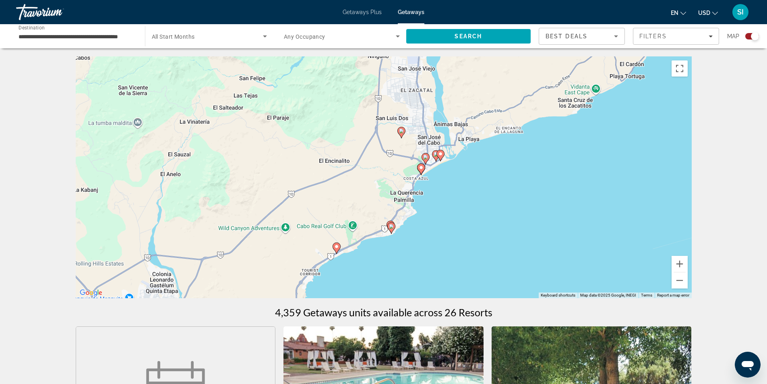
click at [426, 159] on image "Main content" at bounding box center [425, 157] width 5 height 5
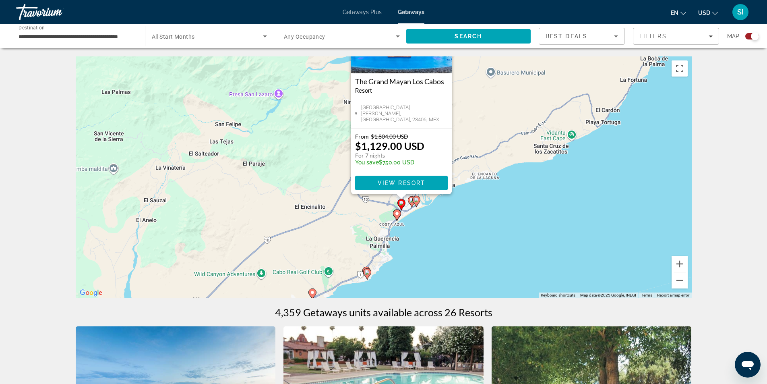
drag, startPoint x: 566, startPoint y: 236, endPoint x: 583, endPoint y: 142, distance: 95.4
click at [588, 141] on div "To activate drag with keyboard, press Alt + Enter. Once in keyboard drag state,…" at bounding box center [384, 177] width 616 height 242
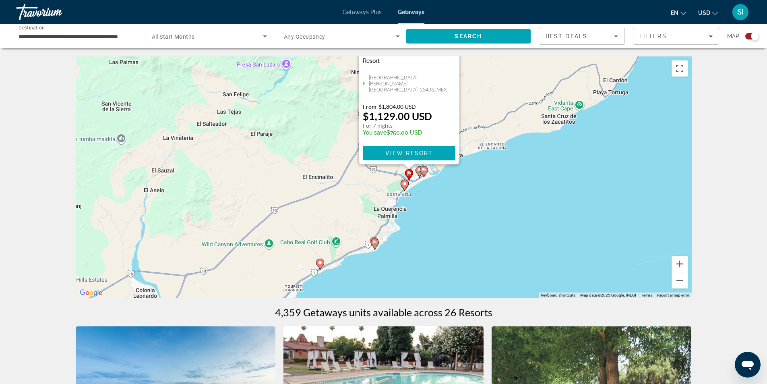
click at [426, 171] on image "Main content" at bounding box center [423, 169] width 5 height 5
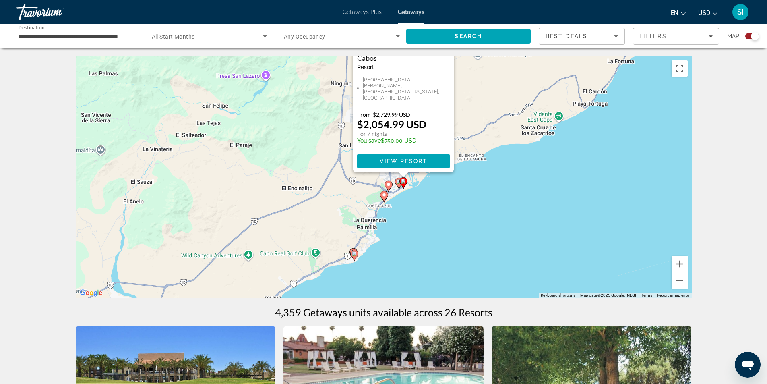
drag, startPoint x: 567, startPoint y: 264, endPoint x: 587, endPoint y: 165, distance: 101.0
click at [587, 165] on div "To activate drag with keyboard, press Alt + Enter. Once in keyboard drag state,…" at bounding box center [384, 177] width 616 height 242
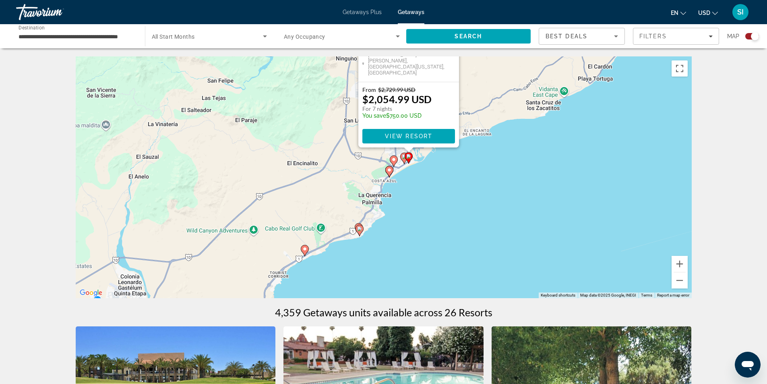
click at [403, 156] on image "Main content" at bounding box center [404, 156] width 5 height 5
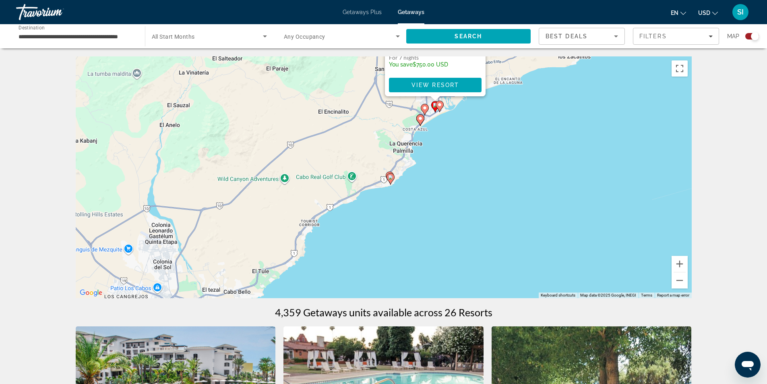
drag, startPoint x: 560, startPoint y: 284, endPoint x: 611, endPoint y: 109, distance: 182.4
click at [611, 109] on div "To activate drag with keyboard, press Alt + Enter. Once in keyboard drag state,…" at bounding box center [384, 177] width 616 height 242
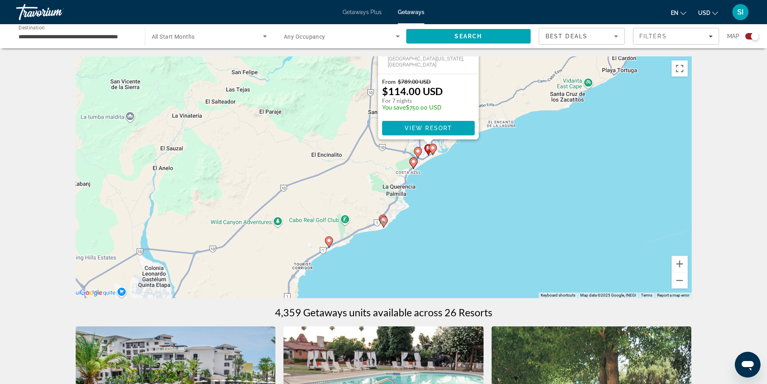
drag, startPoint x: 638, startPoint y: 208, endPoint x: 607, endPoint y: 260, distance: 61.2
click at [631, 252] on div "To activate drag with keyboard, press Alt + Enter. Once in keyboard drag state,…" at bounding box center [384, 177] width 616 height 242
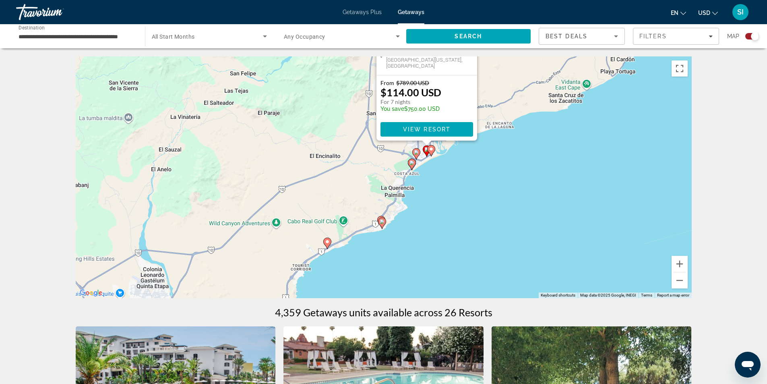
click at [382, 223] on image "Main content" at bounding box center [382, 221] width 5 height 5
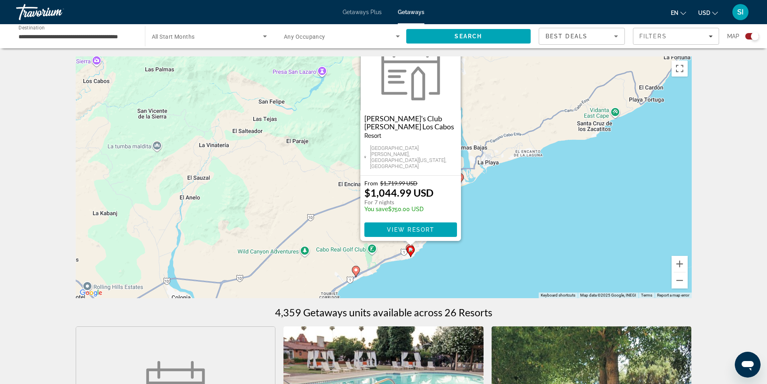
drag, startPoint x: 535, startPoint y: 235, endPoint x: 569, endPoint y: 200, distance: 48.7
click at [569, 200] on div "To activate drag with keyboard, press Alt + Enter. Once in keyboard drag state,…" at bounding box center [384, 177] width 616 height 242
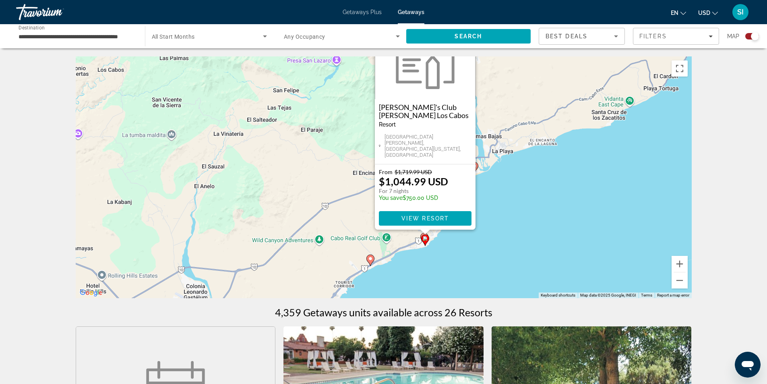
click at [481, 240] on div "To activate drag with keyboard, press Alt + Enter. Once in keyboard drag state,…" at bounding box center [384, 177] width 616 height 242
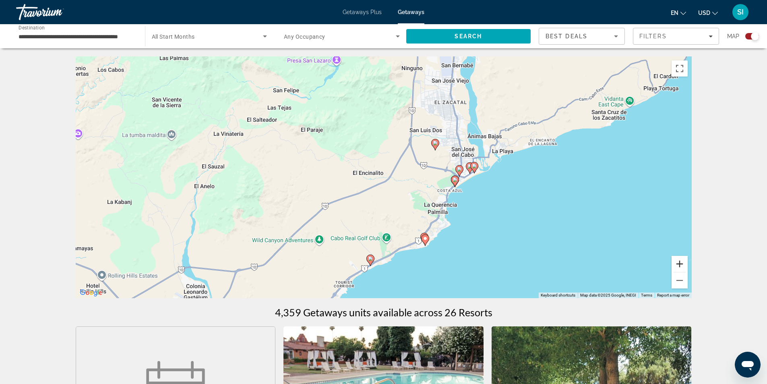
click at [674, 255] on div "To activate drag with keyboard, press Alt + Enter. Once in keyboard drag state,…" at bounding box center [384, 177] width 616 height 242
click at [681, 265] on button "Zoom in" at bounding box center [679, 264] width 16 height 16
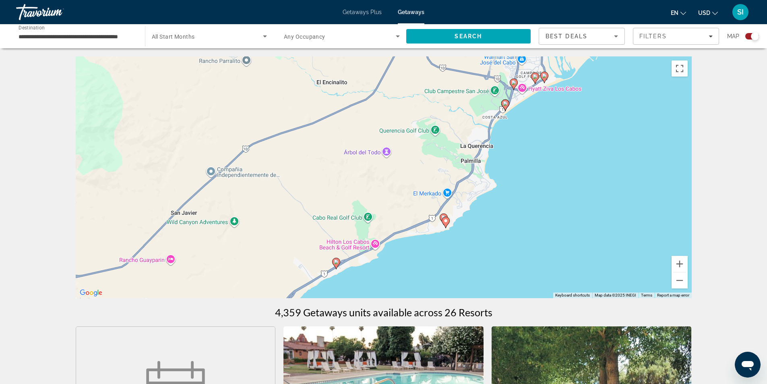
drag, startPoint x: 566, startPoint y: 229, endPoint x: 547, endPoint y: 157, distance: 75.1
click at [547, 157] on div "To activate drag with keyboard, press Alt + Enter. Once in keyboard drag state,…" at bounding box center [384, 177] width 616 height 242
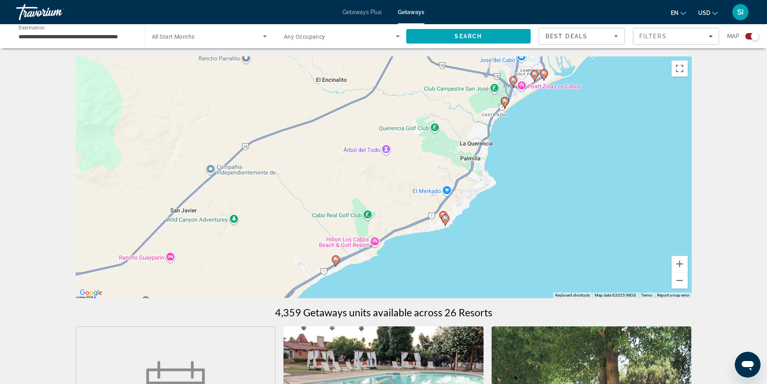
click at [445, 211] on gmp-advanced-marker "Main content" at bounding box center [443, 217] width 8 height 12
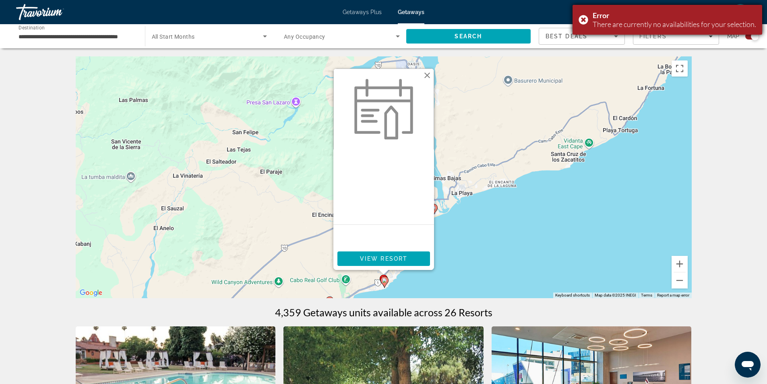
click at [581, 18] on div "Error There are currently no availabilities for your selection." at bounding box center [667, 20] width 190 height 30
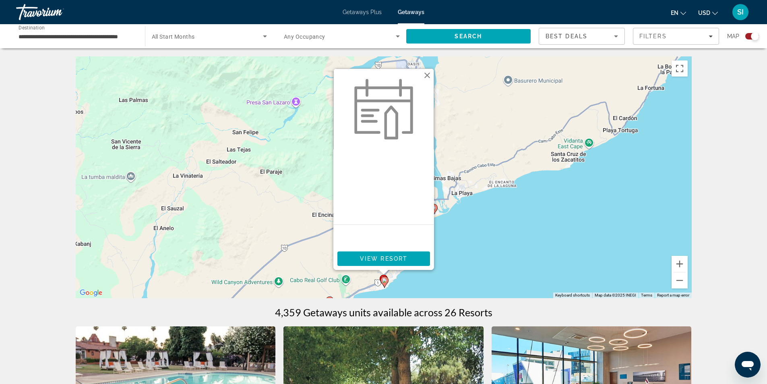
click at [425, 72] on button "Close" at bounding box center [427, 75] width 12 height 12
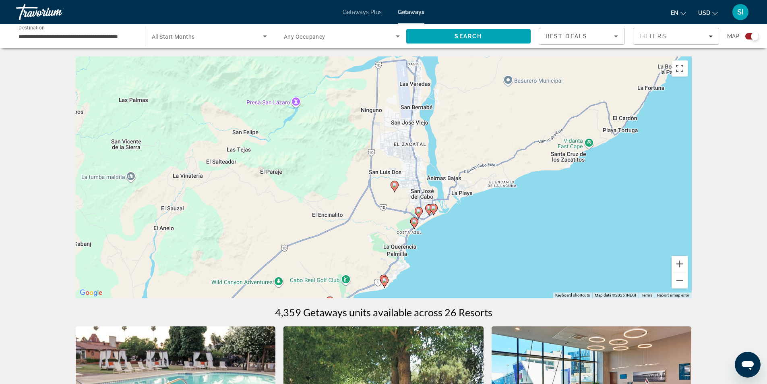
click at [428, 208] on g "Main content" at bounding box center [429, 209] width 8 height 11
click at [429, 210] on image "Main content" at bounding box center [429, 208] width 5 height 5
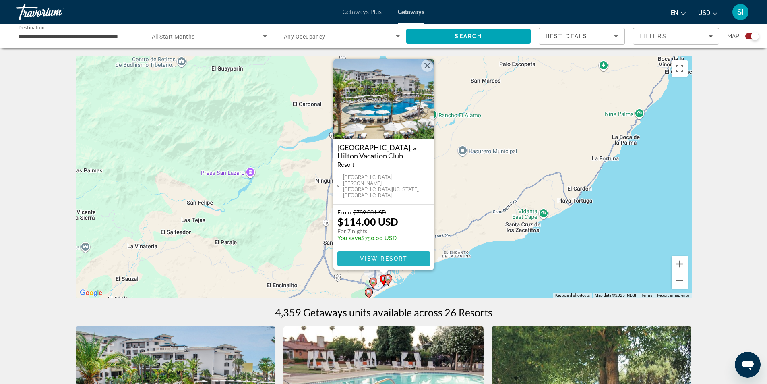
click at [385, 253] on span "Main content" at bounding box center [383, 258] width 93 height 19
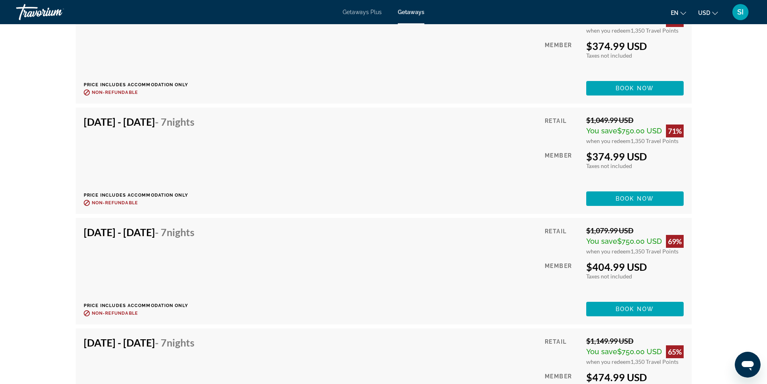
scroll to position [1650, 0]
